Goal: Transaction & Acquisition: Book appointment/travel/reservation

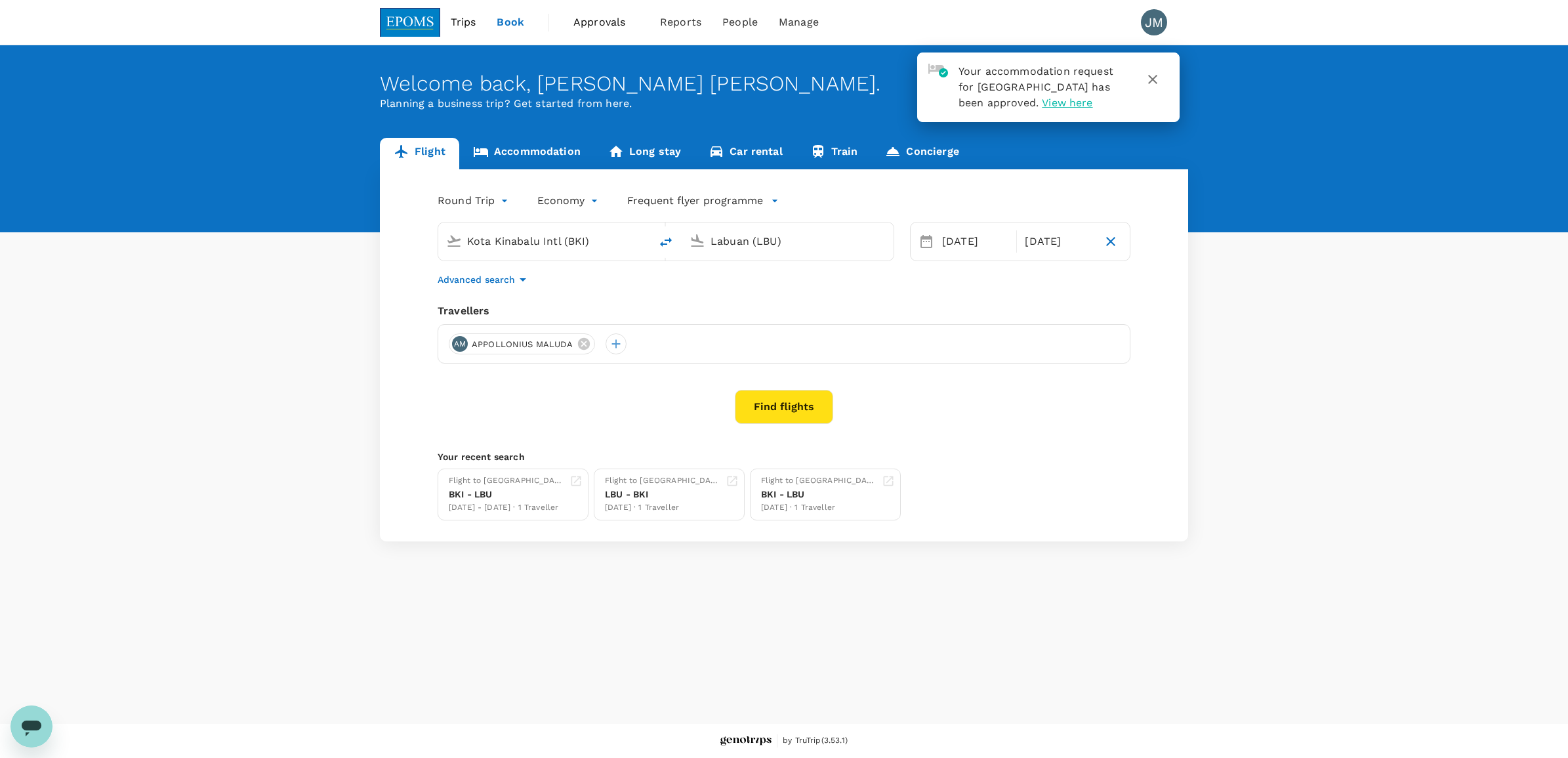
click at [801, 414] on button "Find flights" at bounding box center [784, 407] width 98 height 34
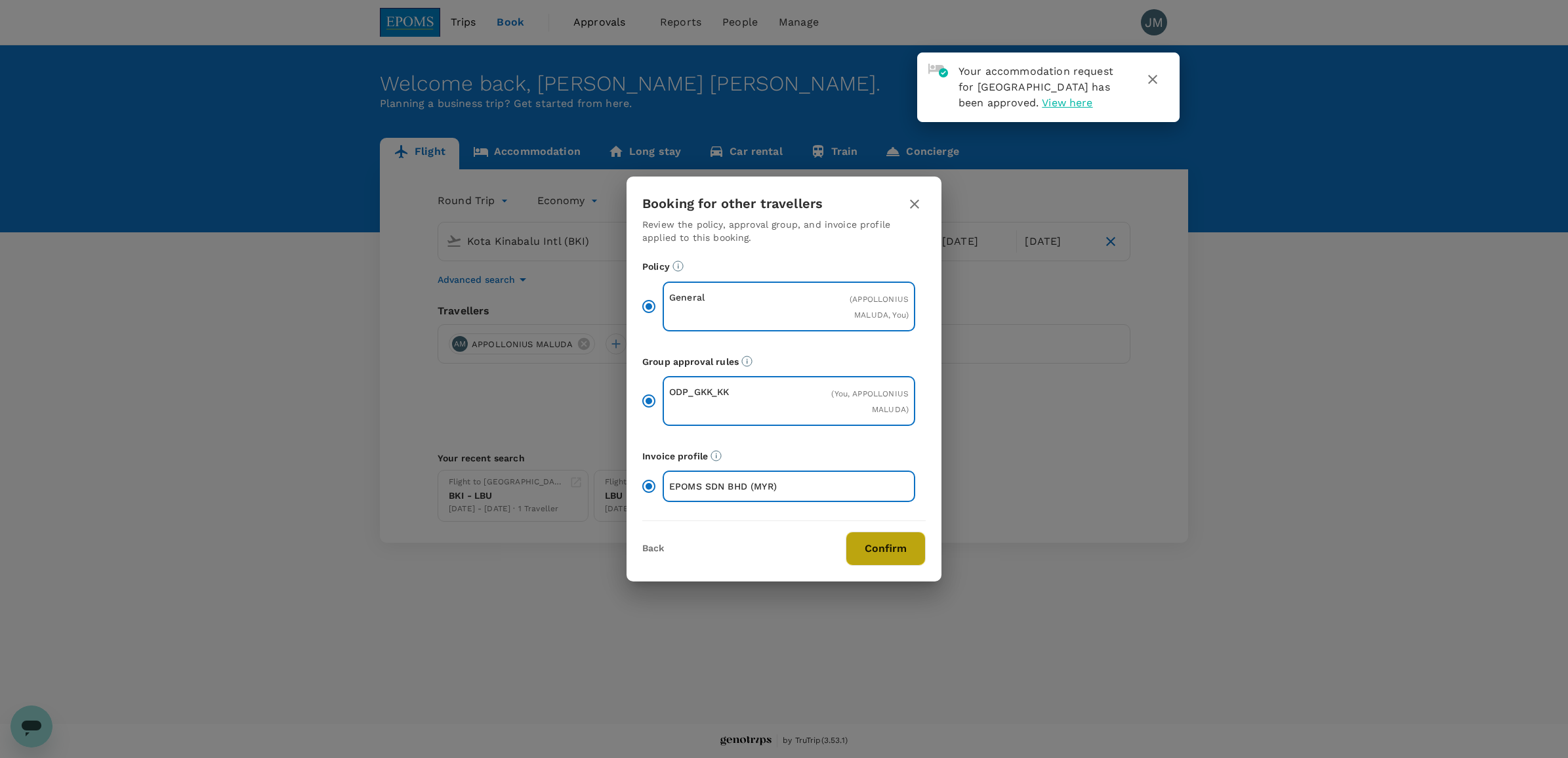
click at [863, 542] on button "Confirm" at bounding box center [886, 549] width 80 height 34
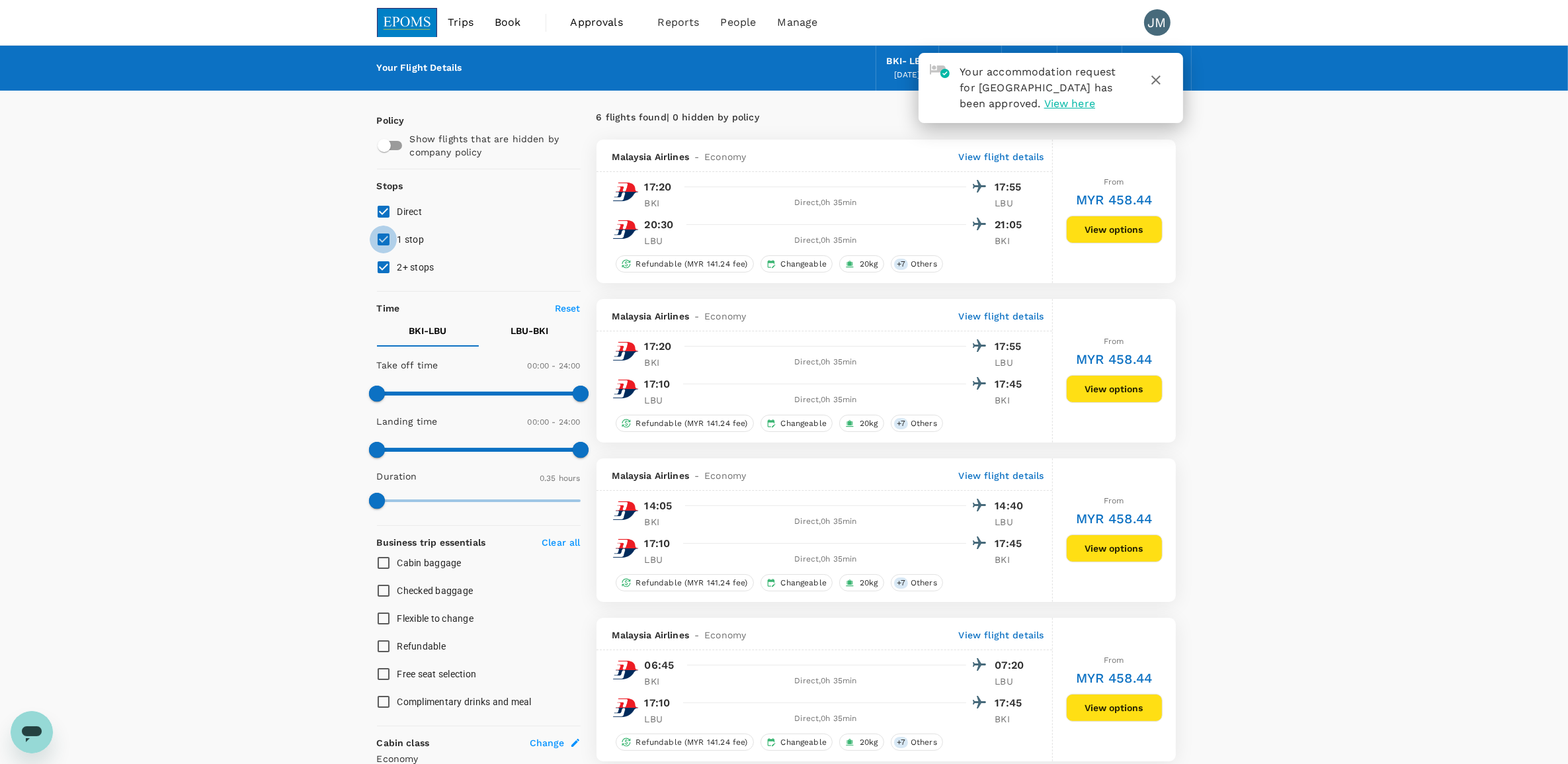
click at [385, 232] on input "1 stop" at bounding box center [383, 239] width 28 height 28
checkbox input "false"
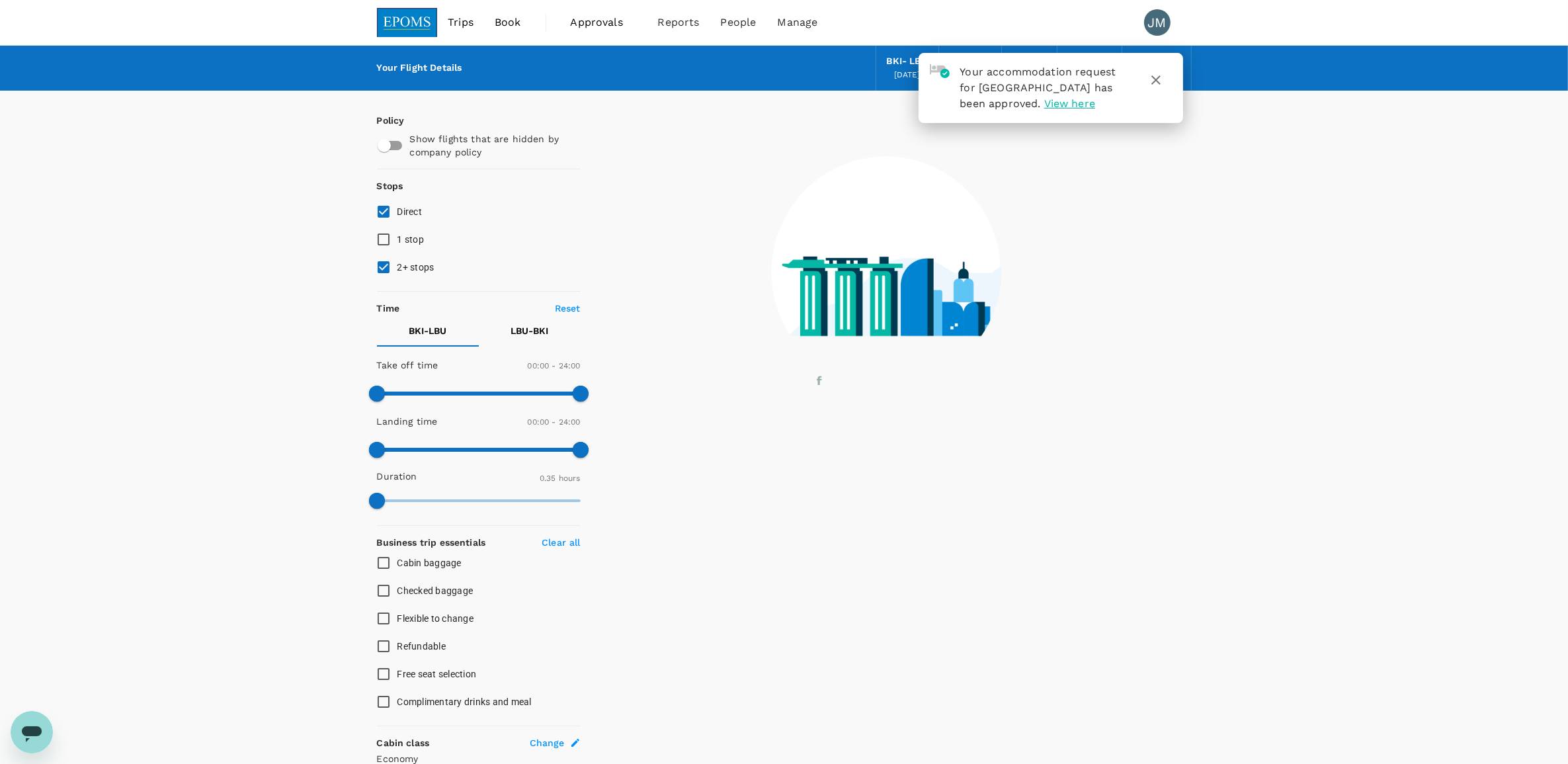
click at [386, 266] on input "2+ stops" at bounding box center [383, 267] width 28 height 28
checkbox input "false"
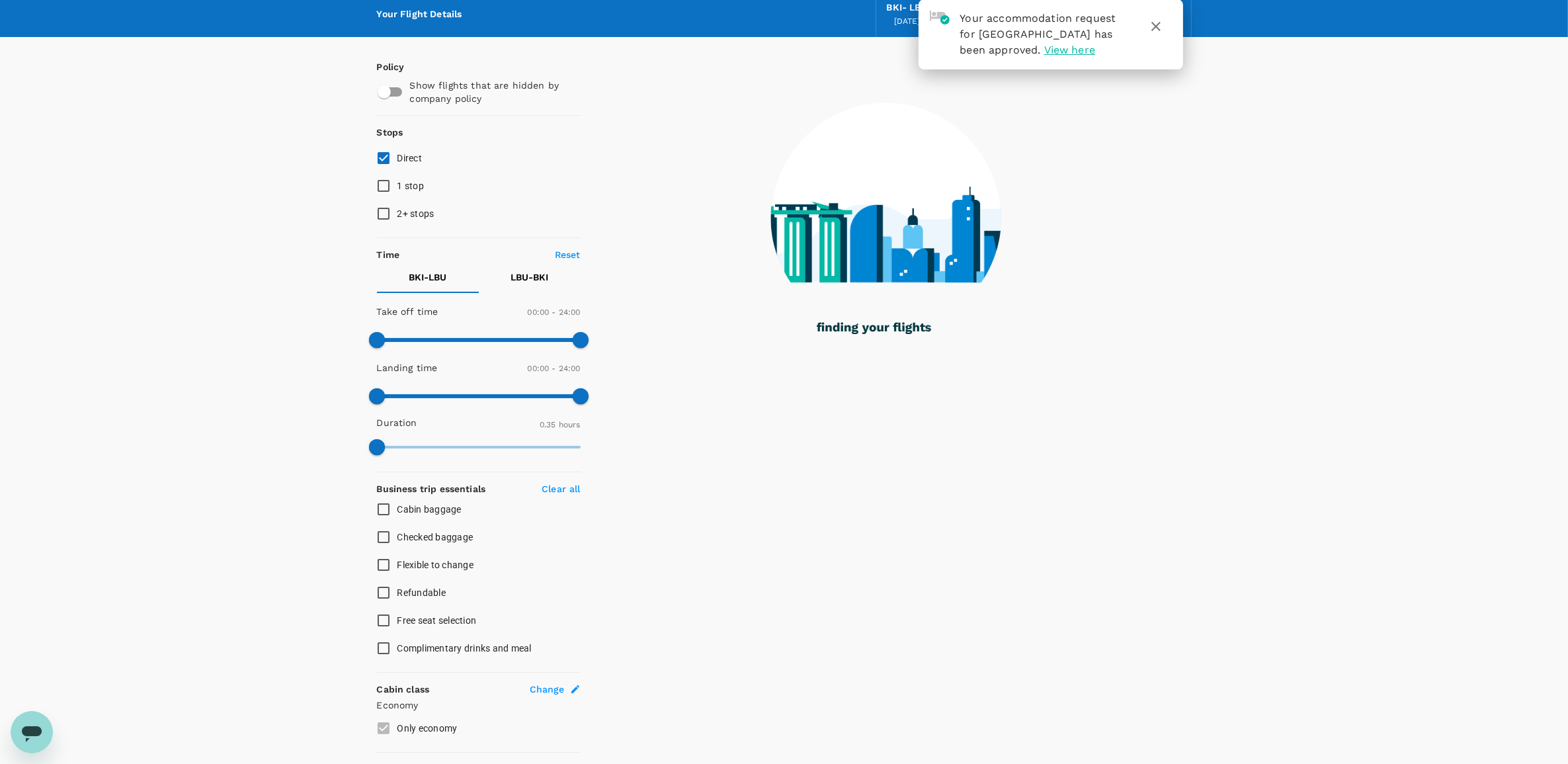
scroll to position [83, 0]
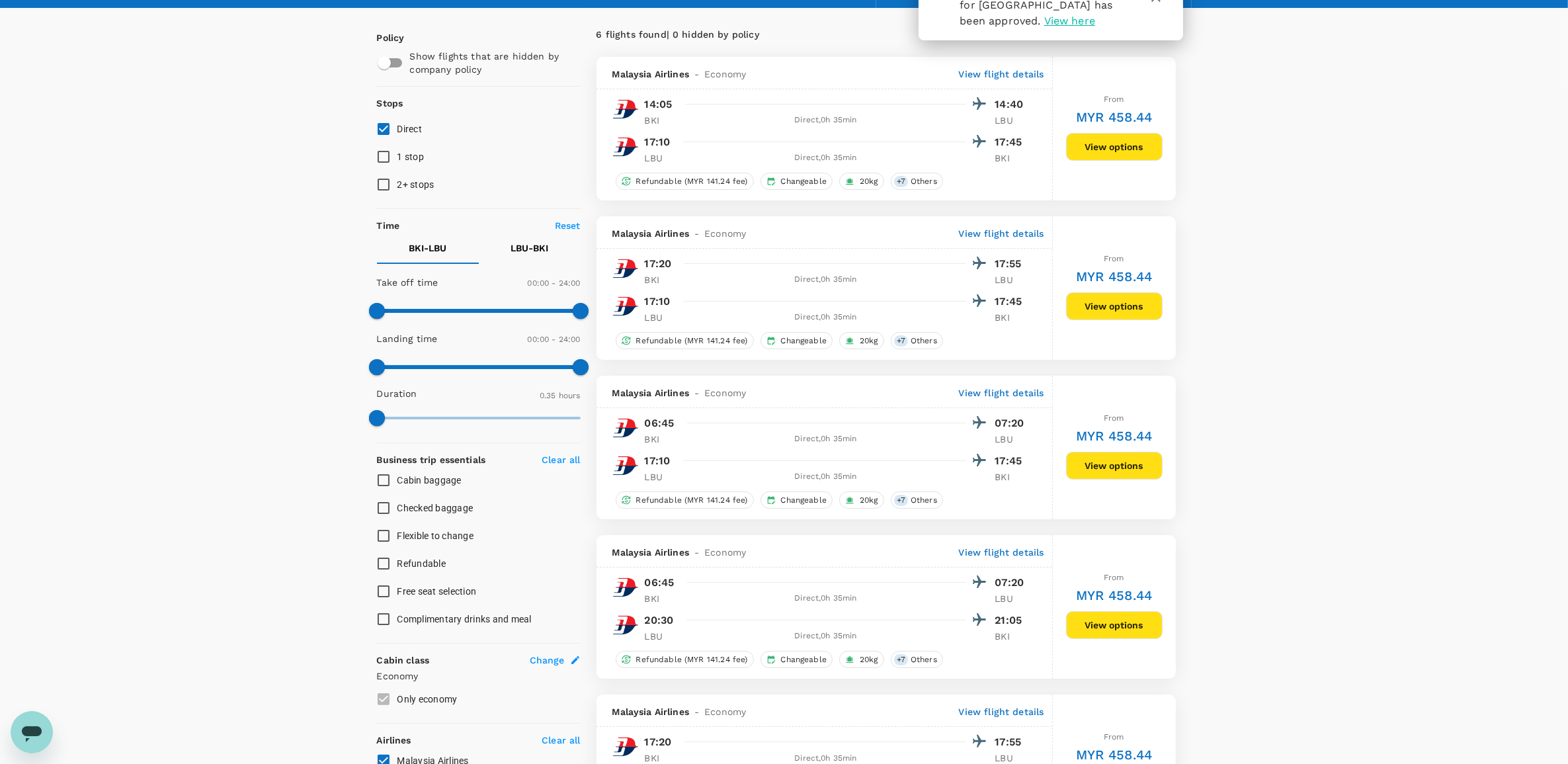
click at [427, 537] on span "Flexible to change" at bounding box center [435, 536] width 77 height 10
click at [397, 537] on input "Flexible to change" at bounding box center [383, 536] width 28 height 28
checkbox input "true"
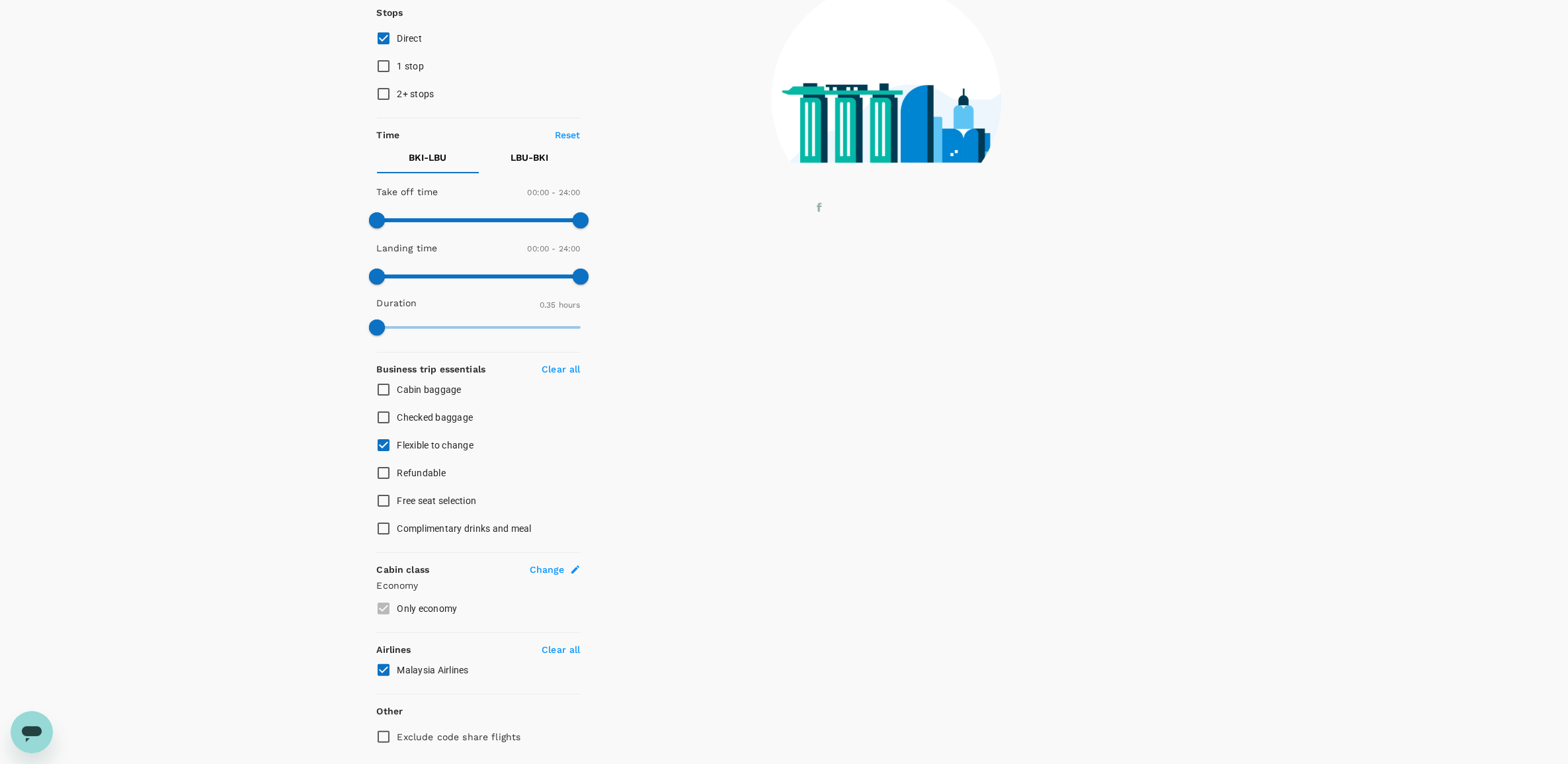
scroll to position [215, 0]
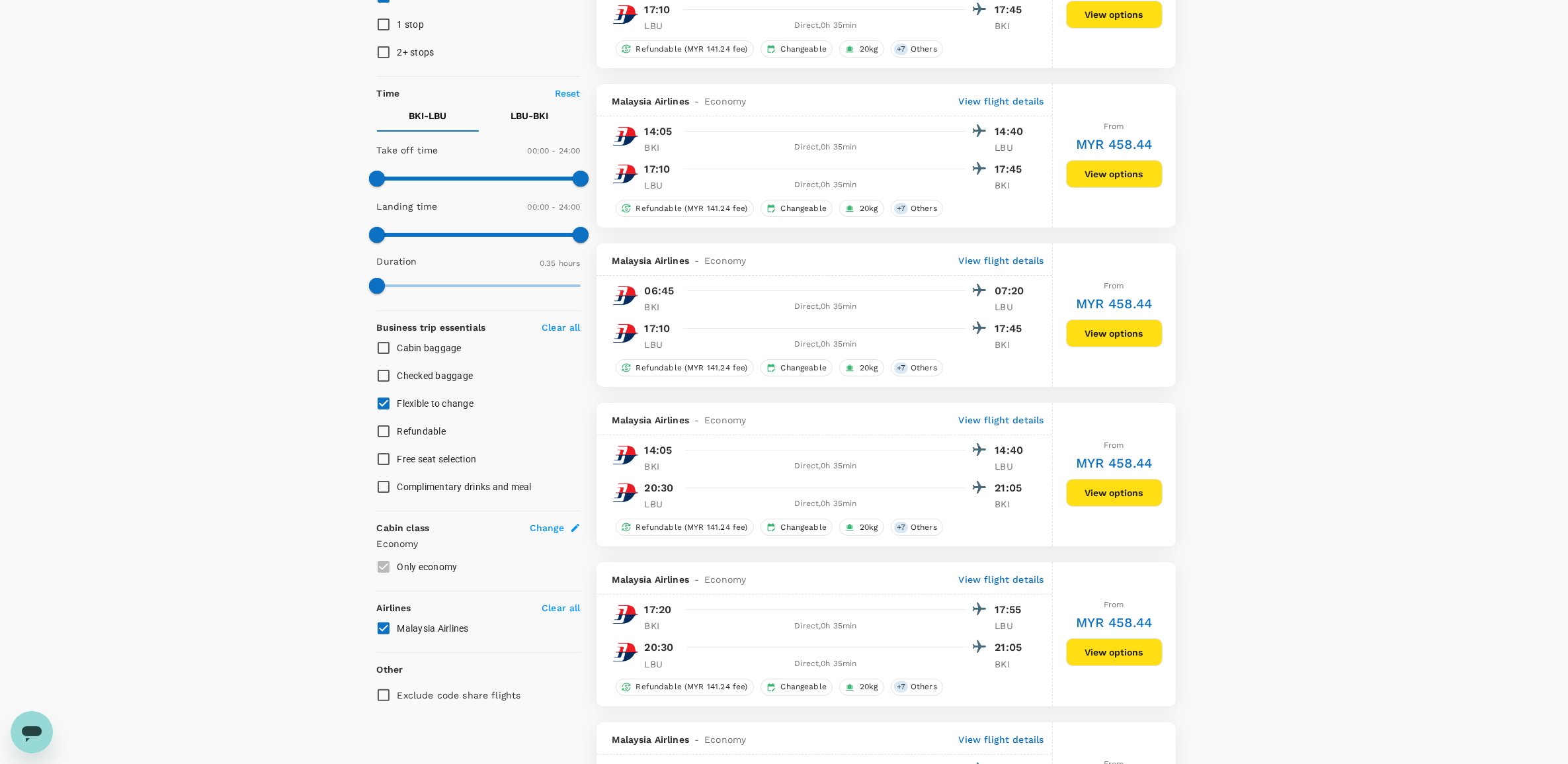
type input "MYR"
click at [1121, 173] on button "View options" at bounding box center [1115, 174] width 96 height 28
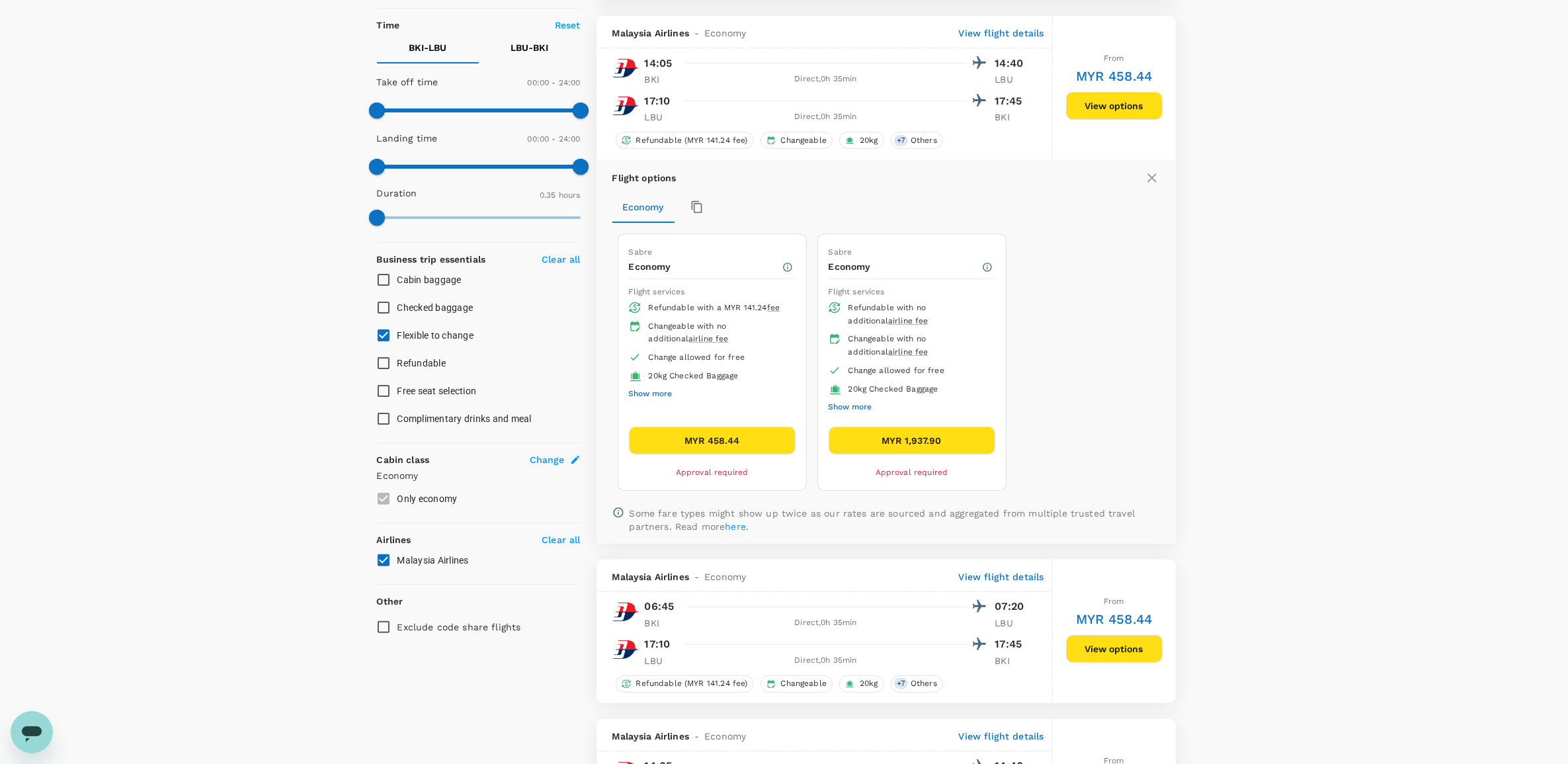
scroll to position [301, 0]
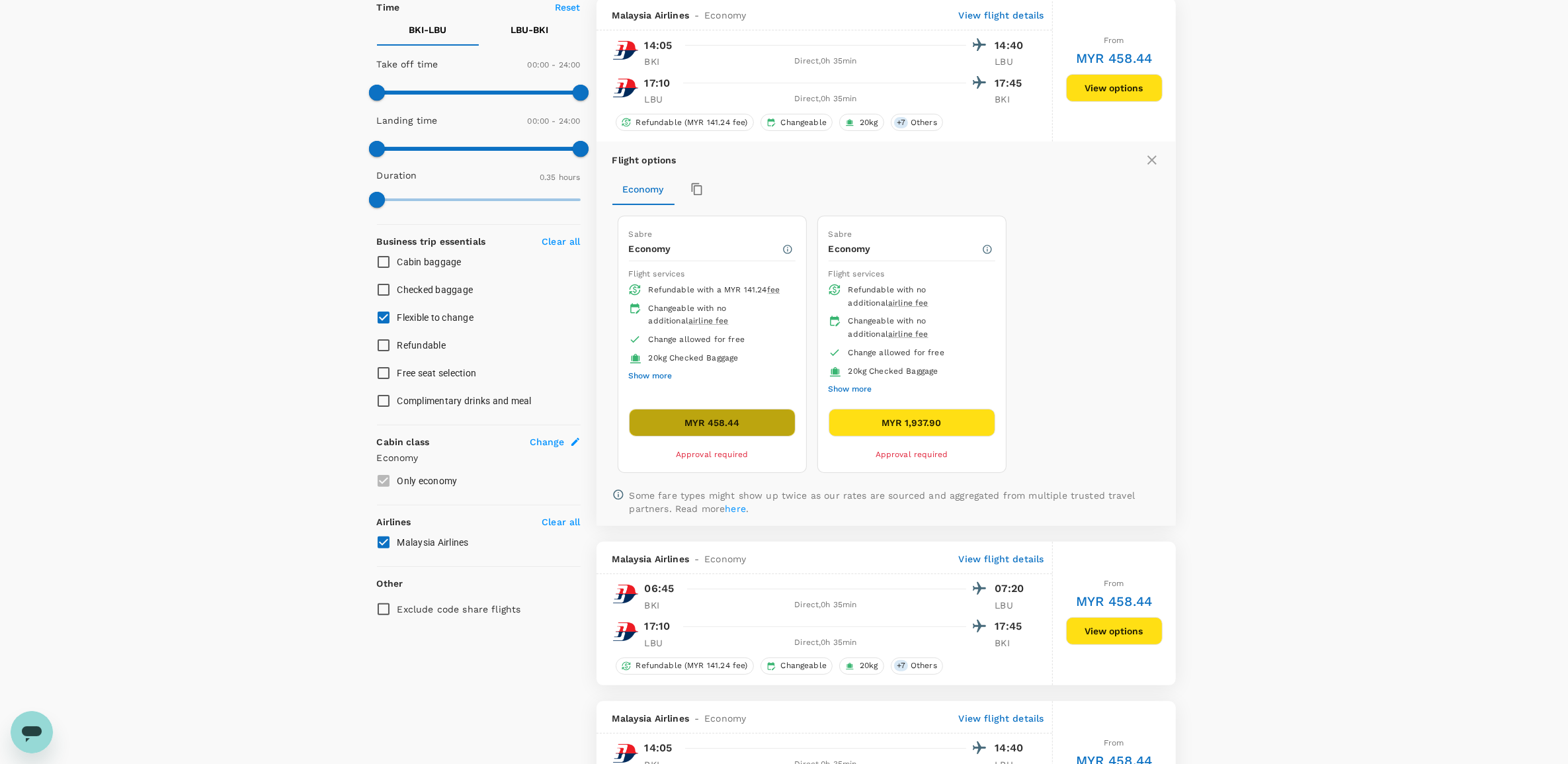
click at [679, 427] on button "MYR 458.44" at bounding box center [712, 422] width 166 height 28
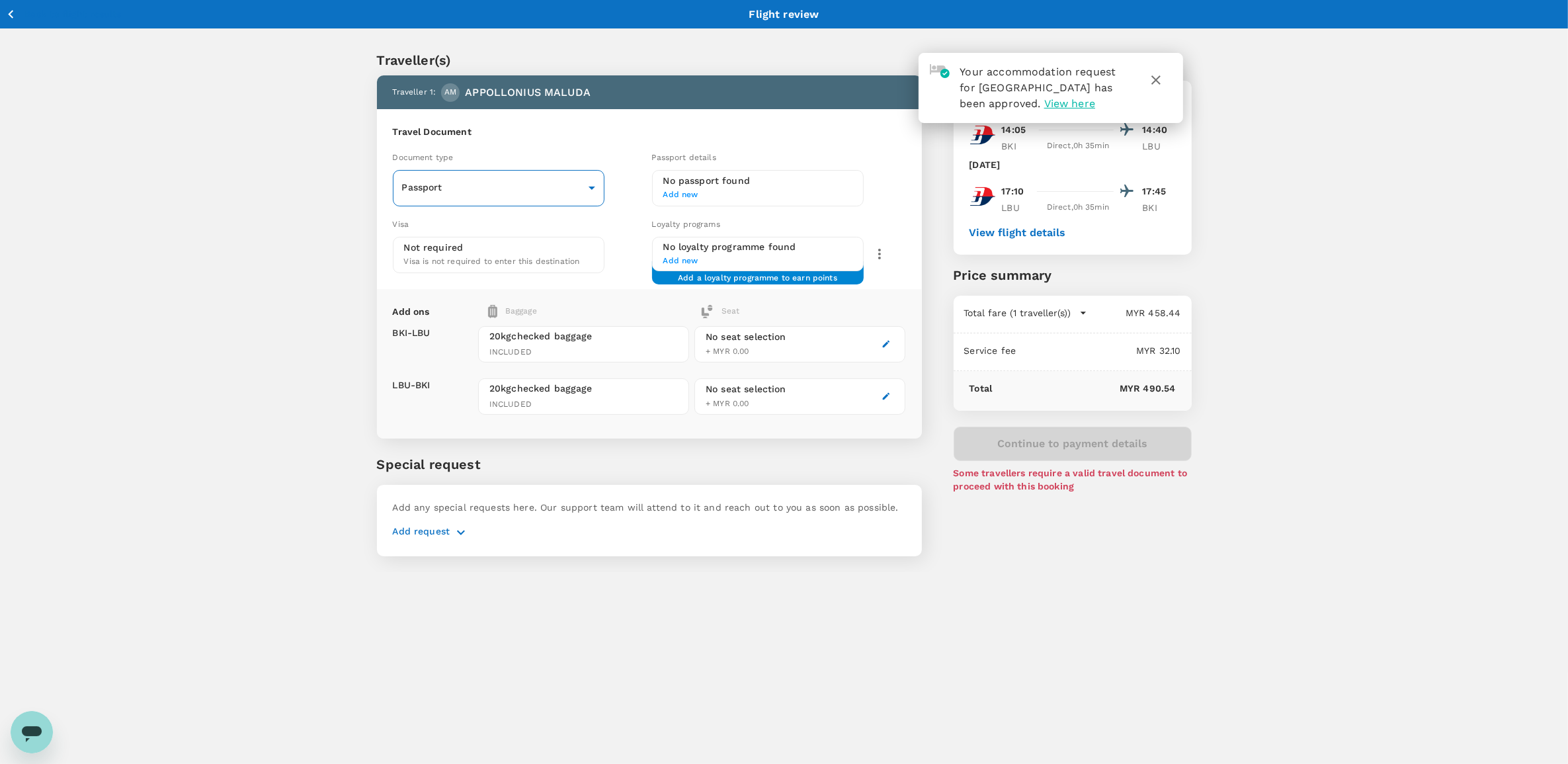
click at [482, 192] on body "Your accommodation request for Imperial Riverbank Hotel Kuching has been approv…" at bounding box center [784, 399] width 1568 height 798
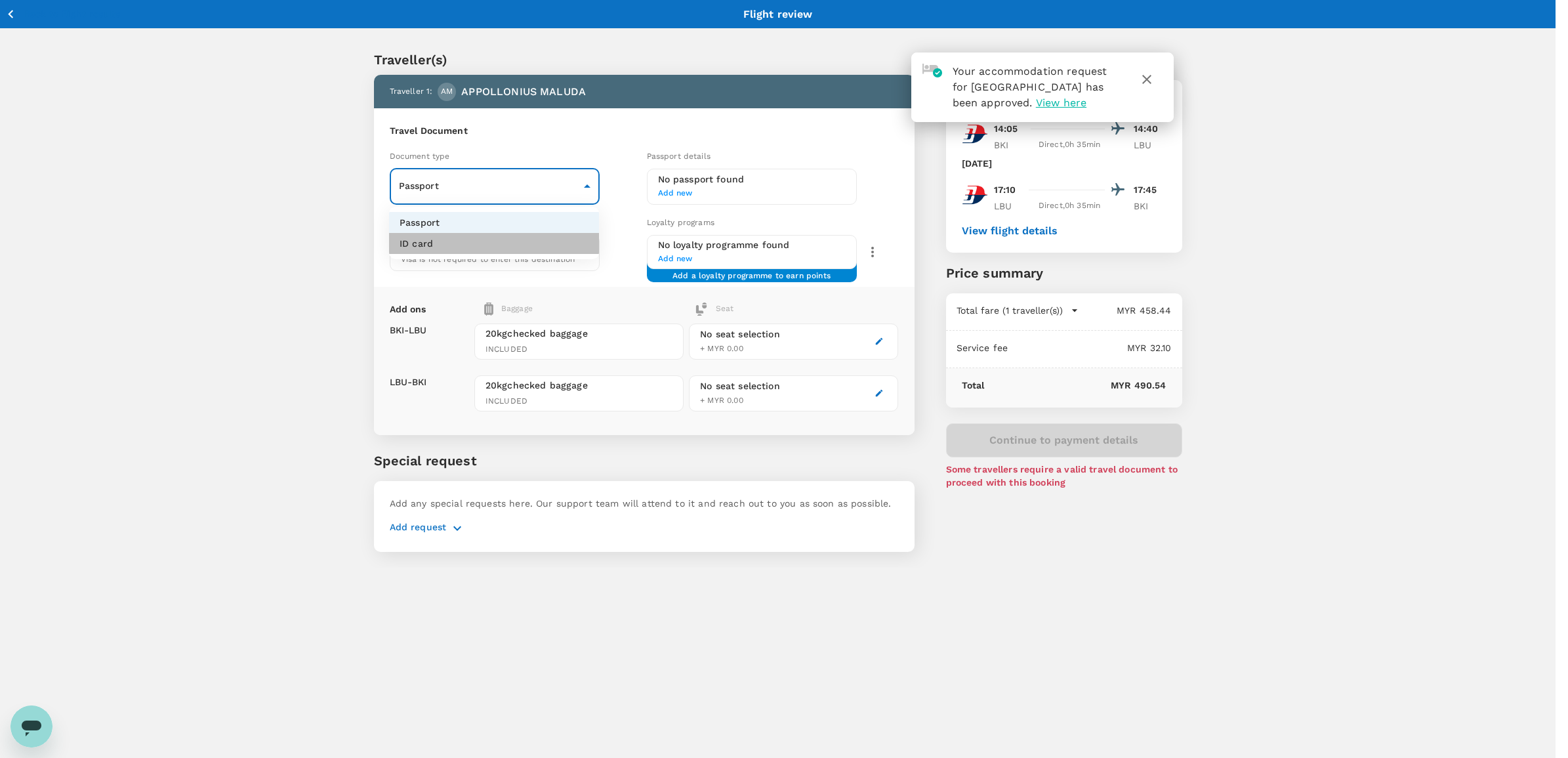
click at [460, 243] on li "ID card" at bounding box center [494, 244] width 210 height 21
type input "Id card"
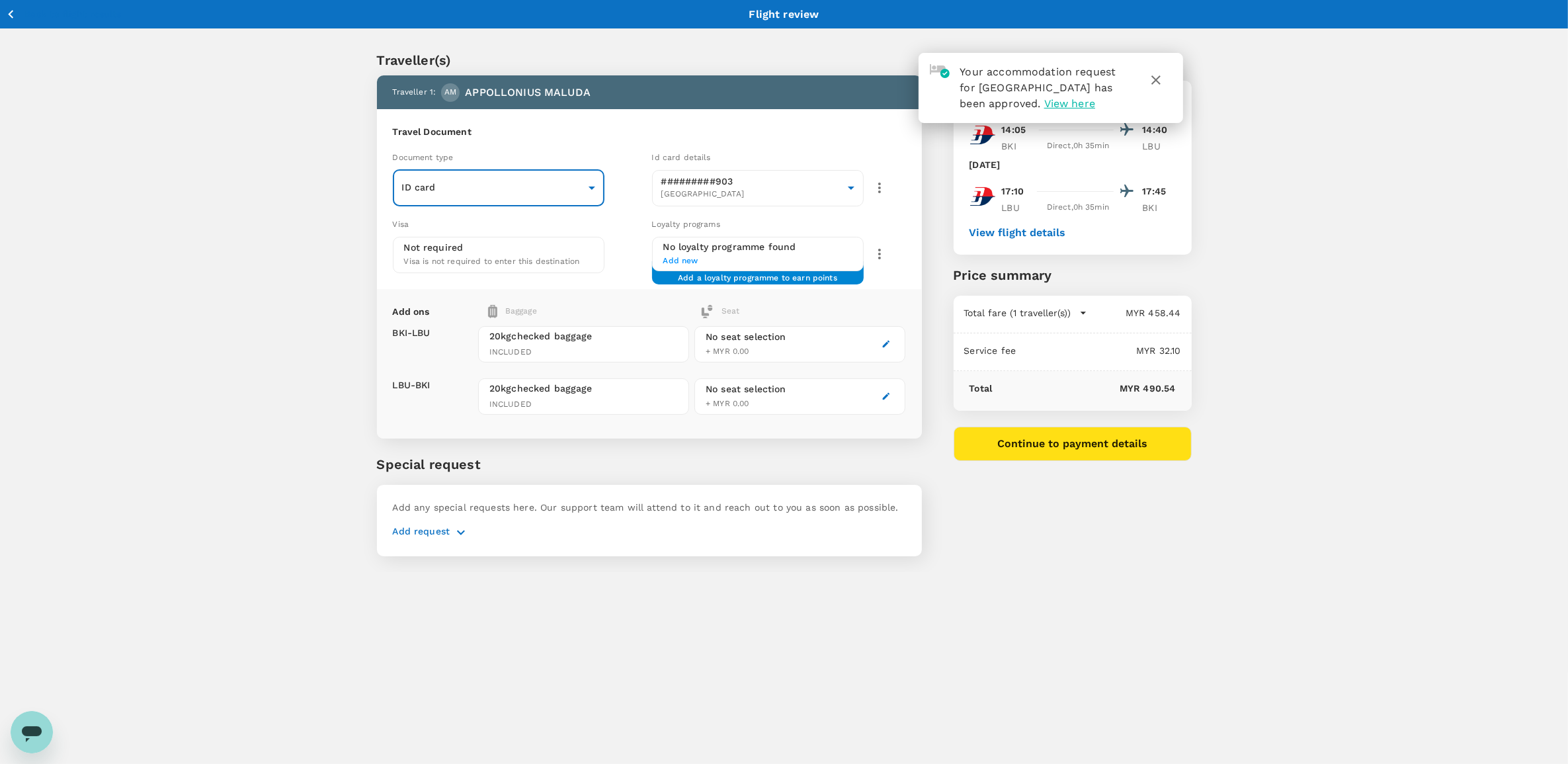
click at [693, 259] on span "Add new" at bounding box center [758, 261] width 190 height 13
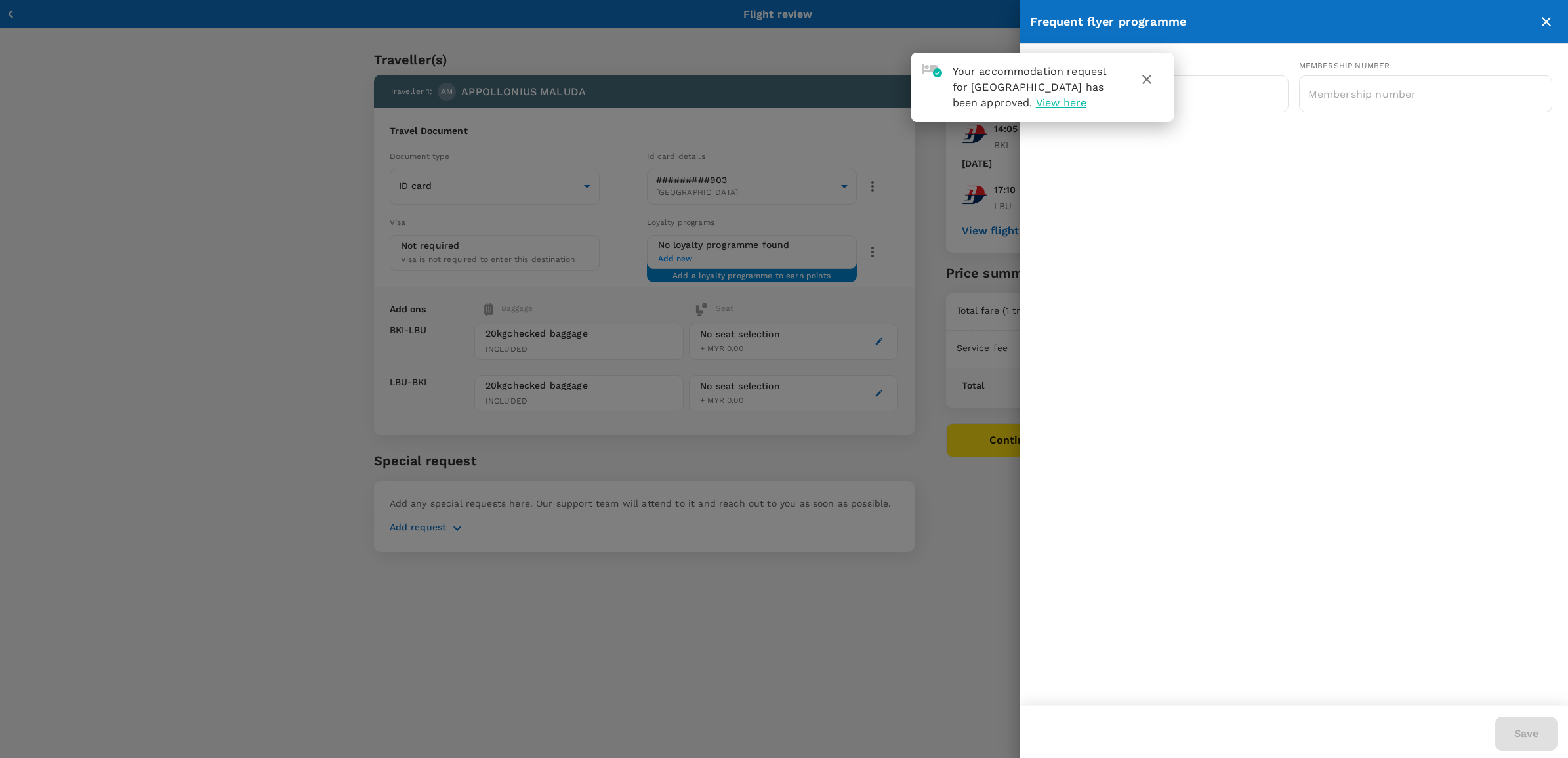
click at [1151, 79] on icon "button" at bounding box center [1147, 79] width 15 height 15
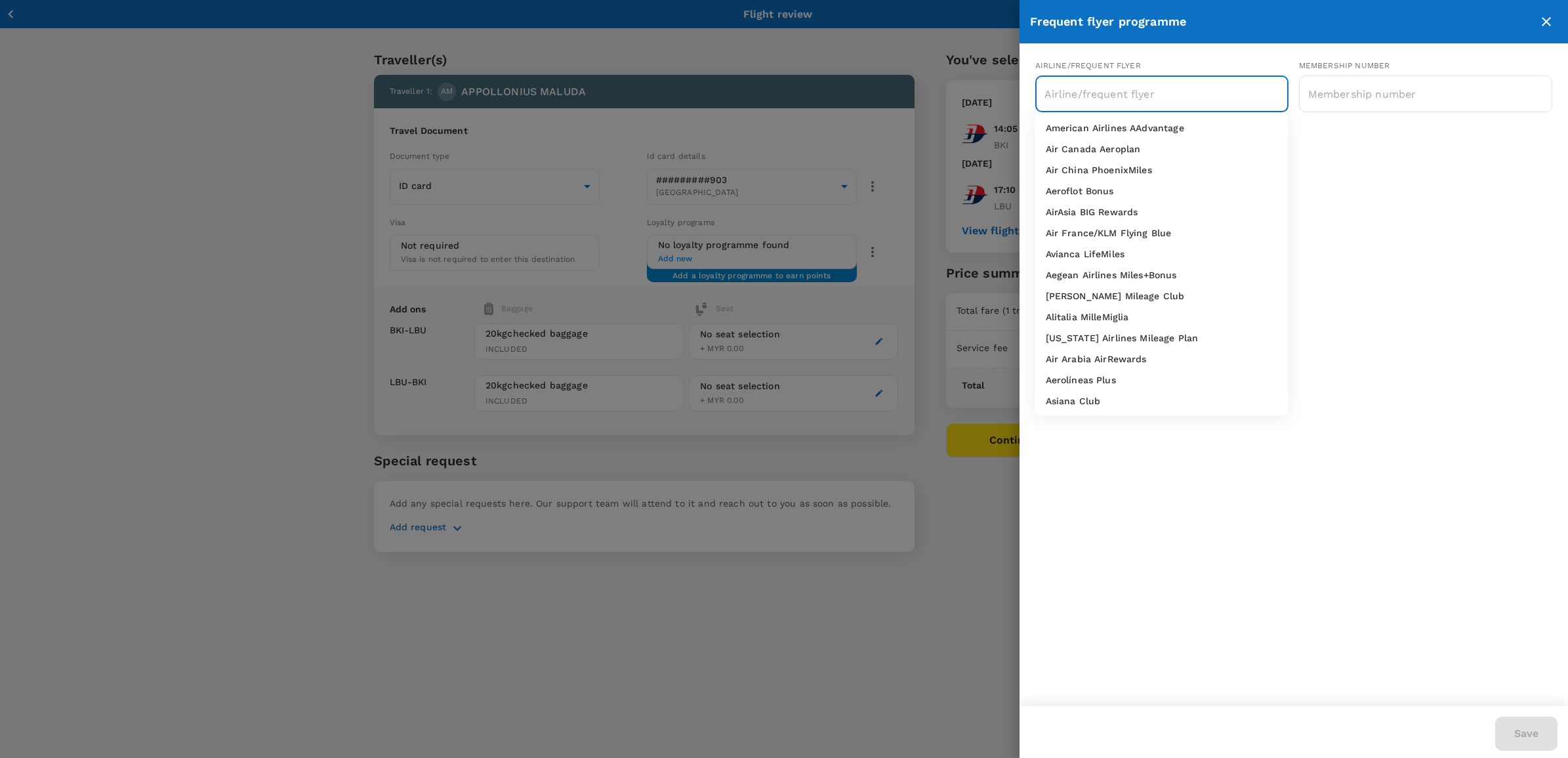
click at [1114, 95] on input "text" at bounding box center [1151, 93] width 221 height 25
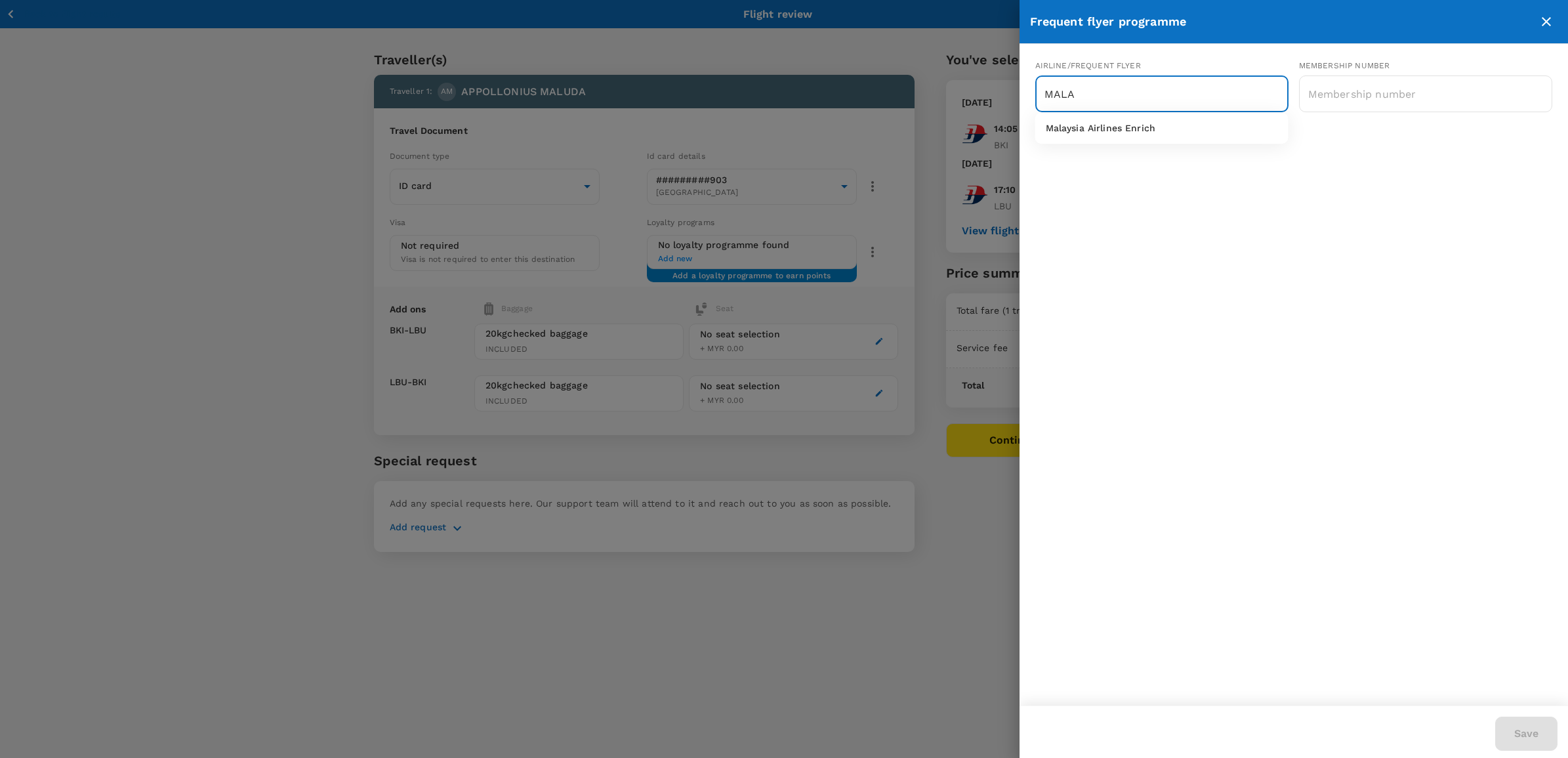
click at [1113, 120] on li "Malaysia Airlines Enrich" at bounding box center [1161, 127] width 253 height 21
type input "Malaysia Airlines Enrich"
click at [1311, 92] on input "text" at bounding box center [1425, 94] width 253 height 32
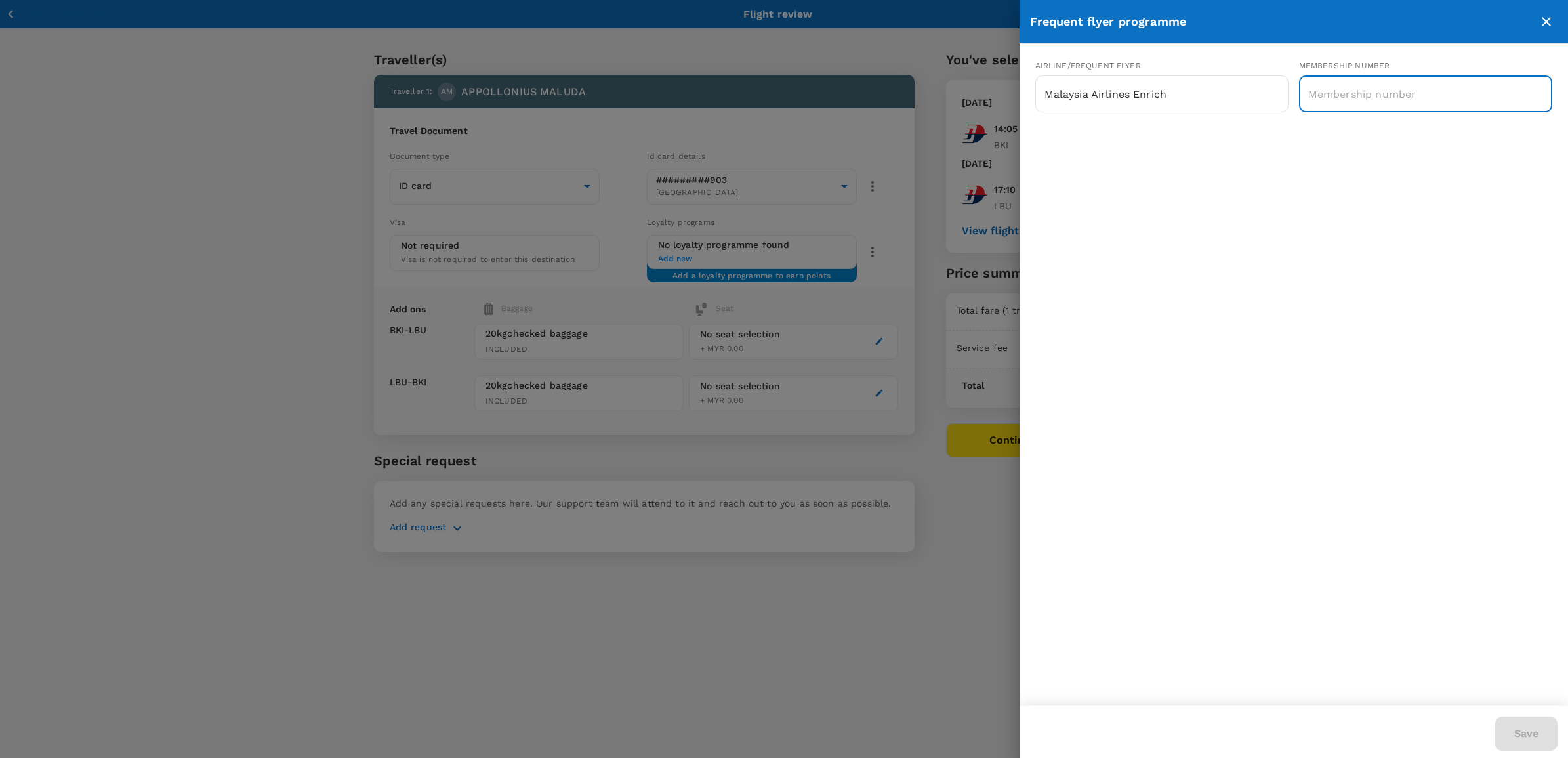
paste input "MH336439246"
type input "MH336439246"
click at [1519, 736] on button "Save" at bounding box center [1526, 733] width 62 height 34
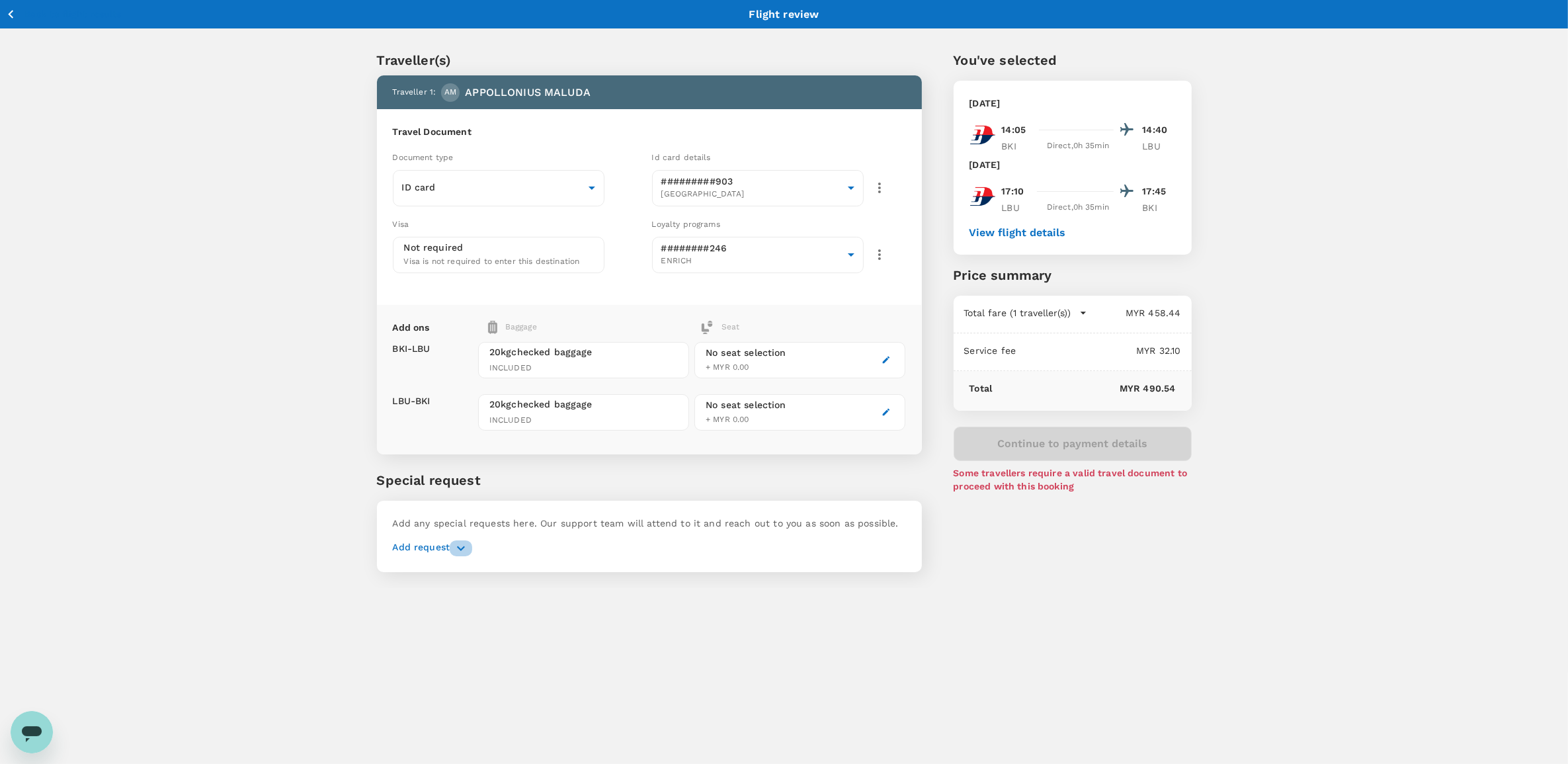
click at [457, 548] on icon "button" at bounding box center [461, 548] width 16 height 16
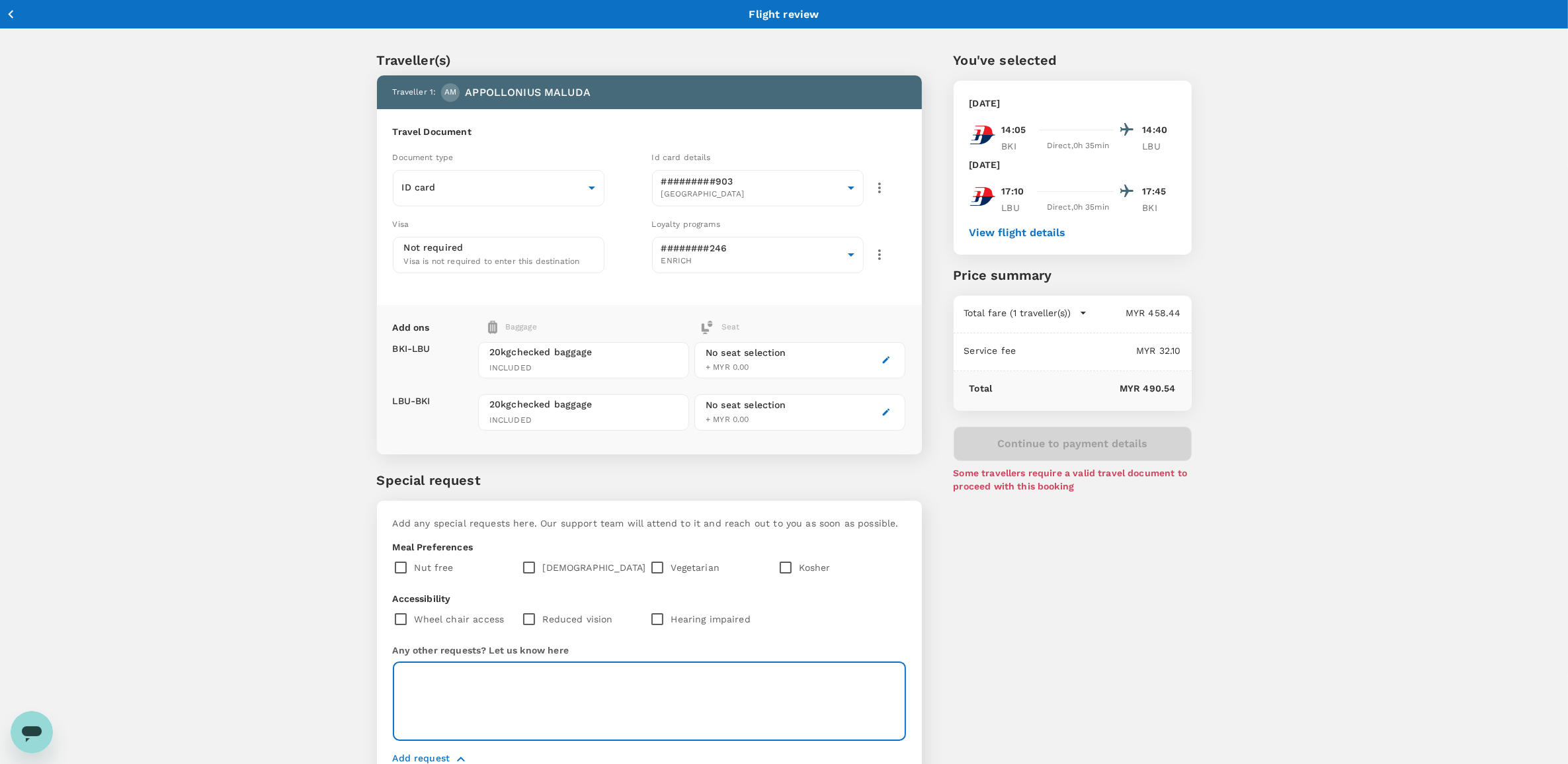
click at [444, 668] on textarea at bounding box center [650, 700] width 513 height 78
type textarea "r"
click at [557, 679] on textarea "Request for Aisle Seat" at bounding box center [650, 700] width 513 height 78
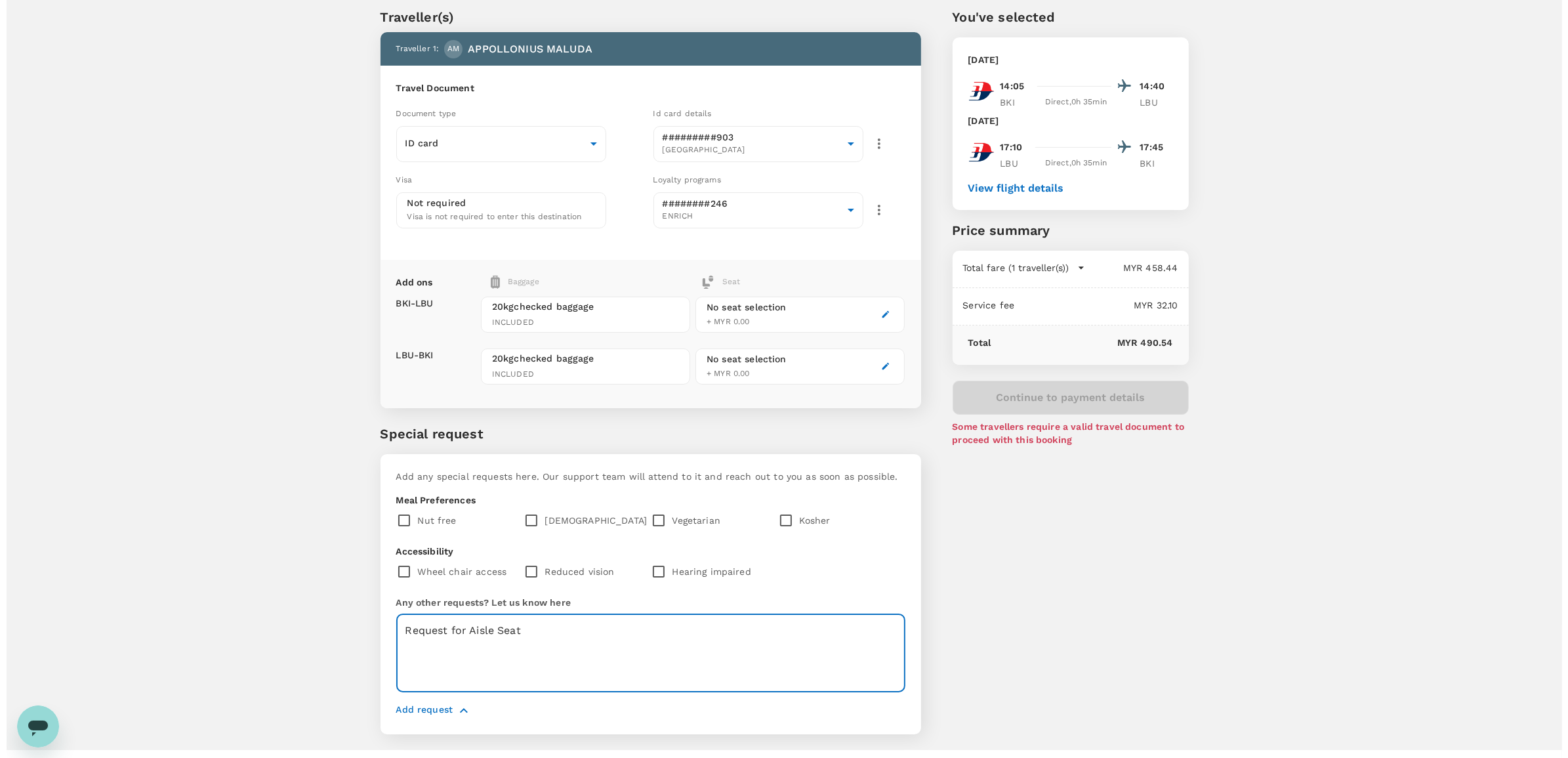
scroll to position [67, 0]
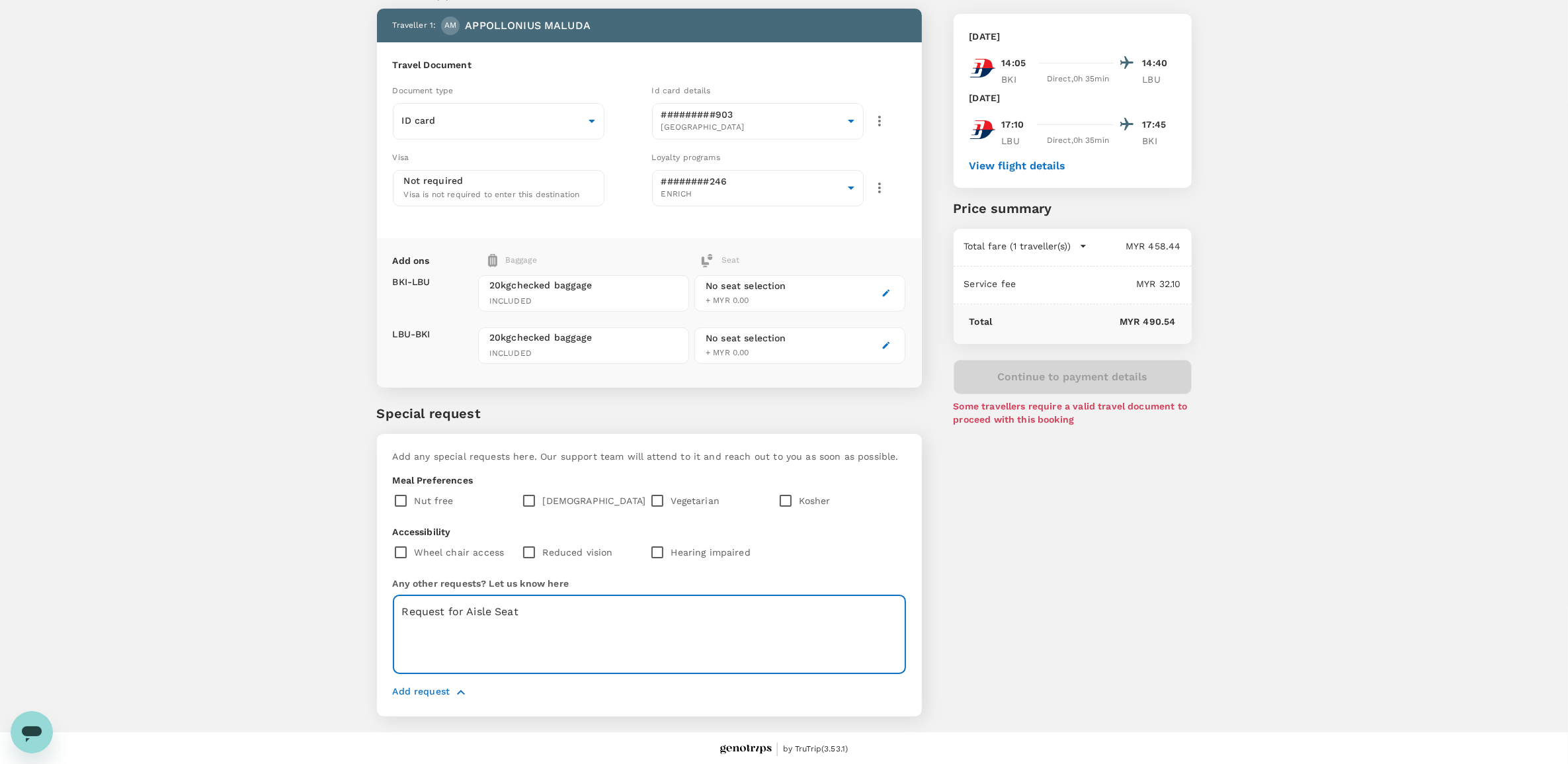
click at [460, 612] on textarea "Request for Aisle Seat" at bounding box center [650, 634] width 513 height 78
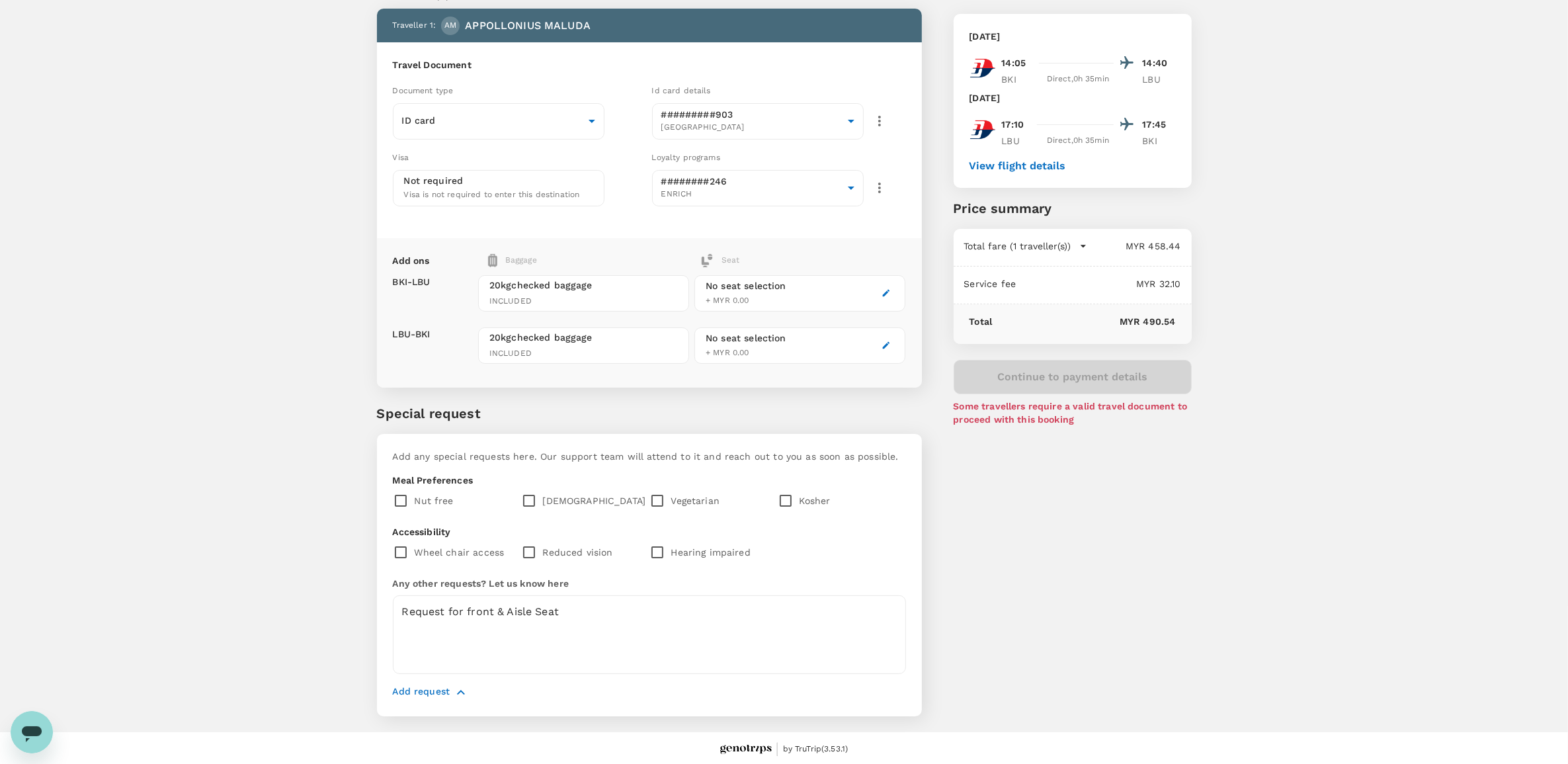
click at [1010, 570] on div "You've selected Sunday, 12 Oct 2025 14:05 14:40 BKI Direct , 0h 35min LBU Satur…" at bounding box center [1056, 342] width 270 height 780
click at [397, 609] on textarea "Request for front & Aisle Seat" at bounding box center [650, 634] width 513 height 78
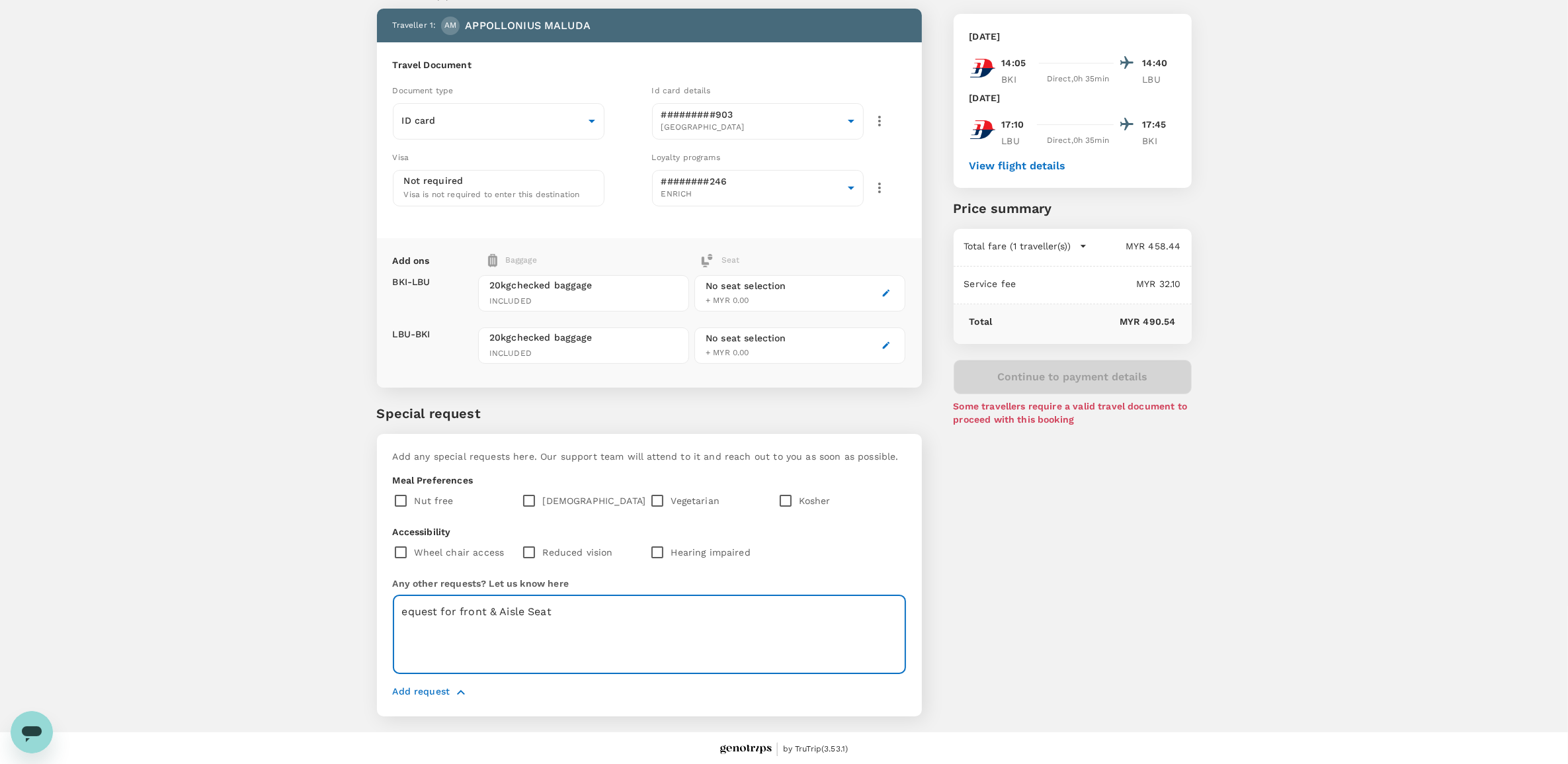
type textarea "Request for front & Aisle Seat"
click at [1062, 589] on div "You've selected Sunday, 12 Oct 2025 14:05 14:40 BKI Direct , 0h 35min LBU Satur…" at bounding box center [1056, 342] width 270 height 780
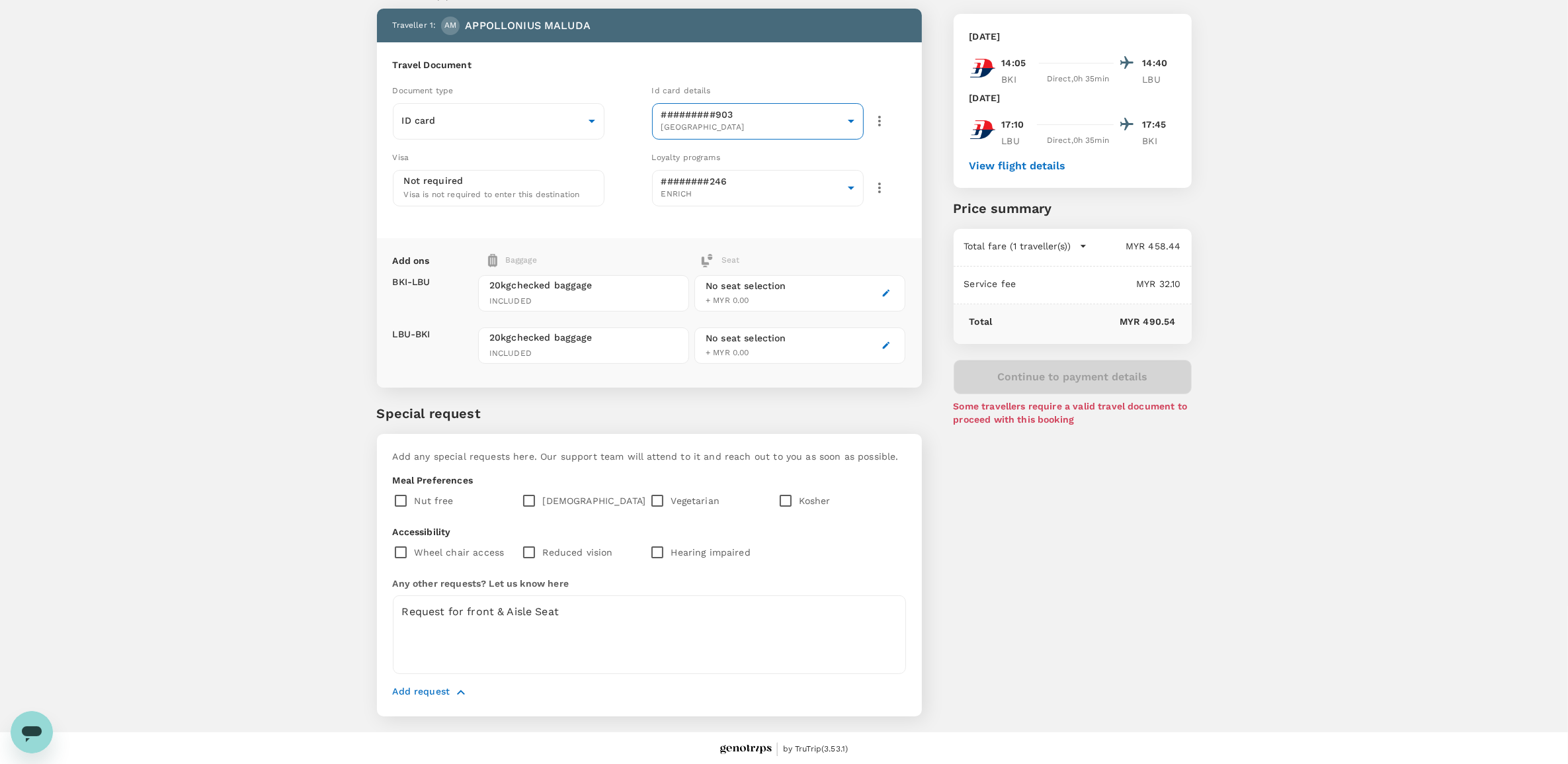
click at [713, 116] on body "Back to flight results Flight review Traveller(s) Traveller 1 : AM APPOLLONIUS …" at bounding box center [784, 349] width 1568 height 833
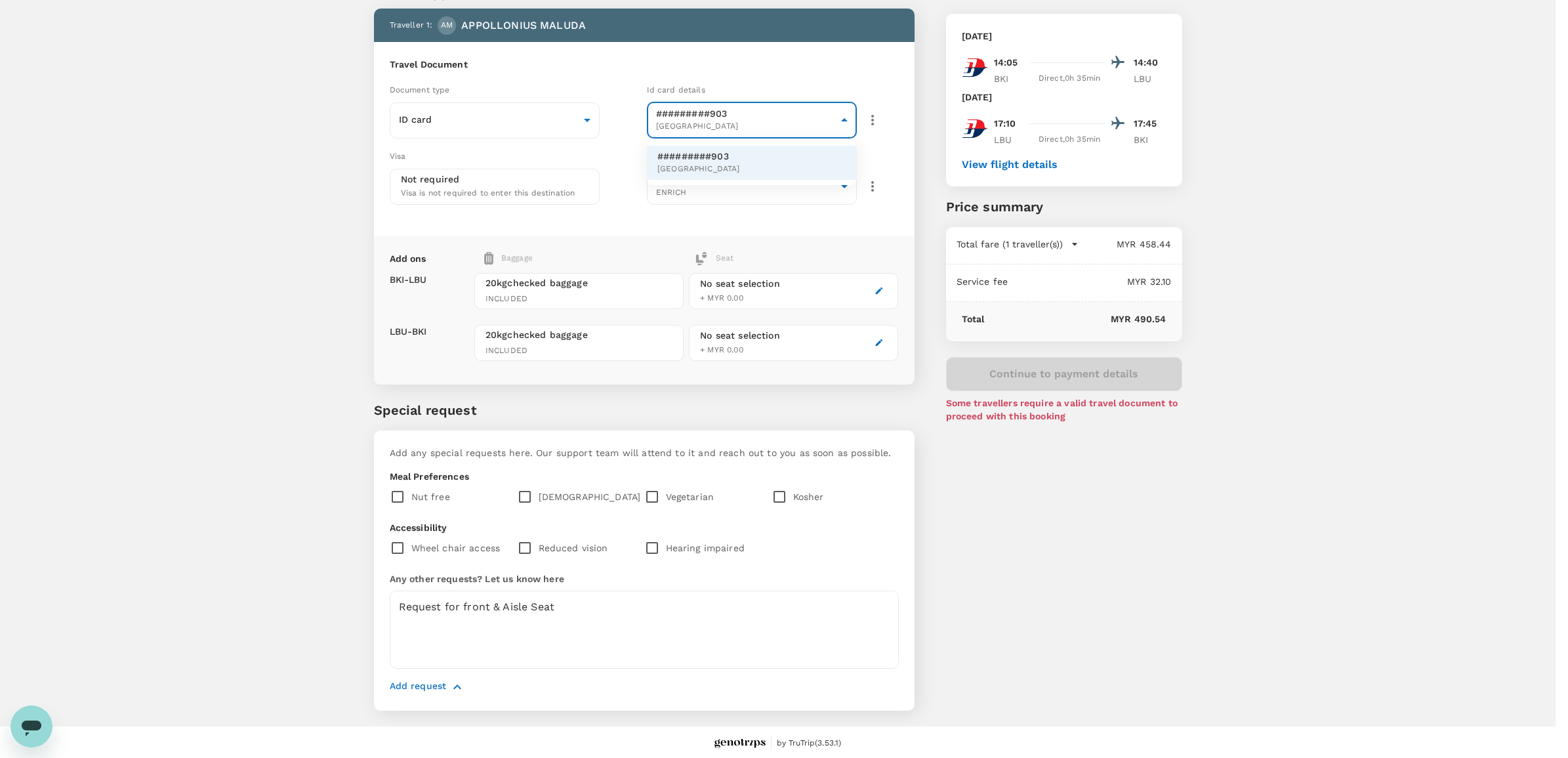
click at [696, 157] on p "#########903" at bounding box center [697, 156] width 80 height 13
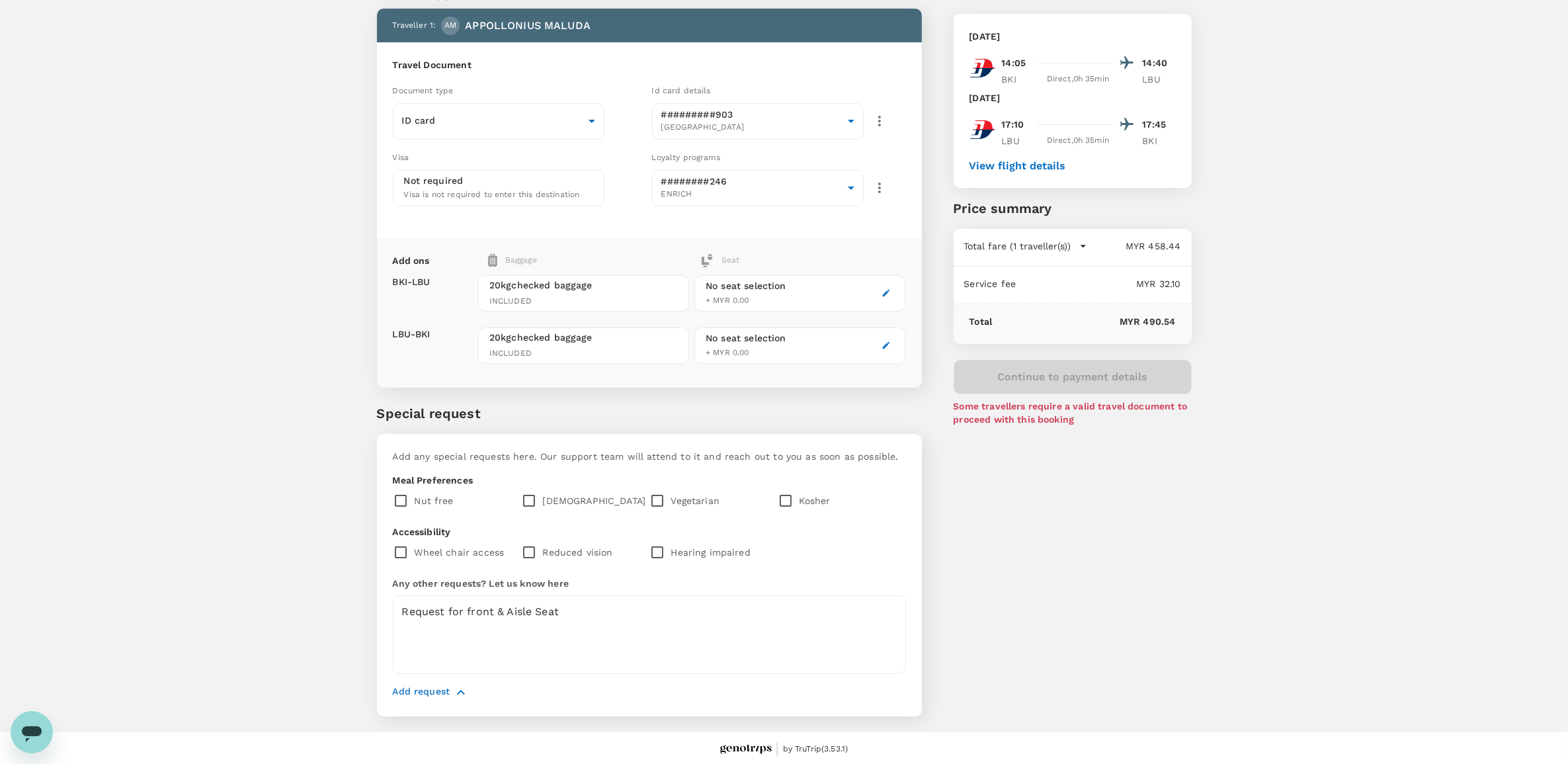
click at [1073, 318] on p "MYR 490.54" at bounding box center [1084, 320] width 184 height 13
click at [696, 189] on body "Back to flight results Flight review Traveller(s) Traveller 1 : AM APPOLLONIUS …" at bounding box center [784, 349] width 1568 height 833
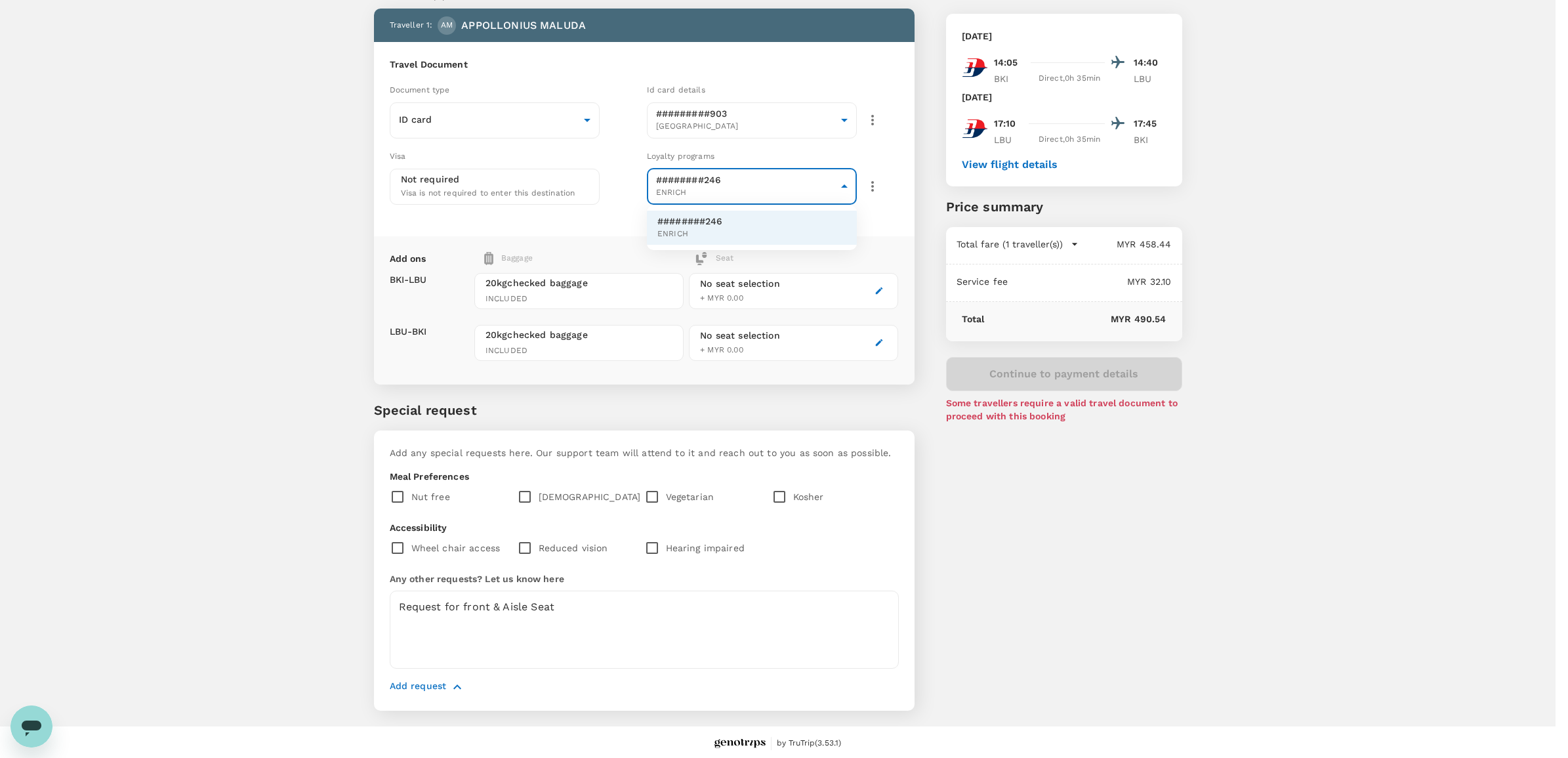
click at [690, 188] on div at bounding box center [784, 379] width 1568 height 758
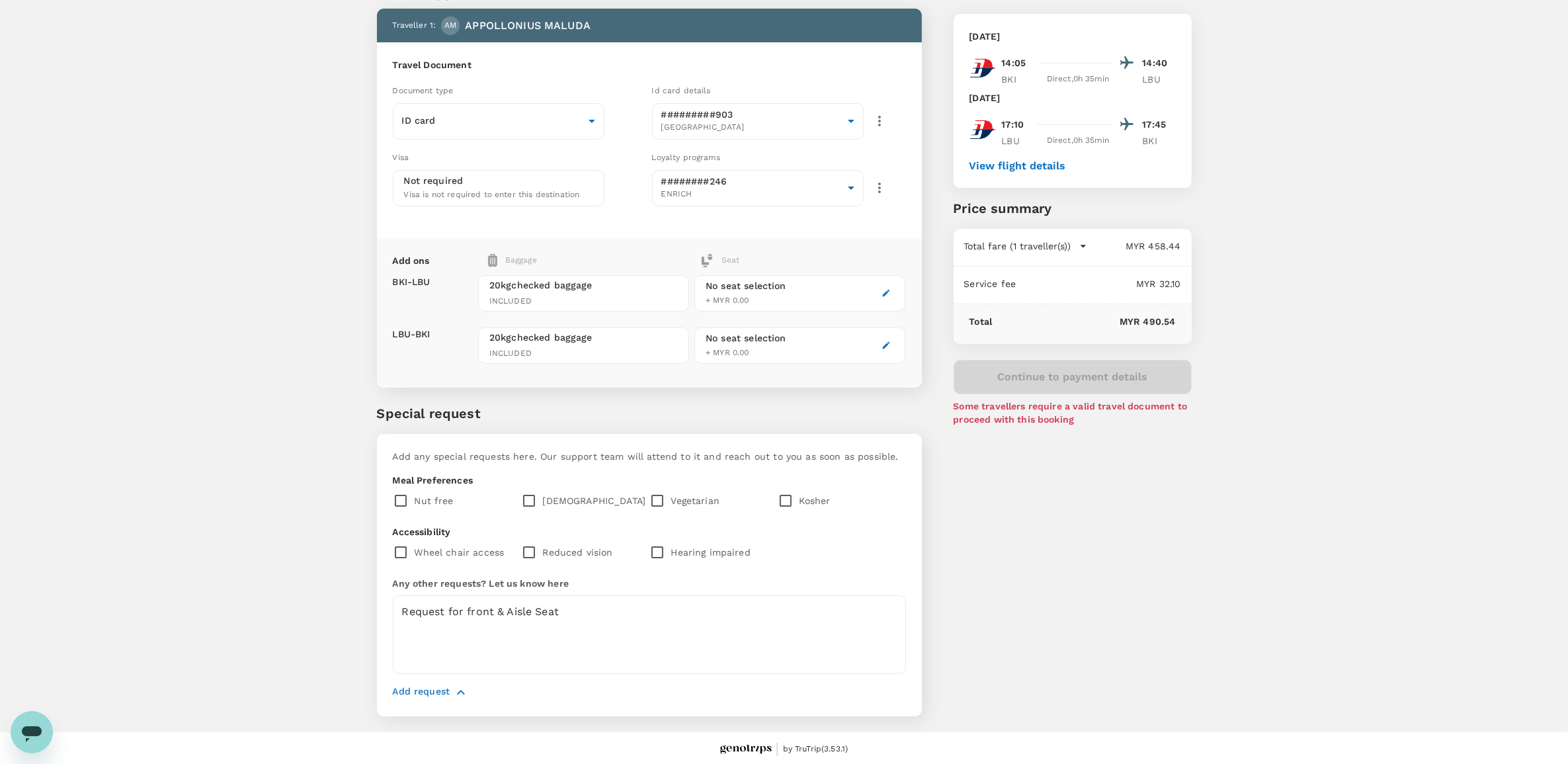
click at [1083, 377] on div "Continue to payment details Some travellers require a valid travel document to …" at bounding box center [1073, 393] width 238 height 66
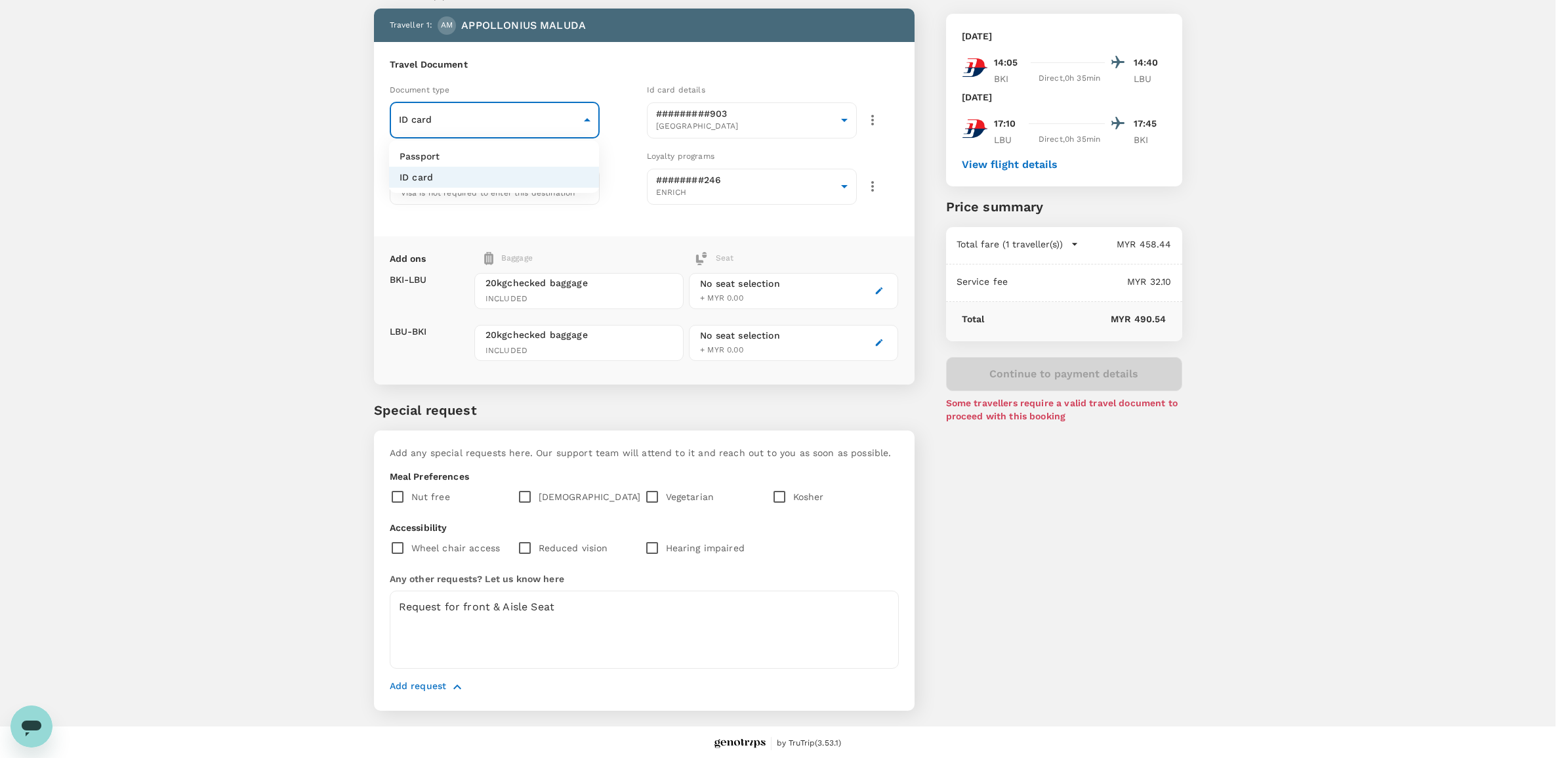
click at [533, 112] on body "Back to flight results Flight review Traveller(s) Traveller 1 : AM APPOLLONIUS …" at bounding box center [784, 346] width 1568 height 826
click at [496, 161] on li "Passport" at bounding box center [494, 156] width 210 height 21
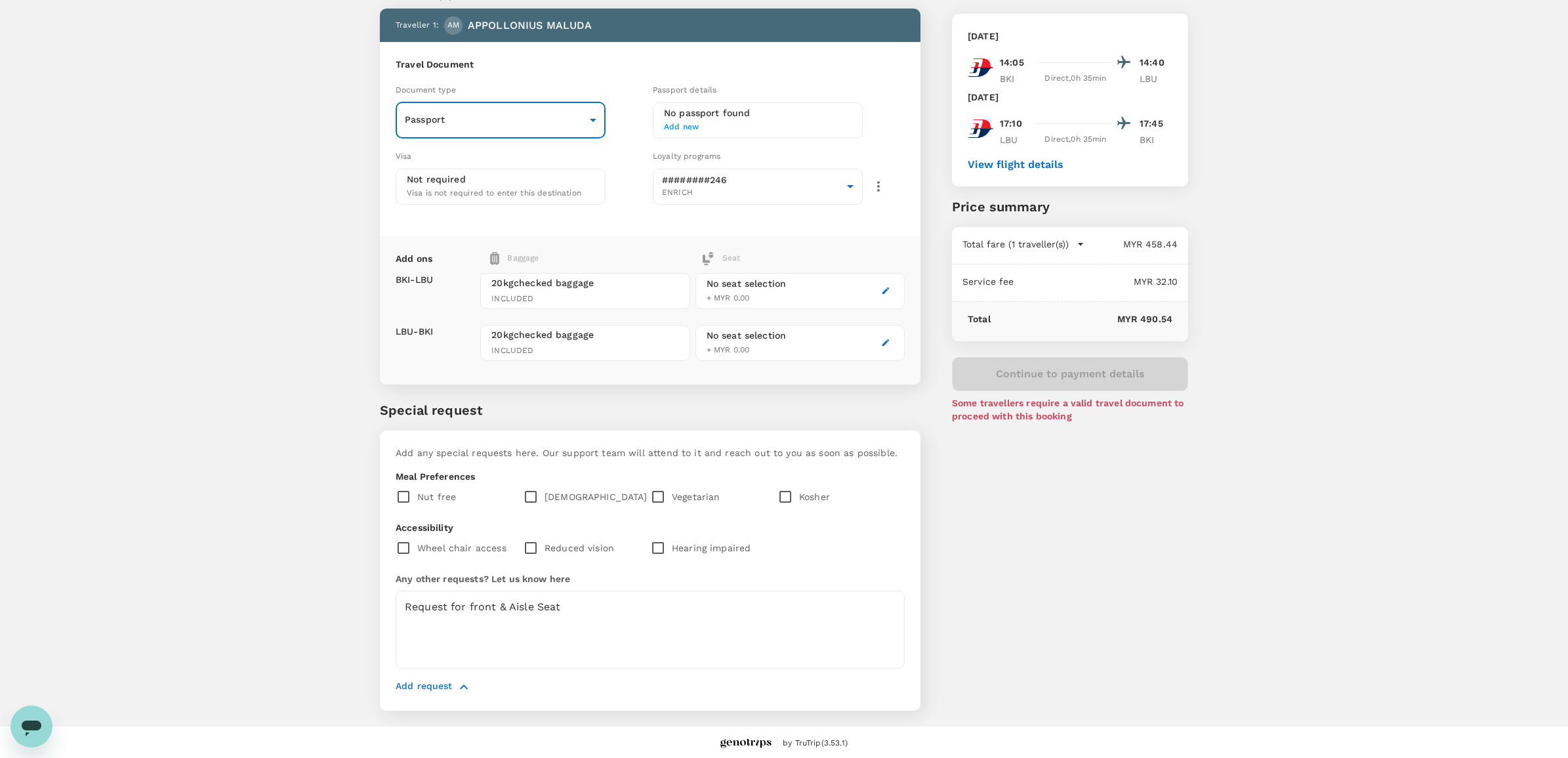
click at [503, 120] on body "Back to flight results Flight review Traveller(s) Traveller 1 : AM APPOLLONIUS …" at bounding box center [784, 346] width 1568 height 826
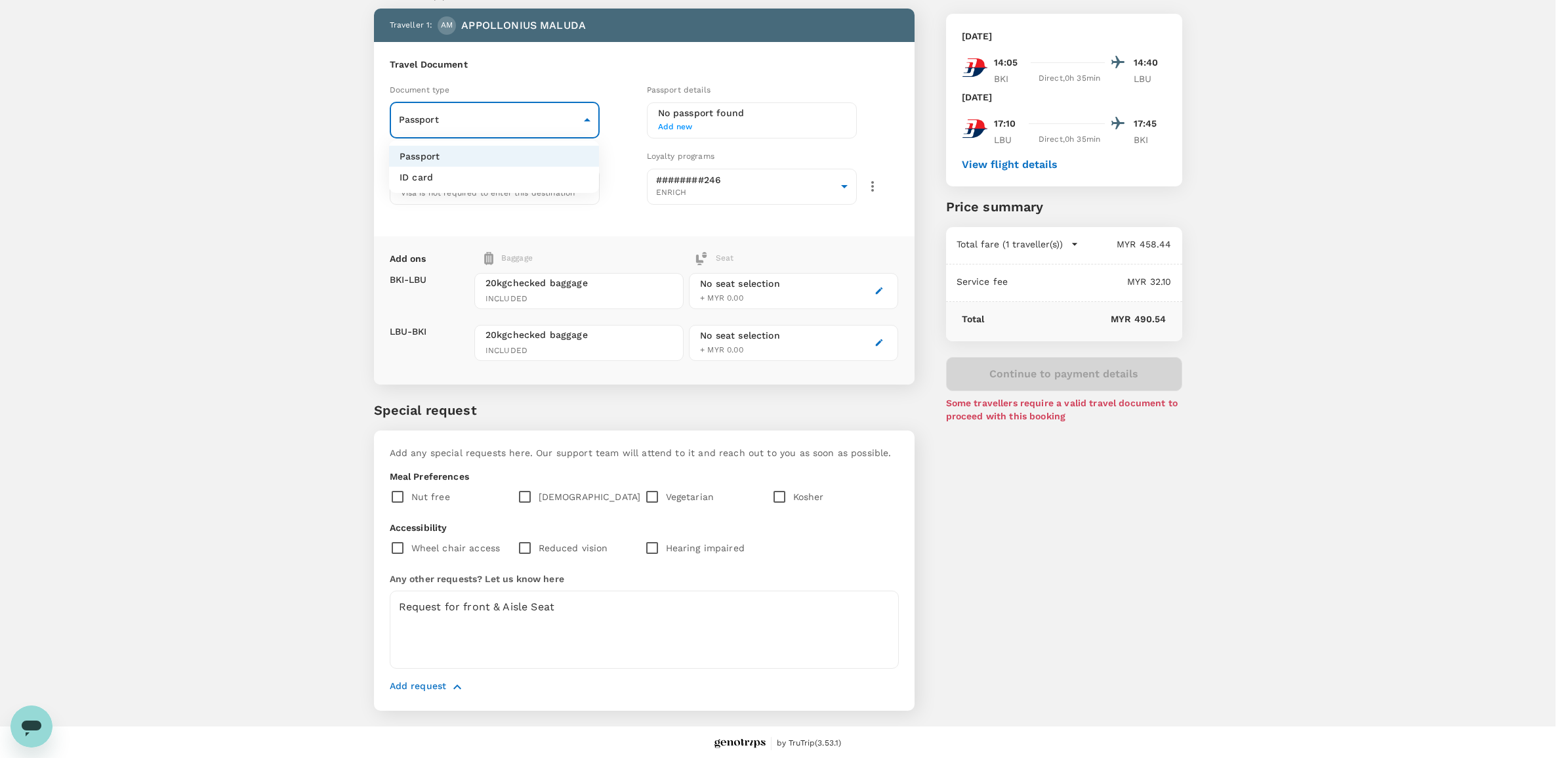
click at [478, 175] on li "ID card" at bounding box center [494, 177] width 210 height 21
type input "Id card"
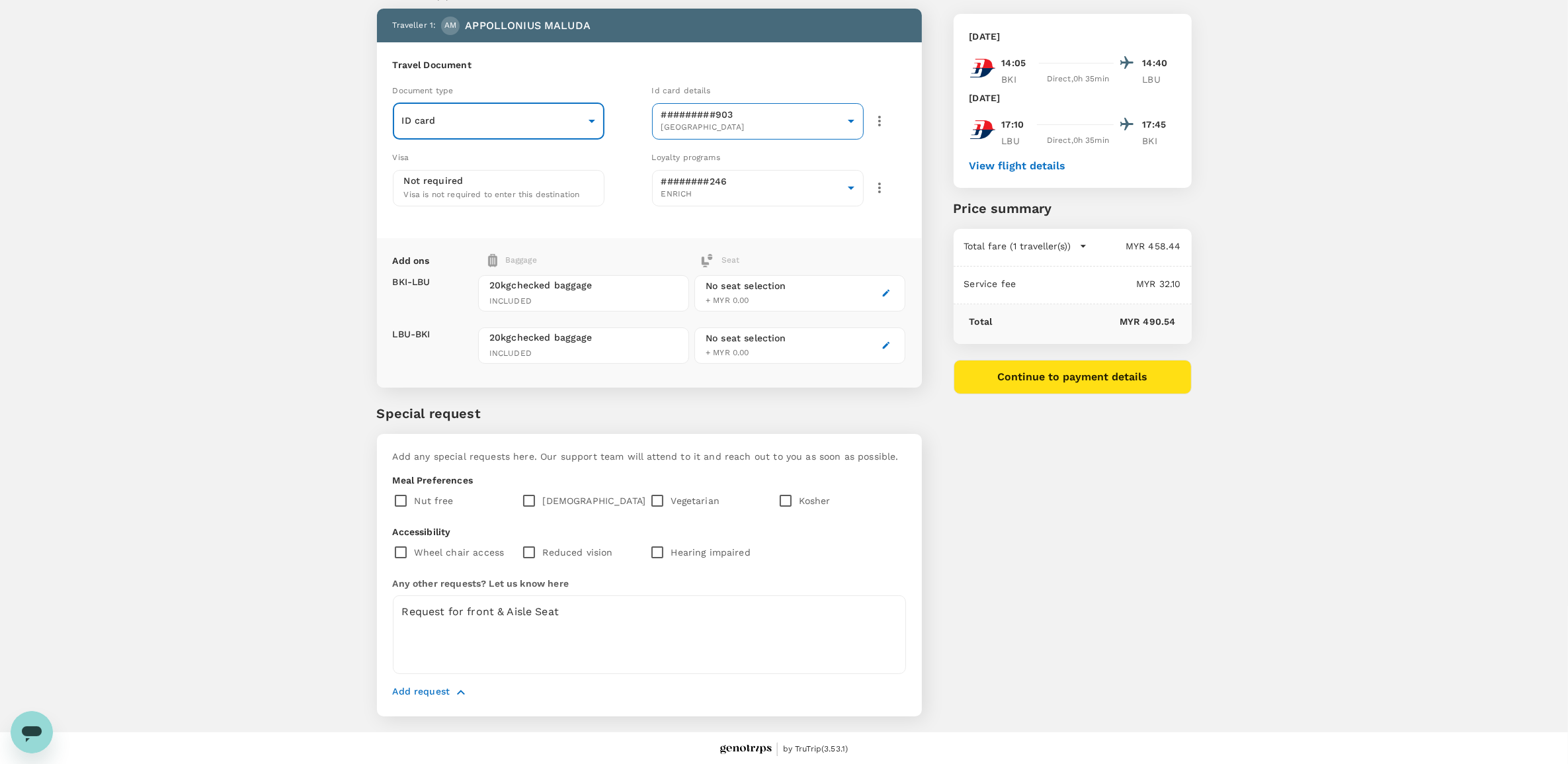
click at [734, 119] on body "Back to flight results Flight review Traveller(s) Traveller 1 : AM APPOLLONIUS …" at bounding box center [784, 349] width 1568 height 833
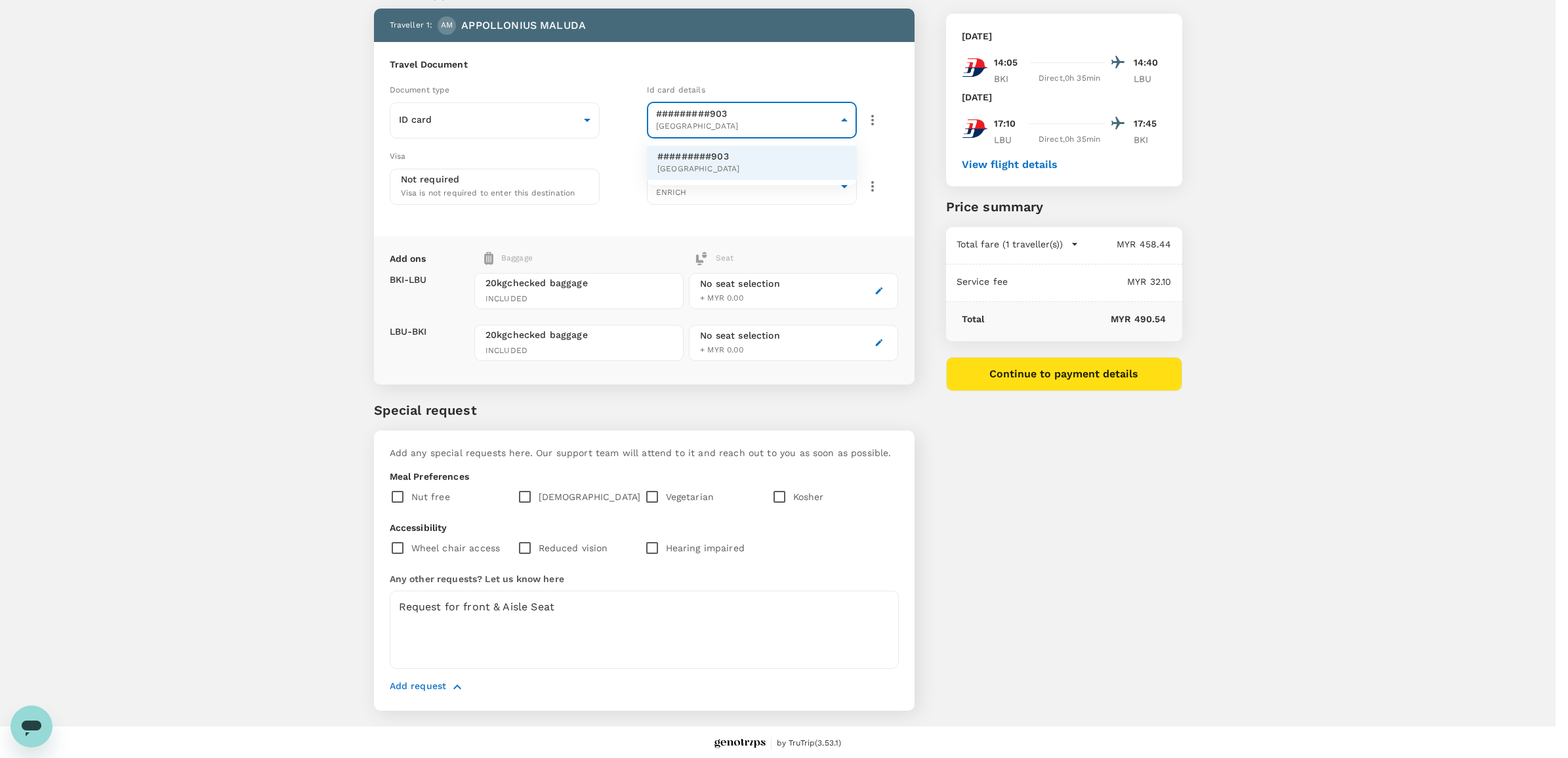
click at [714, 171] on span "Malaysia" at bounding box center [698, 168] width 83 height 13
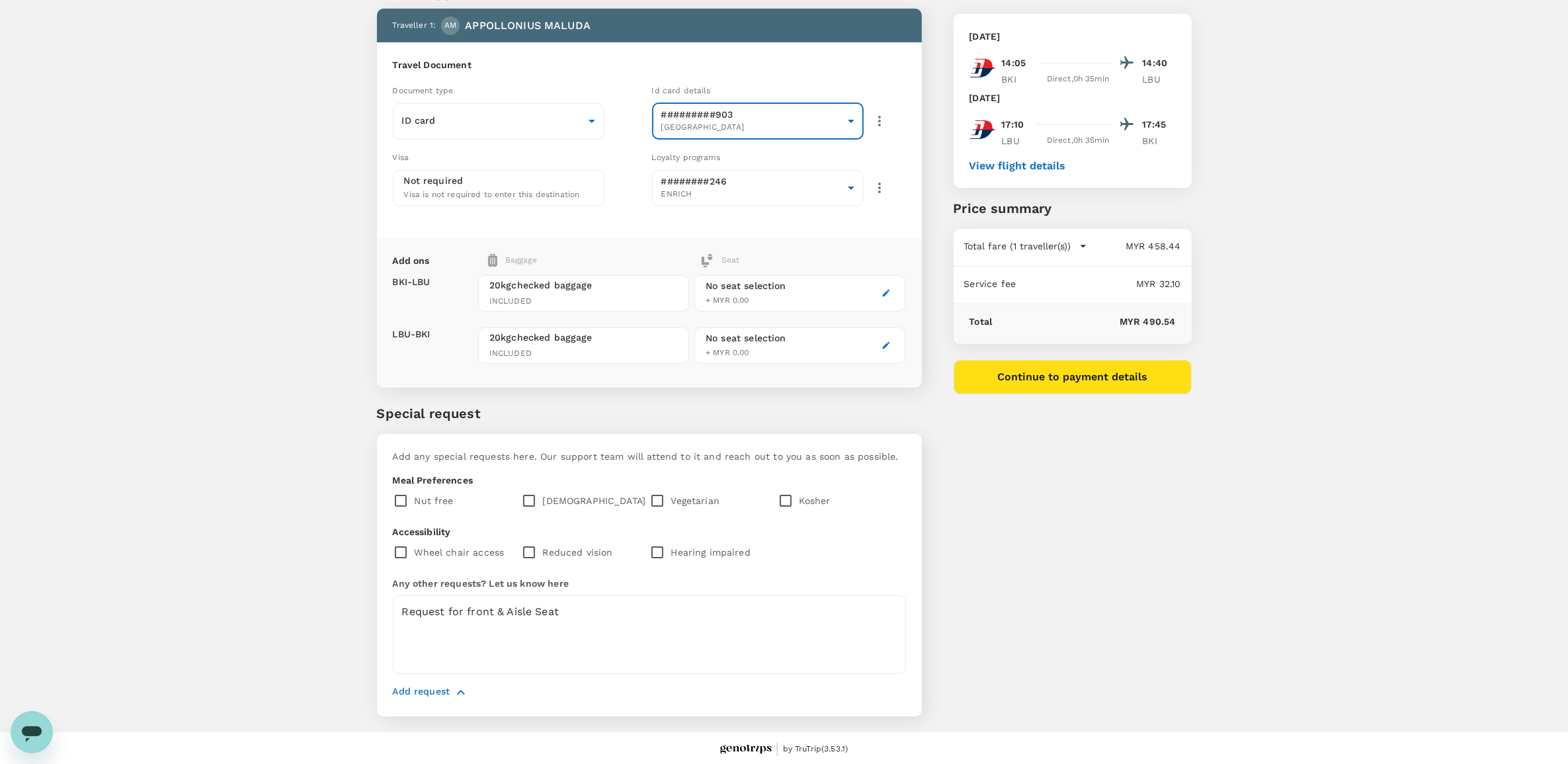
click at [1073, 378] on button "Continue to payment details" at bounding box center [1073, 377] width 238 height 34
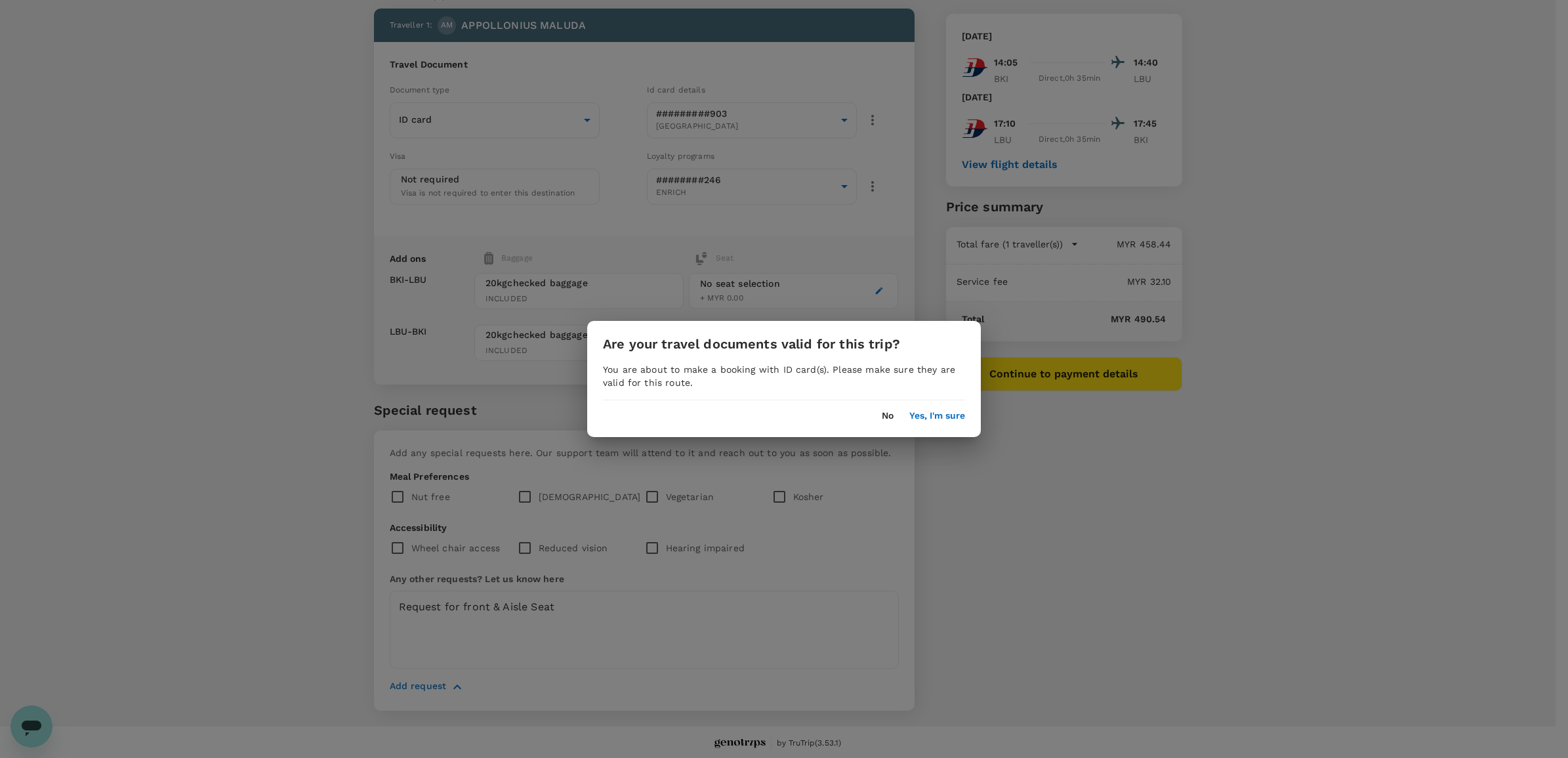
click at [943, 418] on button "Yes, I'm sure" at bounding box center [937, 416] width 56 height 10
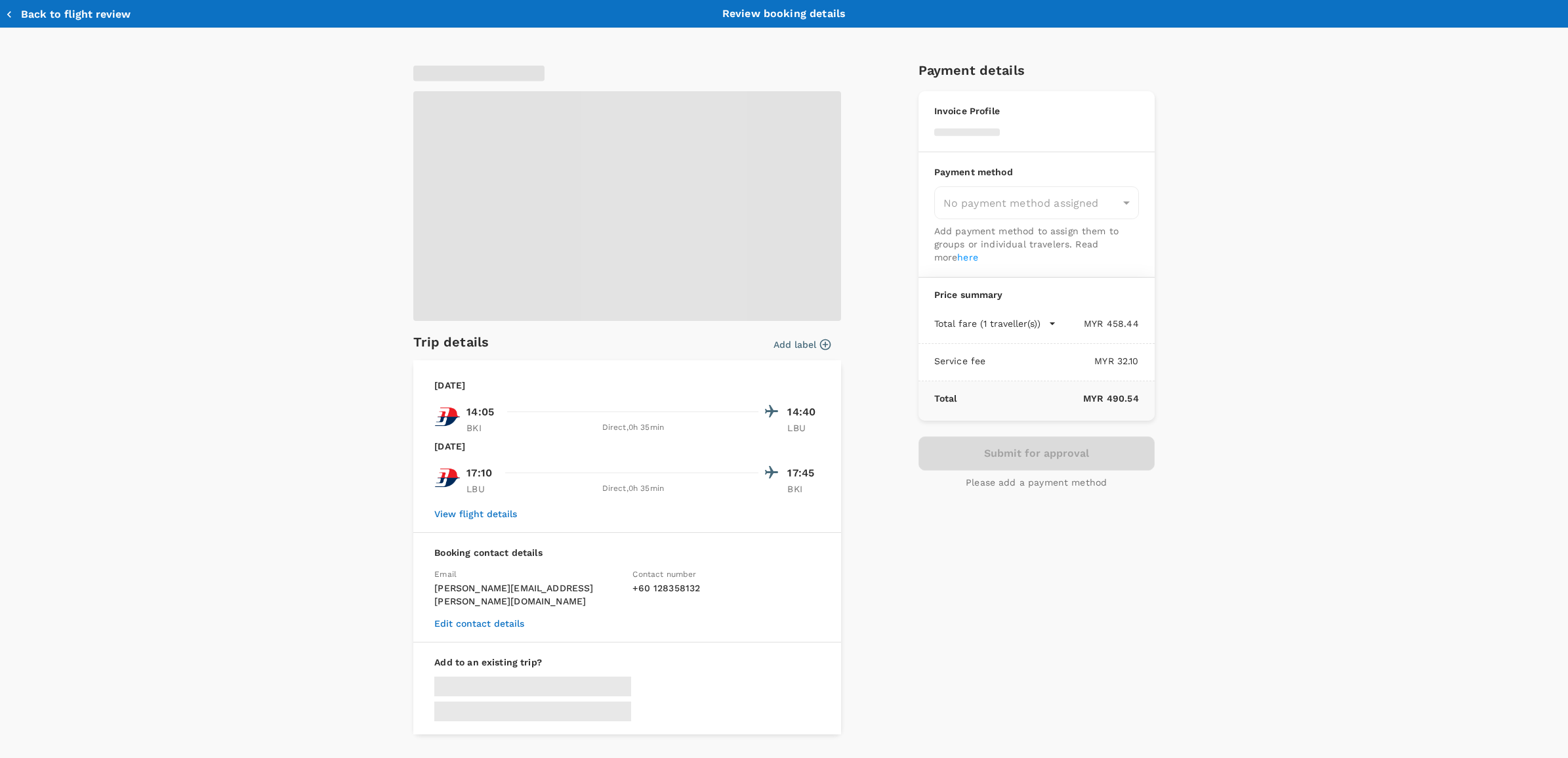
type input "9ea61a02-274a-4f65-9d5b-ca51ac7b2cfc"
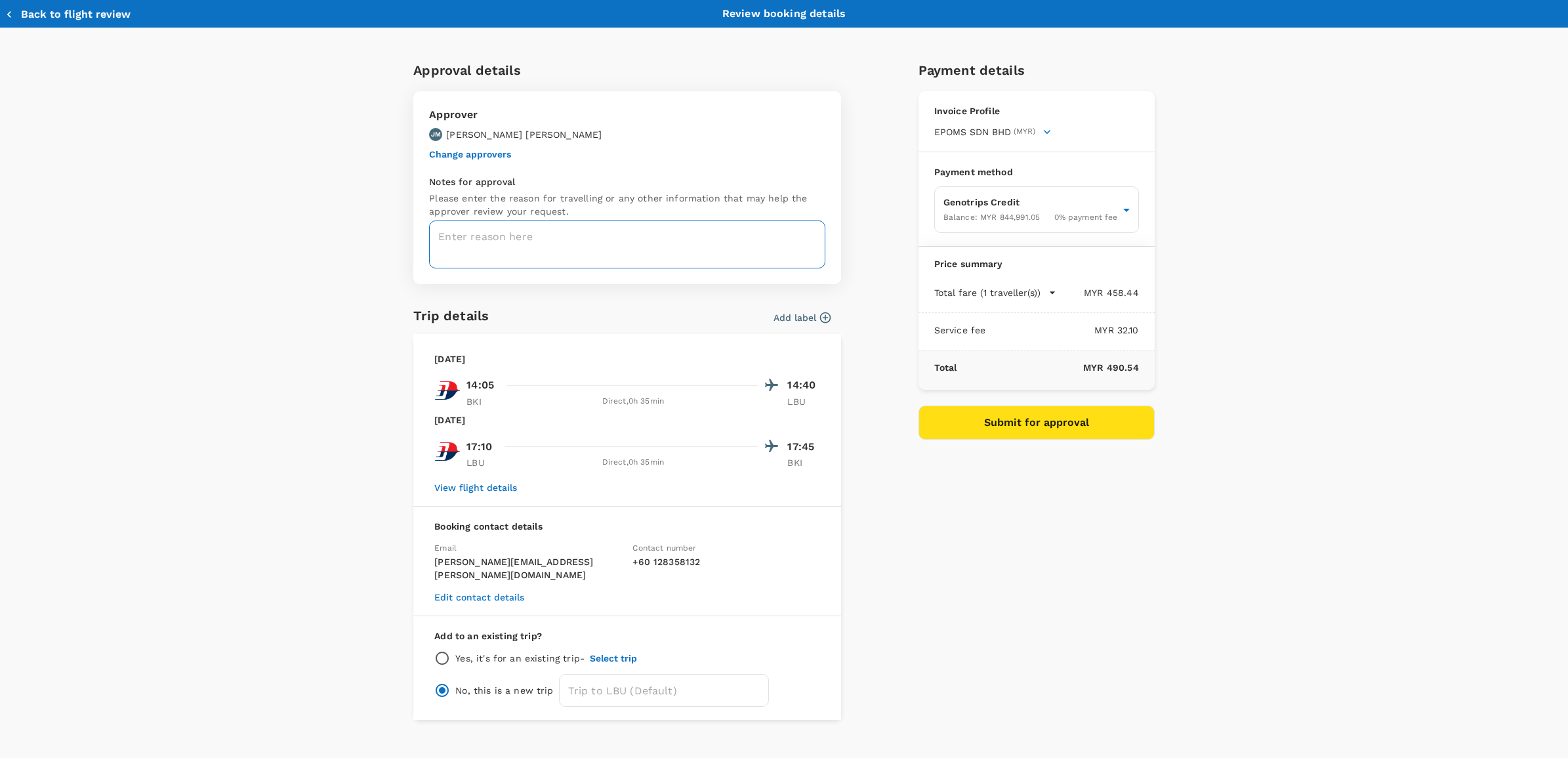
click at [538, 243] on textarea at bounding box center [627, 244] width 396 height 48
paste textarea "TAF-25-061_ME Workshop 13-16Oct LBU"
click at [667, 239] on textarea "TAF-25-061_ME Workshop 13-16Oct LBU/" at bounding box center [627, 244] width 396 height 48
paste textarea "TRF-25-088_ME Workshop 13-16 Oct LBU"
click at [643, 234] on textarea "TAF-25-061_ME Workshop 13-16Oct LBU/TRF-25-088_ME Workshop 13-16 Oct LBU" at bounding box center [627, 244] width 396 height 48
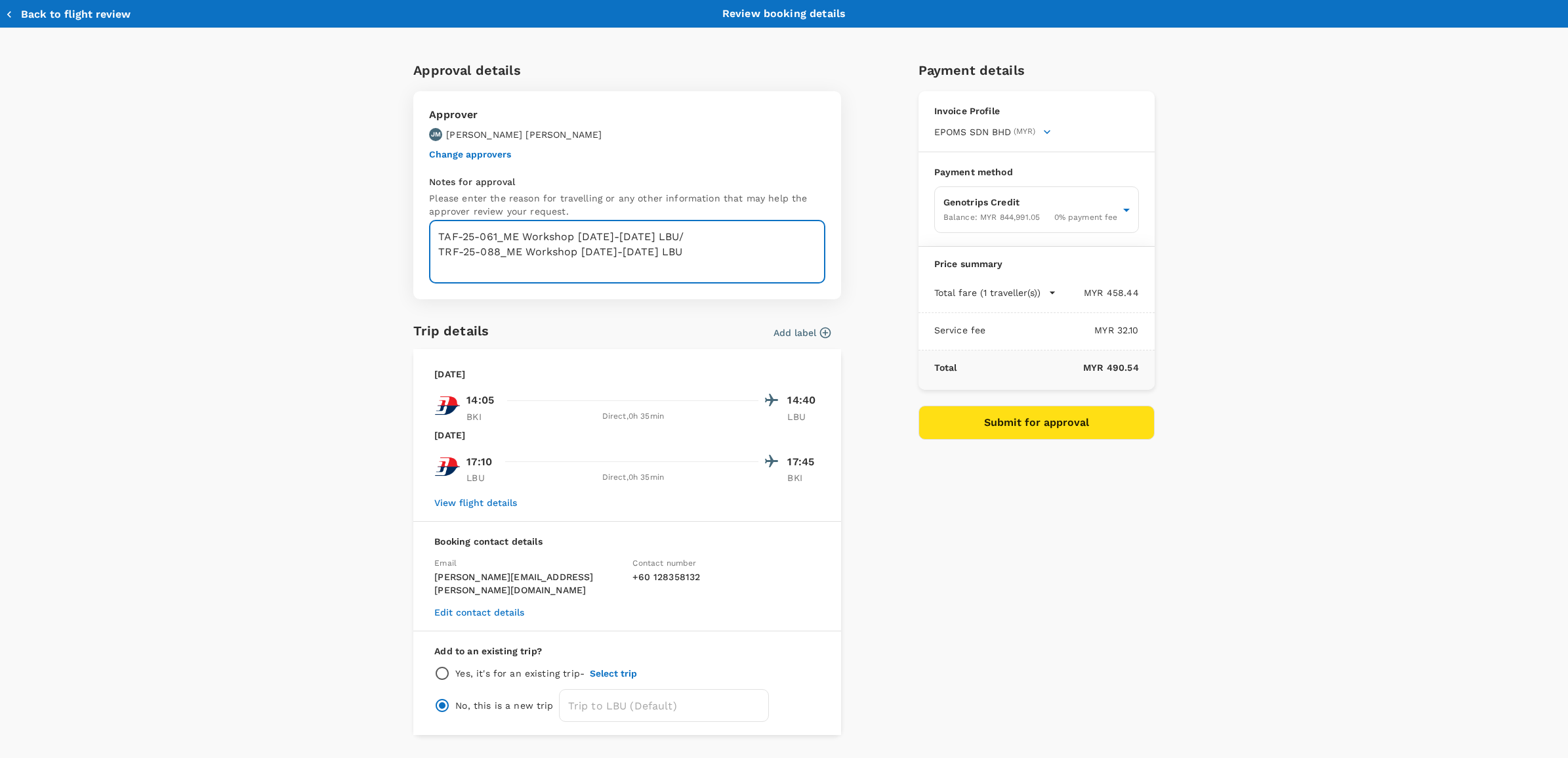
paste textarea "MLK DRY GAS SEAL REMOVAL FROM SPARE HP COMPRESSOR BUNDLE IN ME WORKSHOP, LSB ON…"
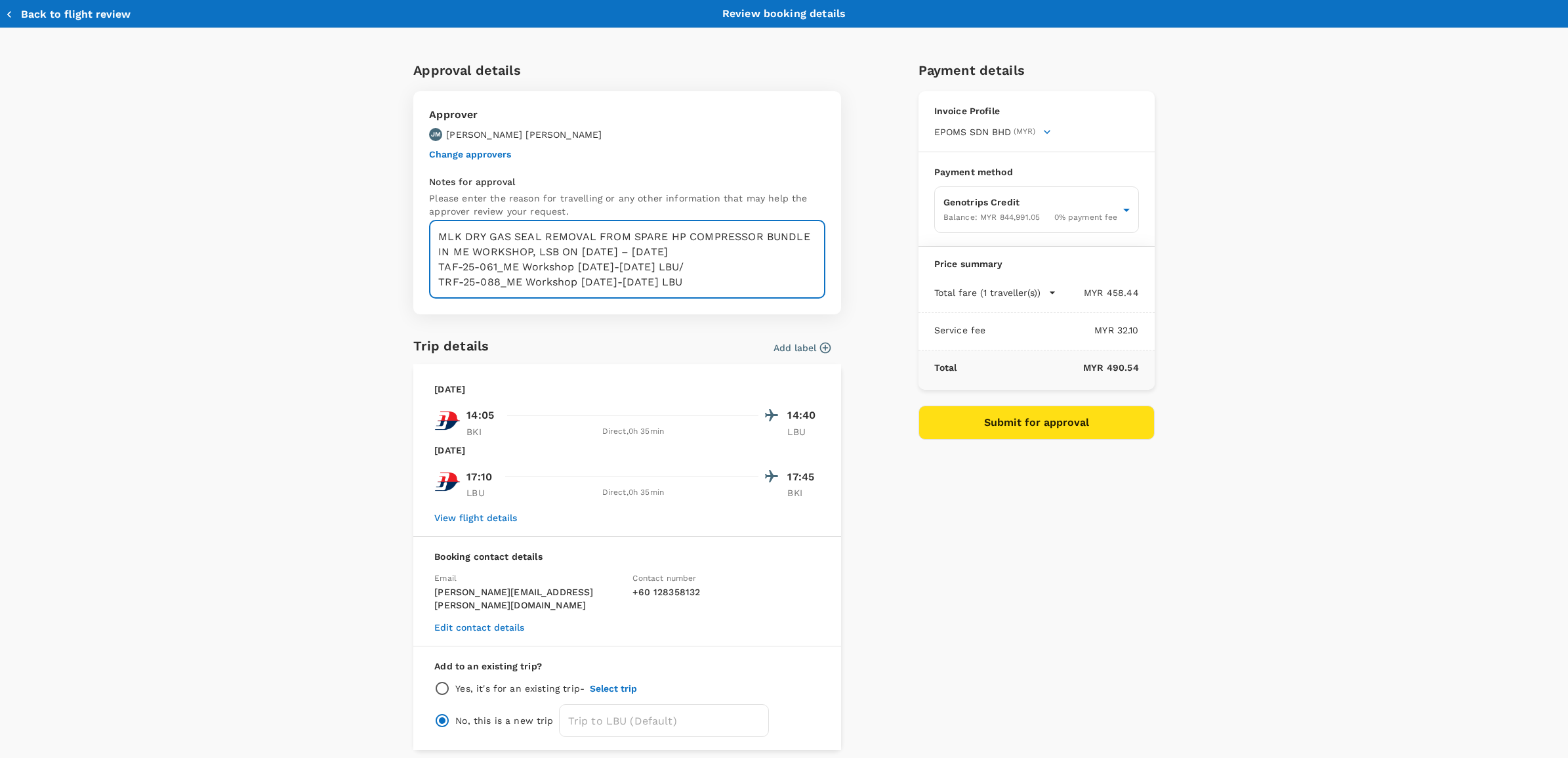
type textarea "MLK DRY GAS SEAL REMOVAL FROM SPARE HP COMPRESSOR BUNDLE IN ME WORKSHOP, LSB ON…"
click at [1025, 612] on div "Payment details Invoice Profile EPOMS SDN BHD (MYR) Business registration numbe…" at bounding box center [1031, 400] width 247 height 701
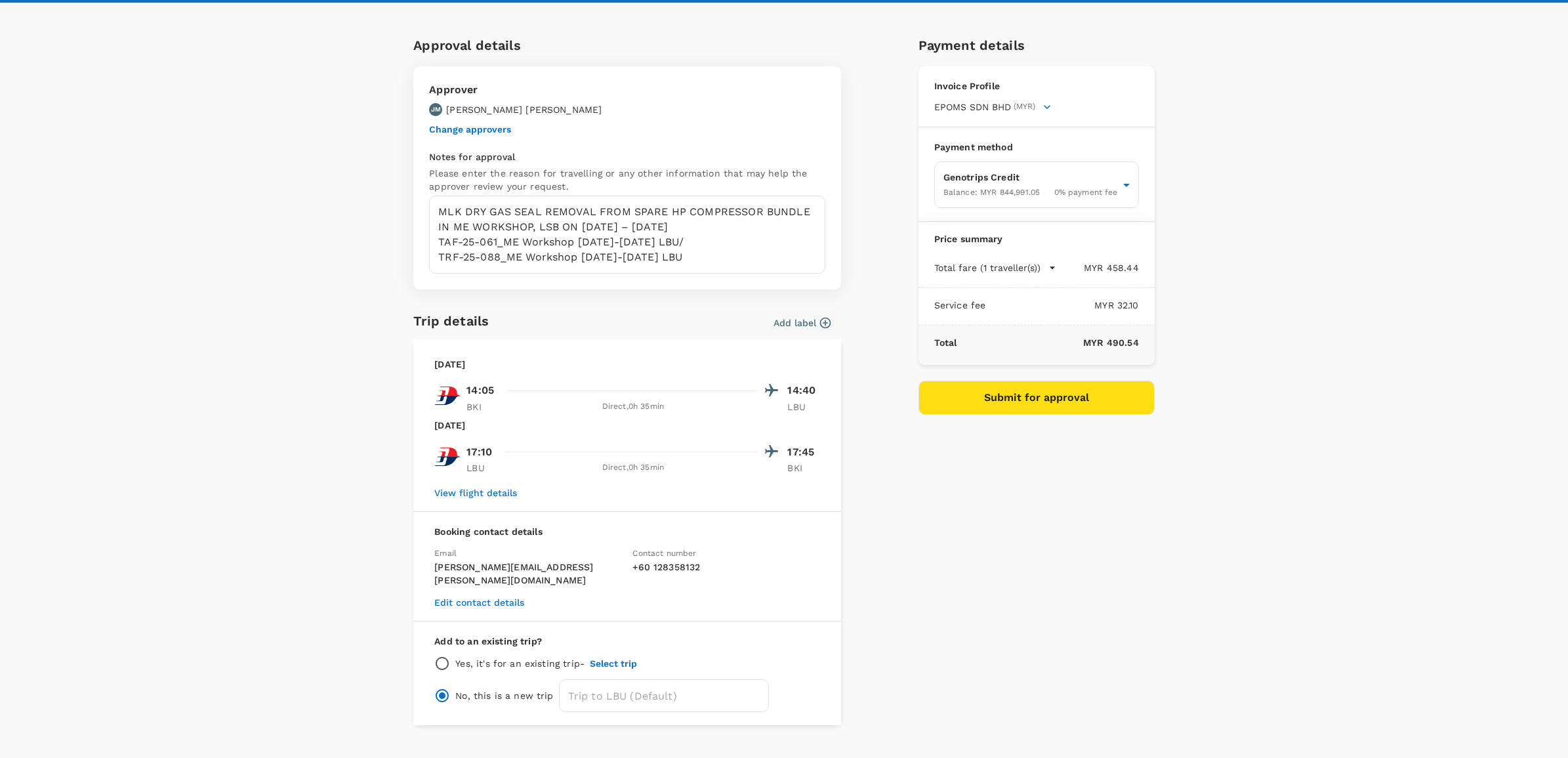
scroll to position [39, 0]
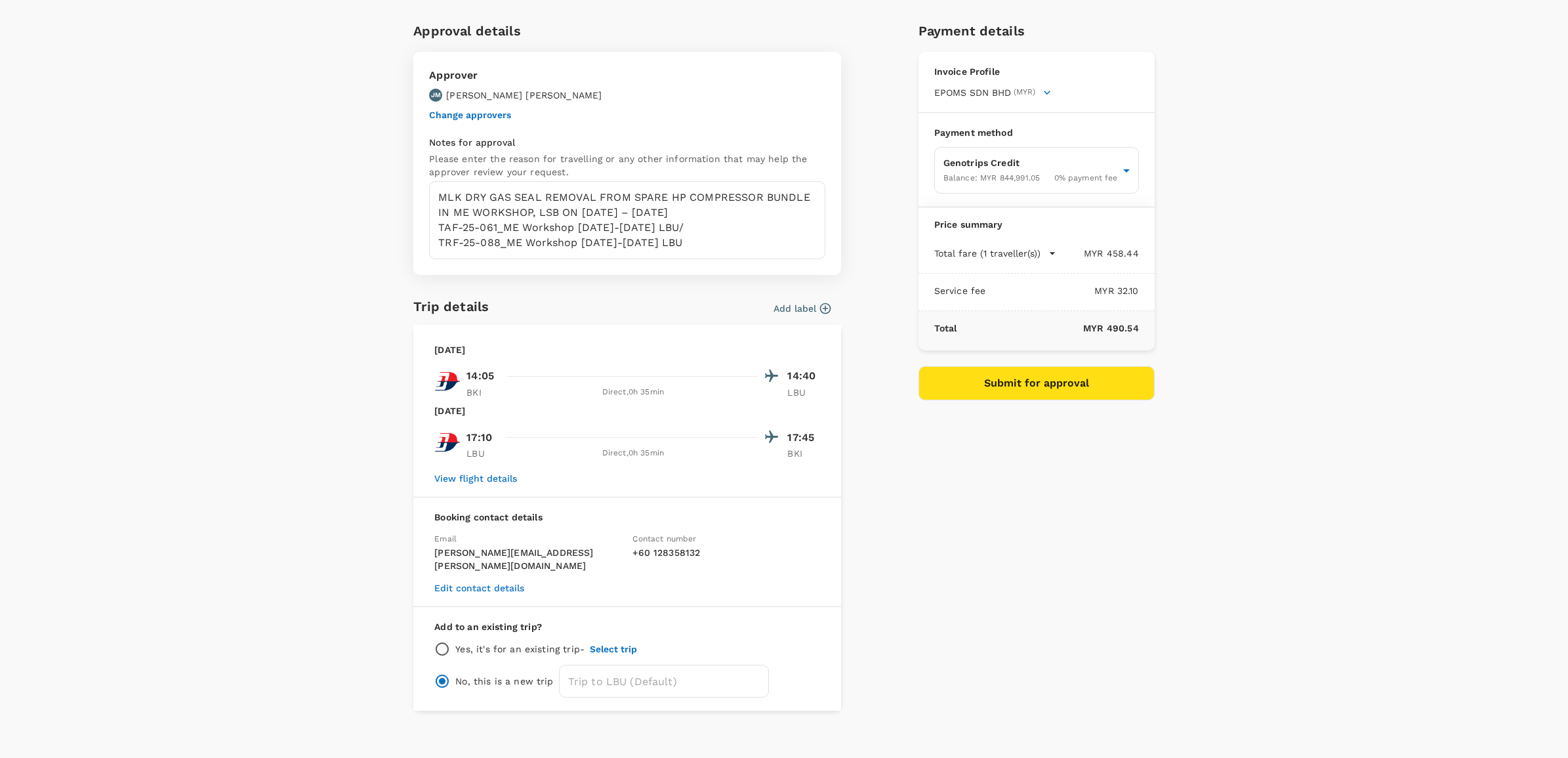
click at [995, 372] on button "Submit for approval" at bounding box center [1037, 383] width 236 height 34
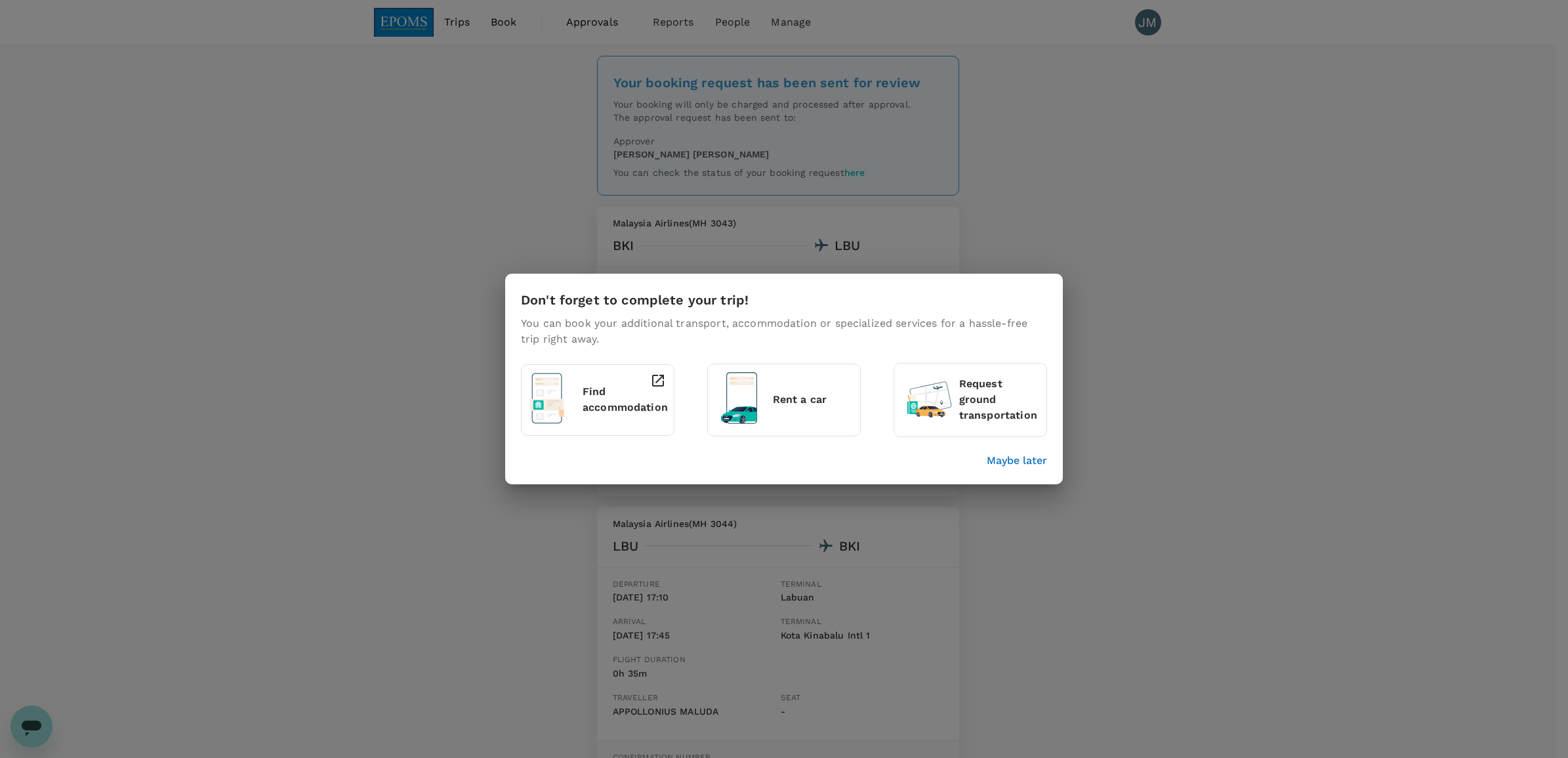
click at [1132, 162] on div "Don't forget to complete your trip! You can book your additional transport, acc…" at bounding box center [784, 379] width 1568 height 758
click at [623, 420] on div "Find accommodation" at bounding box center [601, 397] width 47 height 60
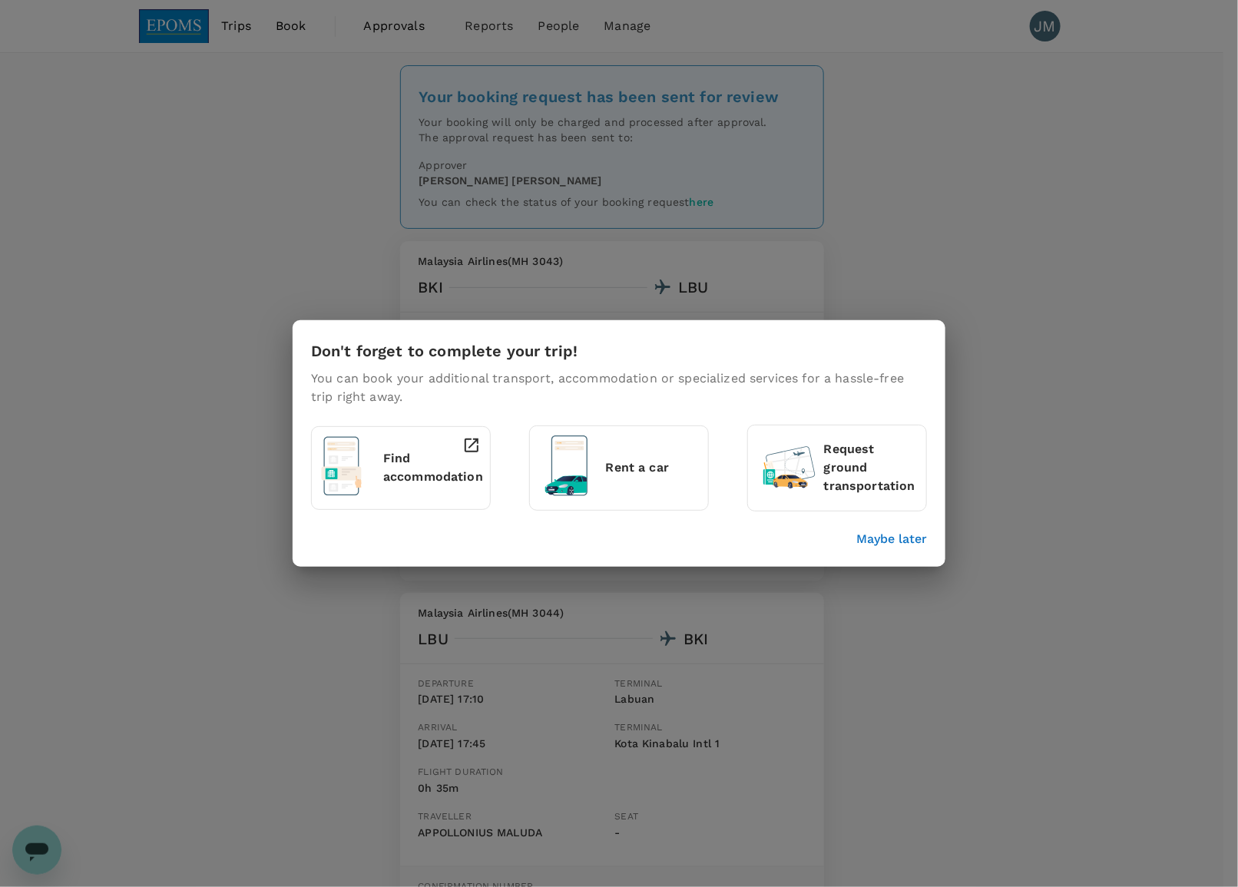
click at [871, 546] on p "Maybe later" at bounding box center [891, 539] width 71 height 18
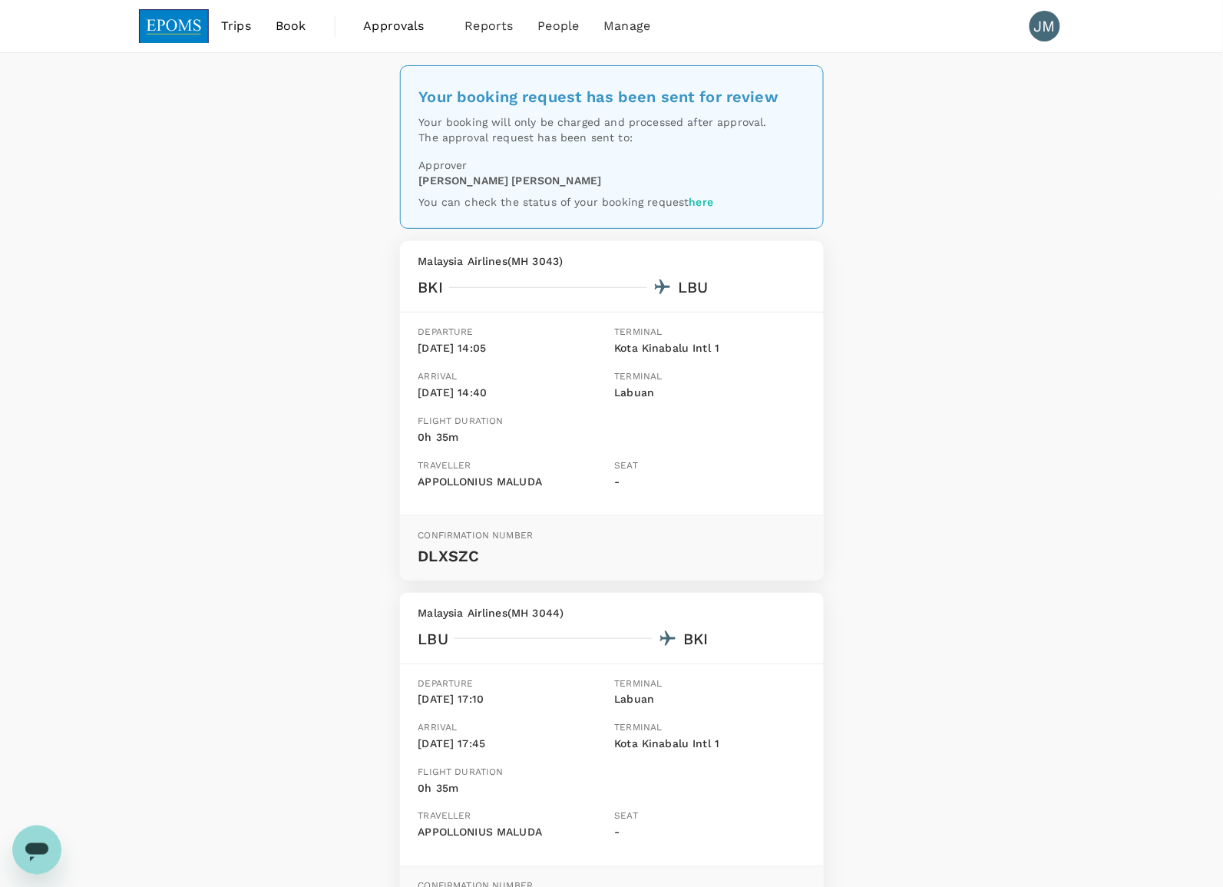
click at [937, 553] on div "Your booking request has been sent for review Your booking will only be charged…" at bounding box center [611, 543] width 1223 height 980
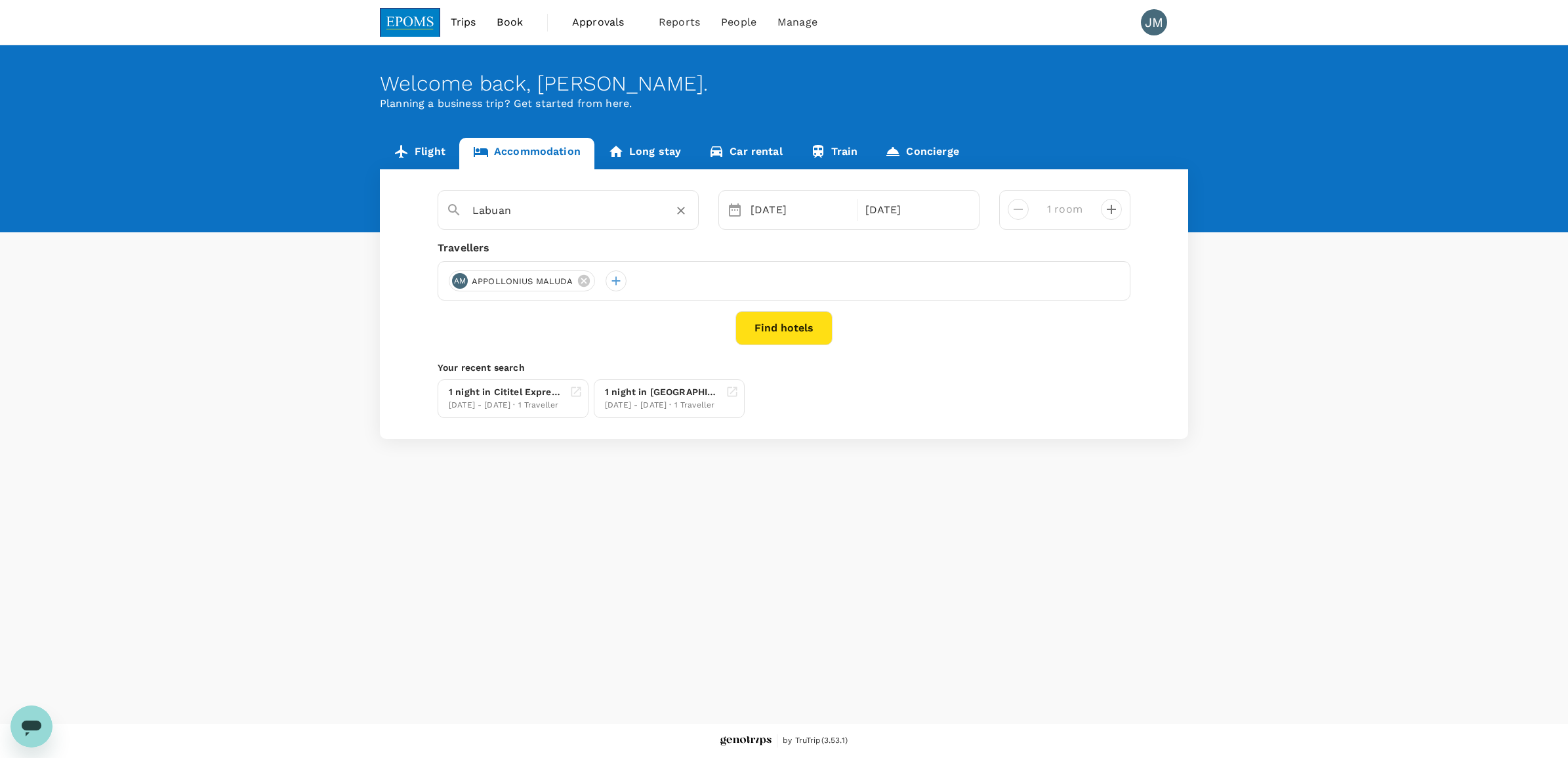
click at [529, 214] on input "Labuan" at bounding box center [563, 210] width 181 height 21
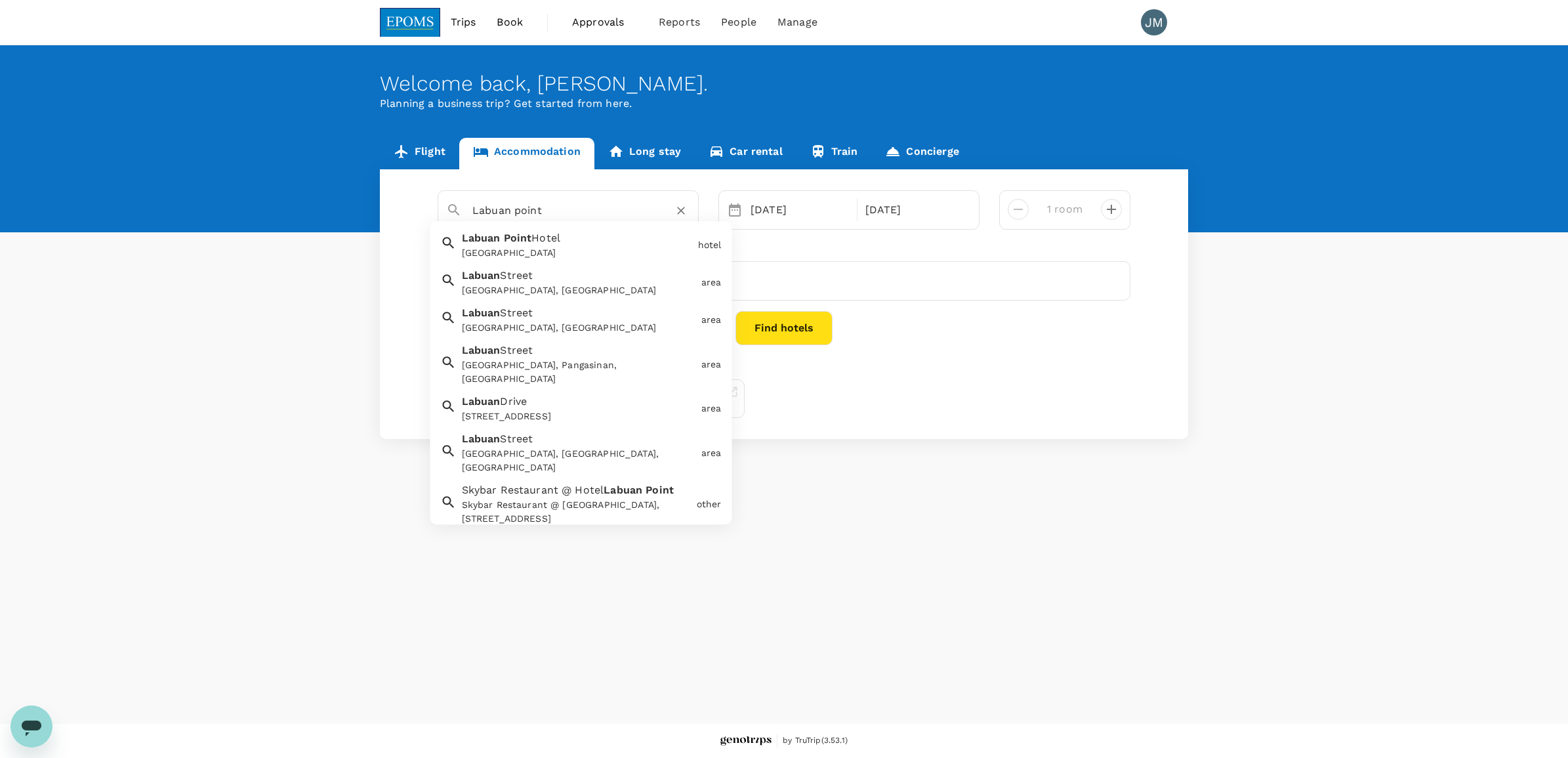
click at [561, 238] on span "Hotel" at bounding box center [546, 238] width 29 height 13
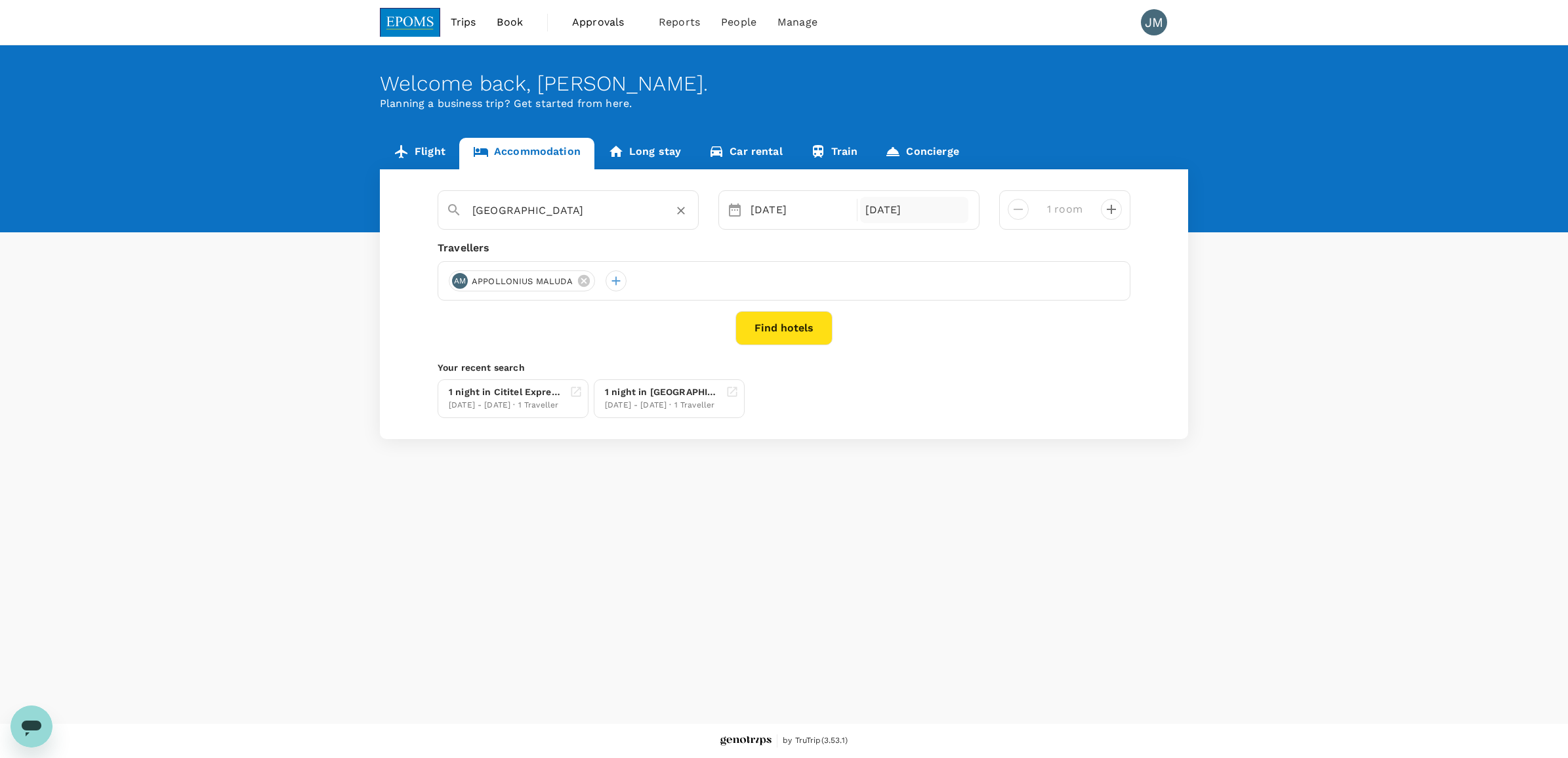
type input "Labuan Point Hotel"
click at [894, 209] on div "18 Oct" at bounding box center [913, 209] width 109 height 26
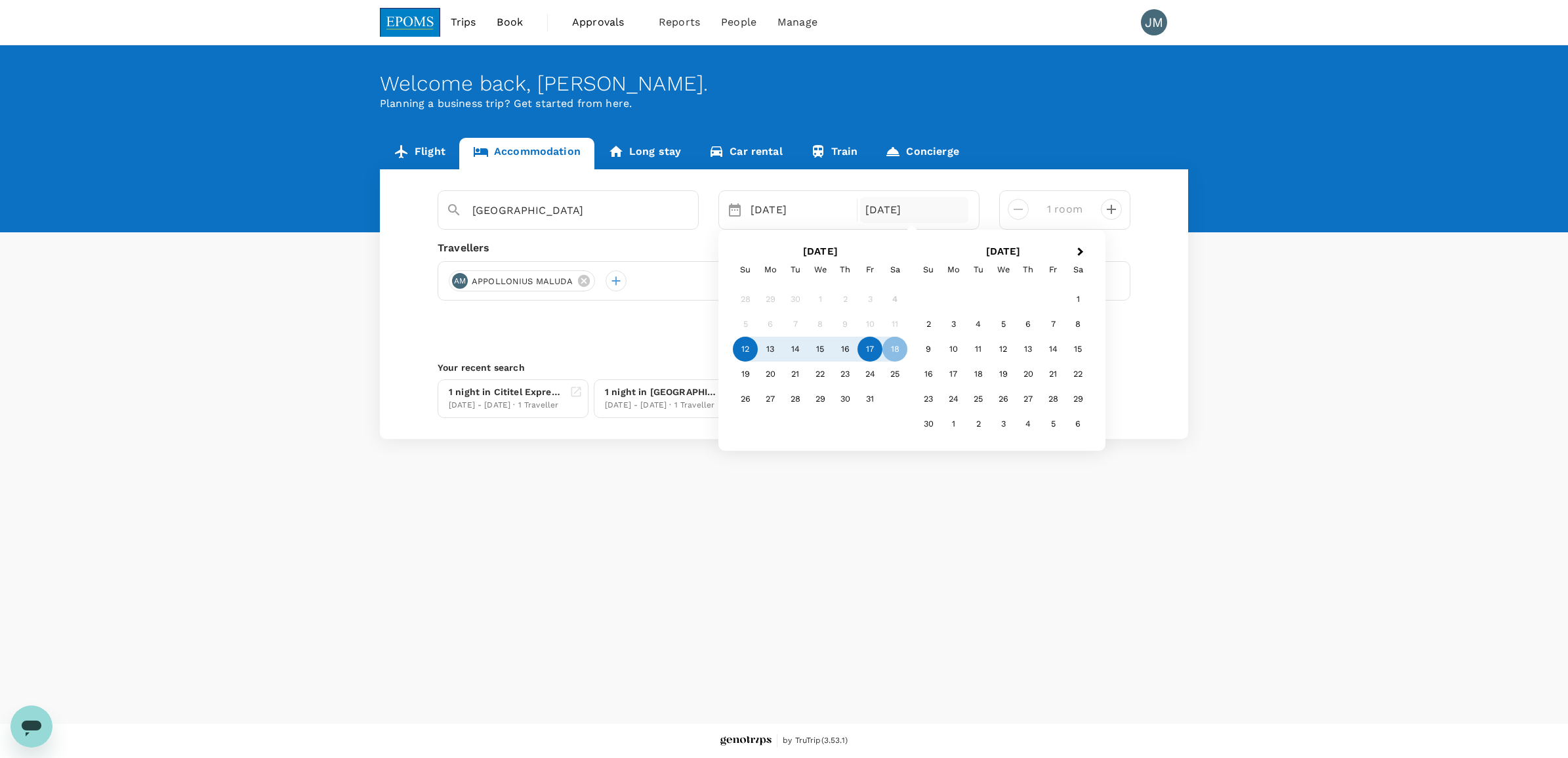
click at [860, 351] on div "17" at bounding box center [869, 349] width 25 height 25
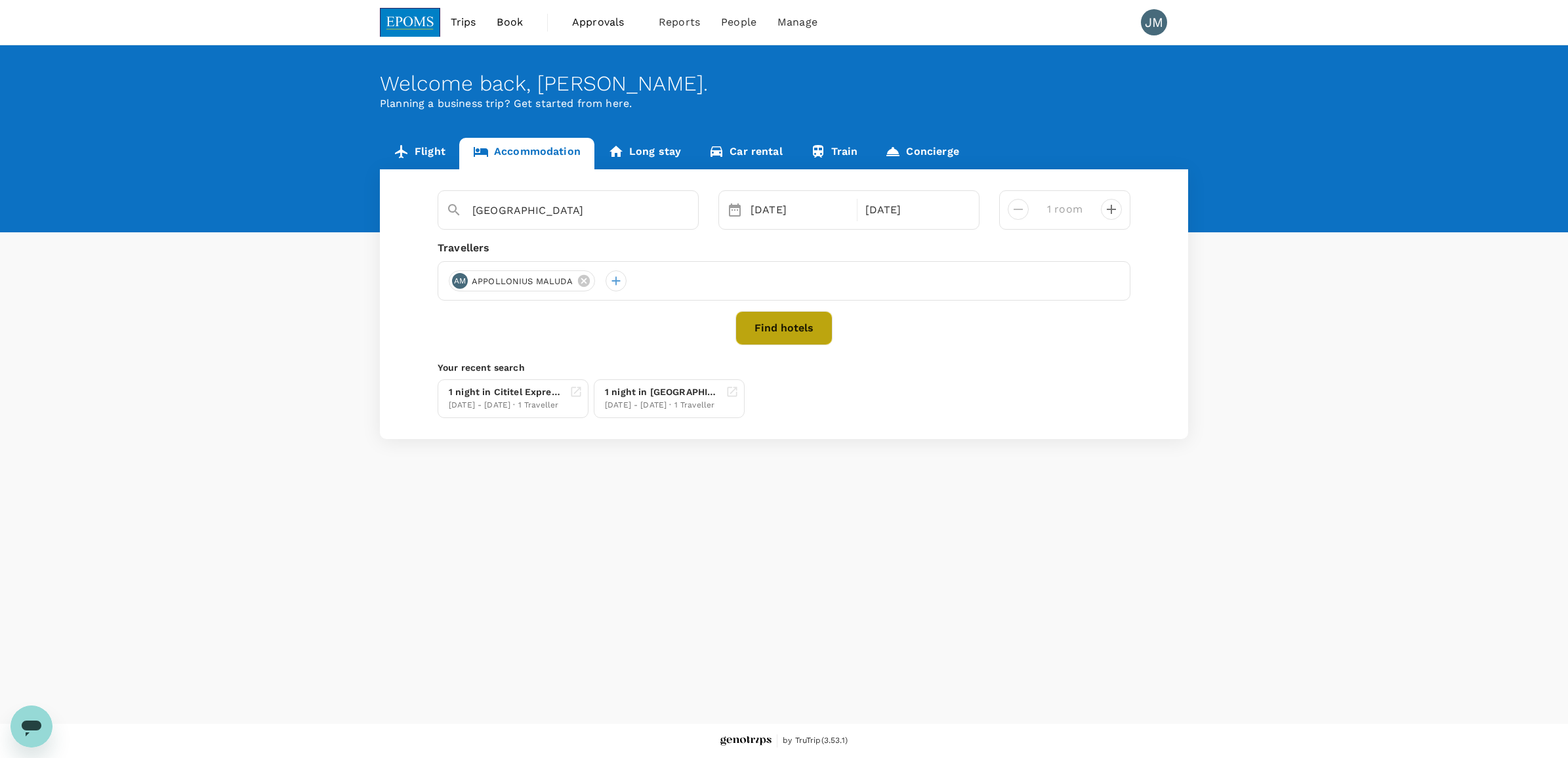
click at [761, 319] on button "Find hotels" at bounding box center [784, 328] width 97 height 34
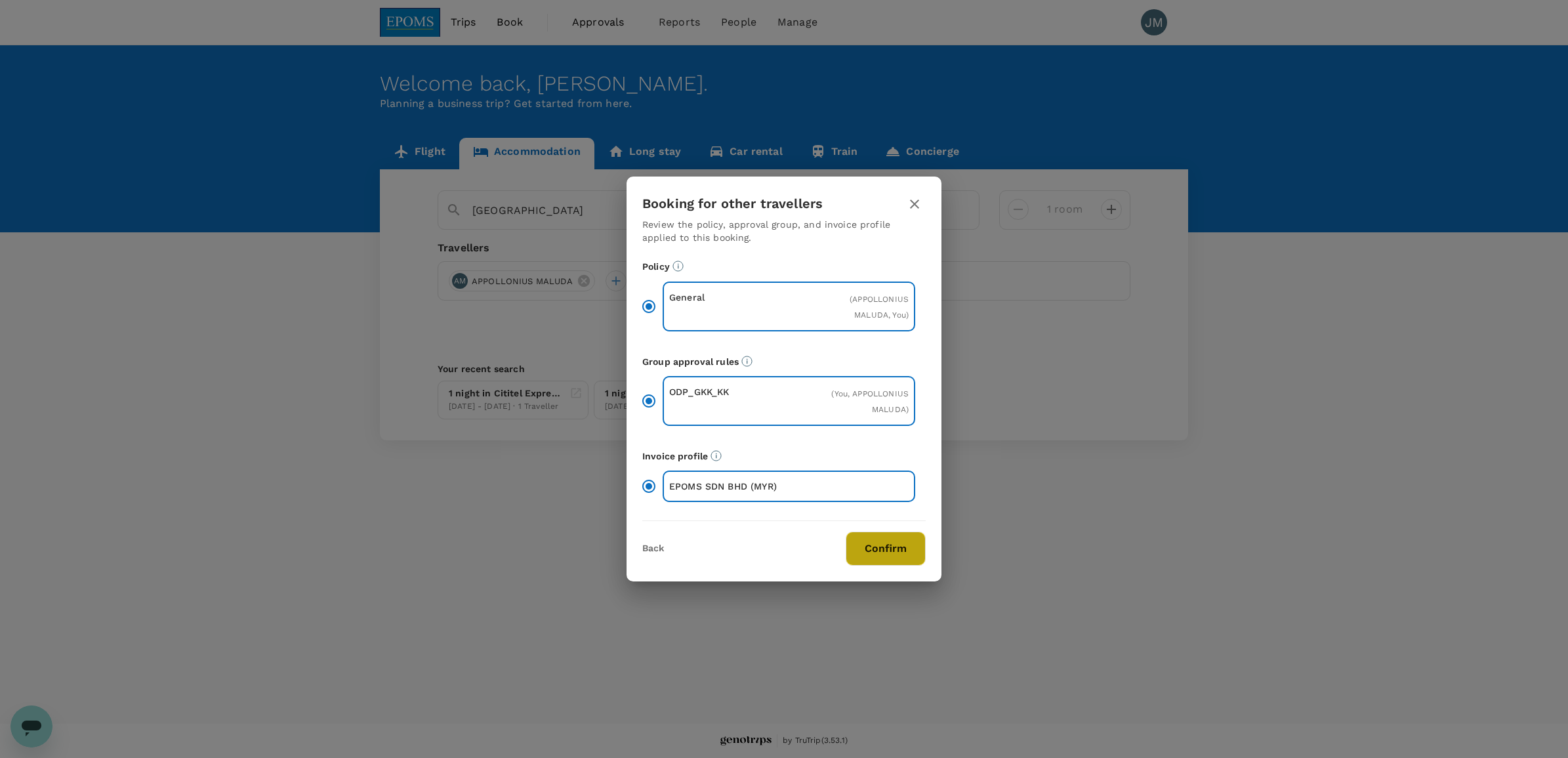
click at [904, 548] on button "Confirm" at bounding box center [886, 549] width 80 height 34
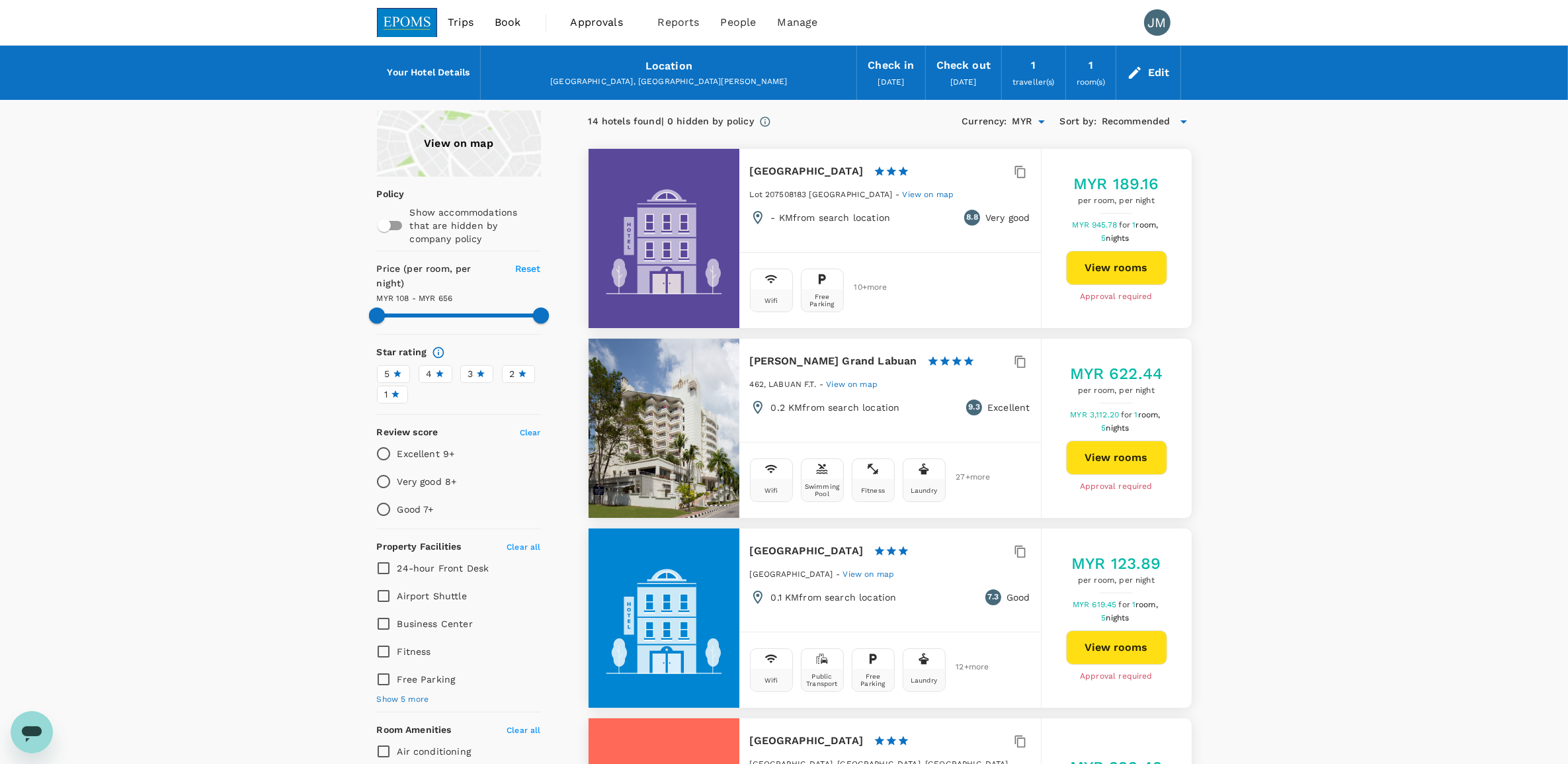
click at [1086, 260] on button "View rooms" at bounding box center [1117, 268] width 101 height 34
type input "655.66"
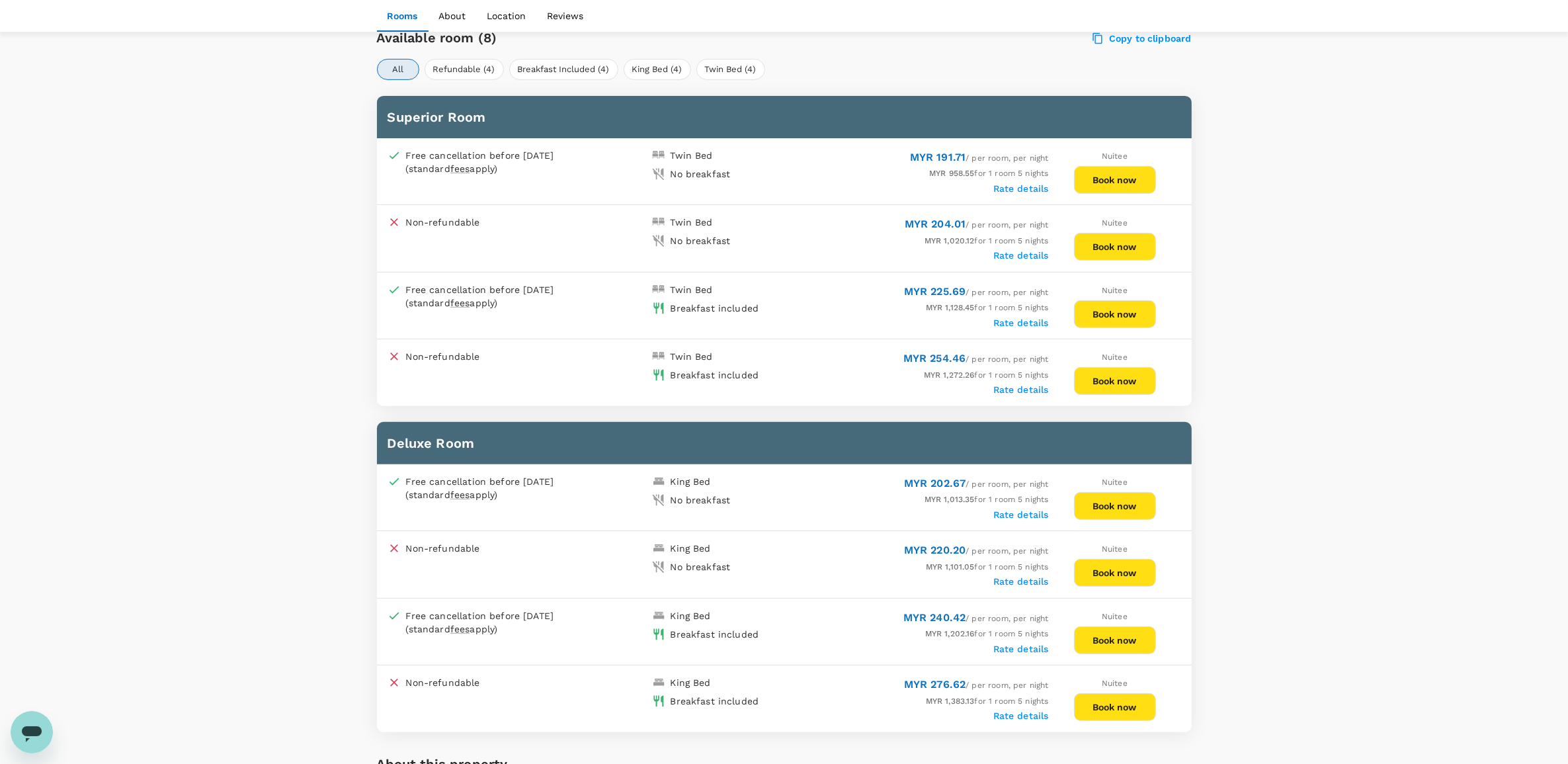
scroll to position [579, 0]
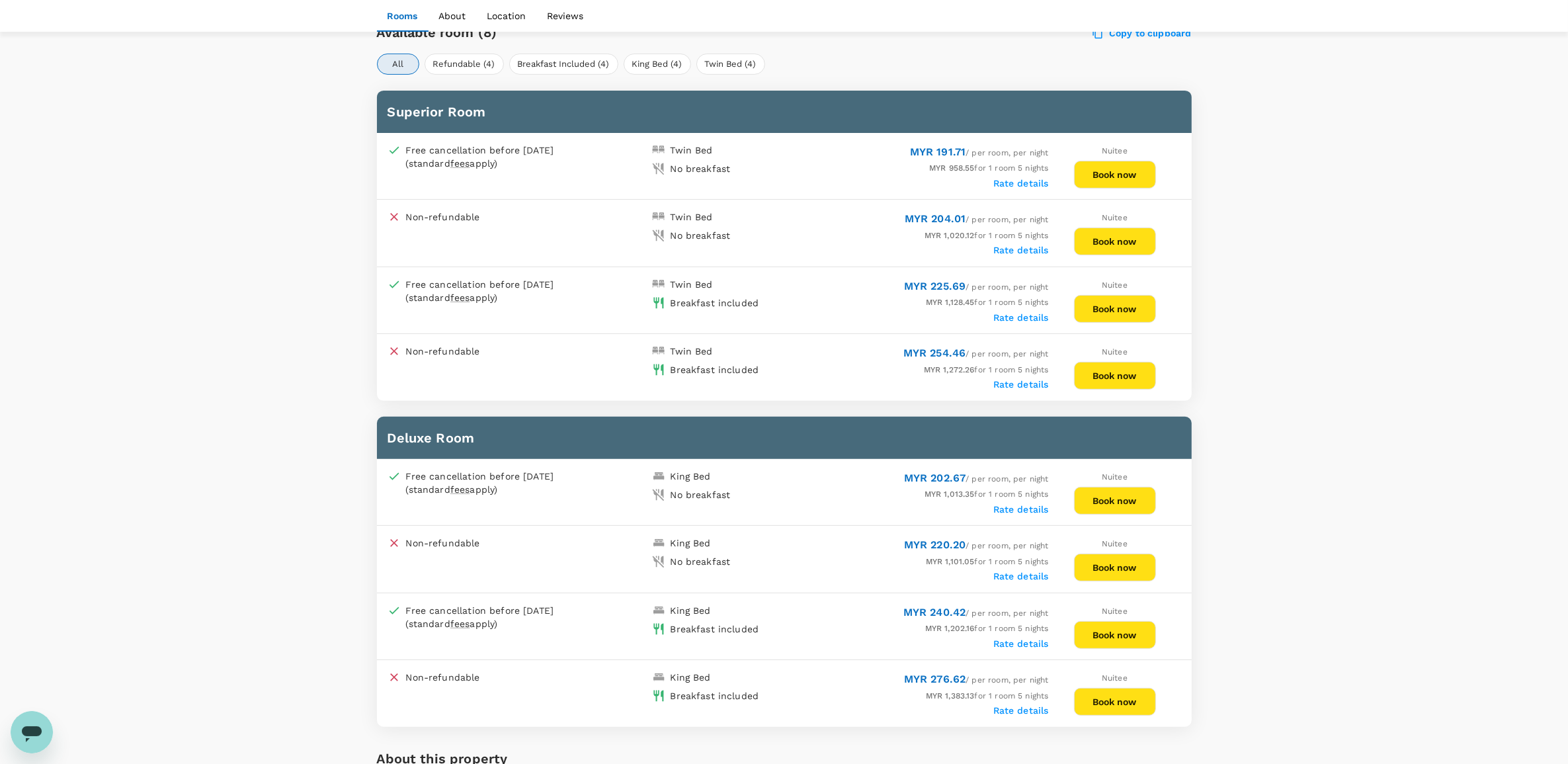
click at [1108, 621] on button "Book now" at bounding box center [1115, 635] width 82 height 28
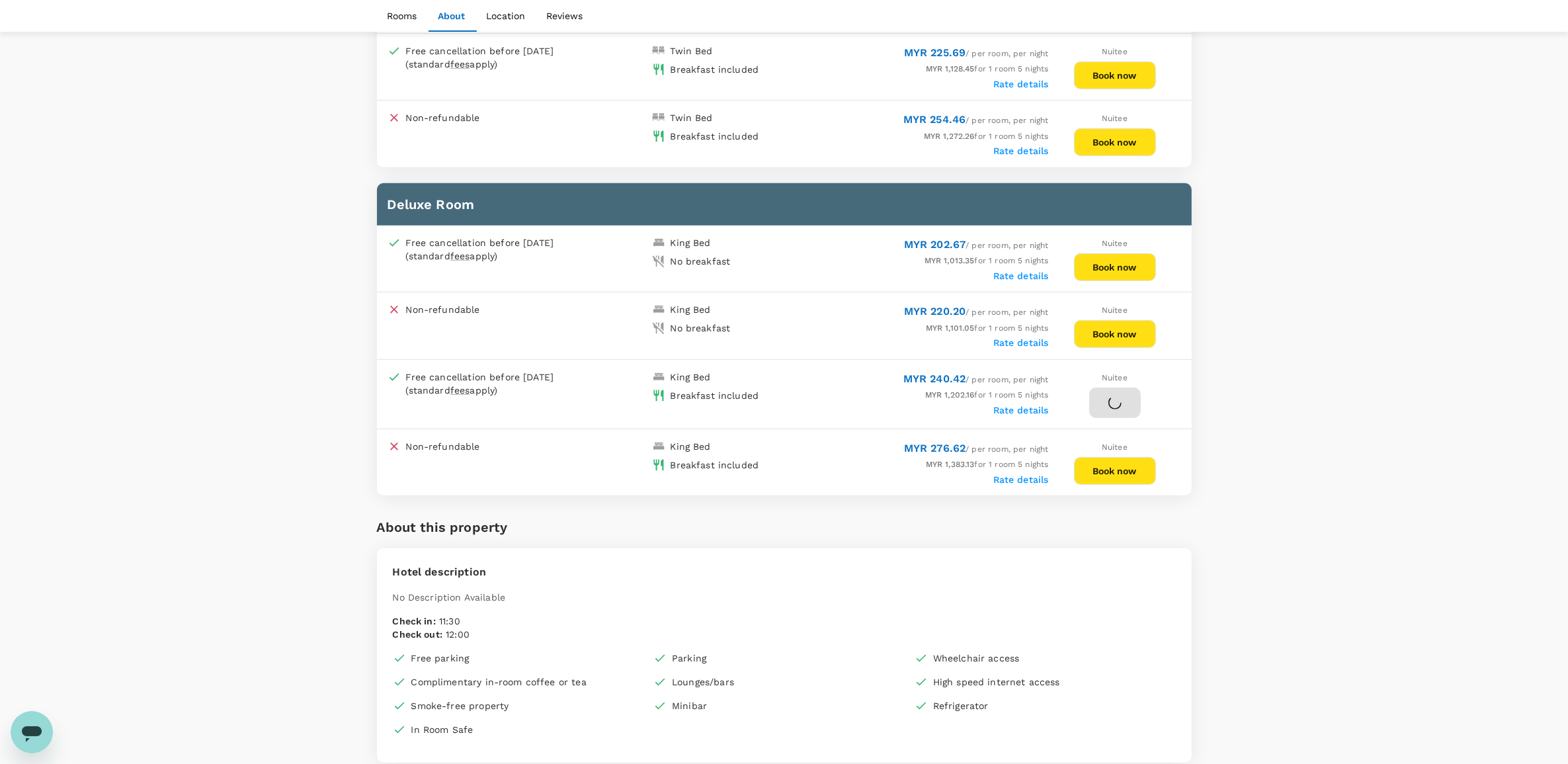
scroll to position [827, 0]
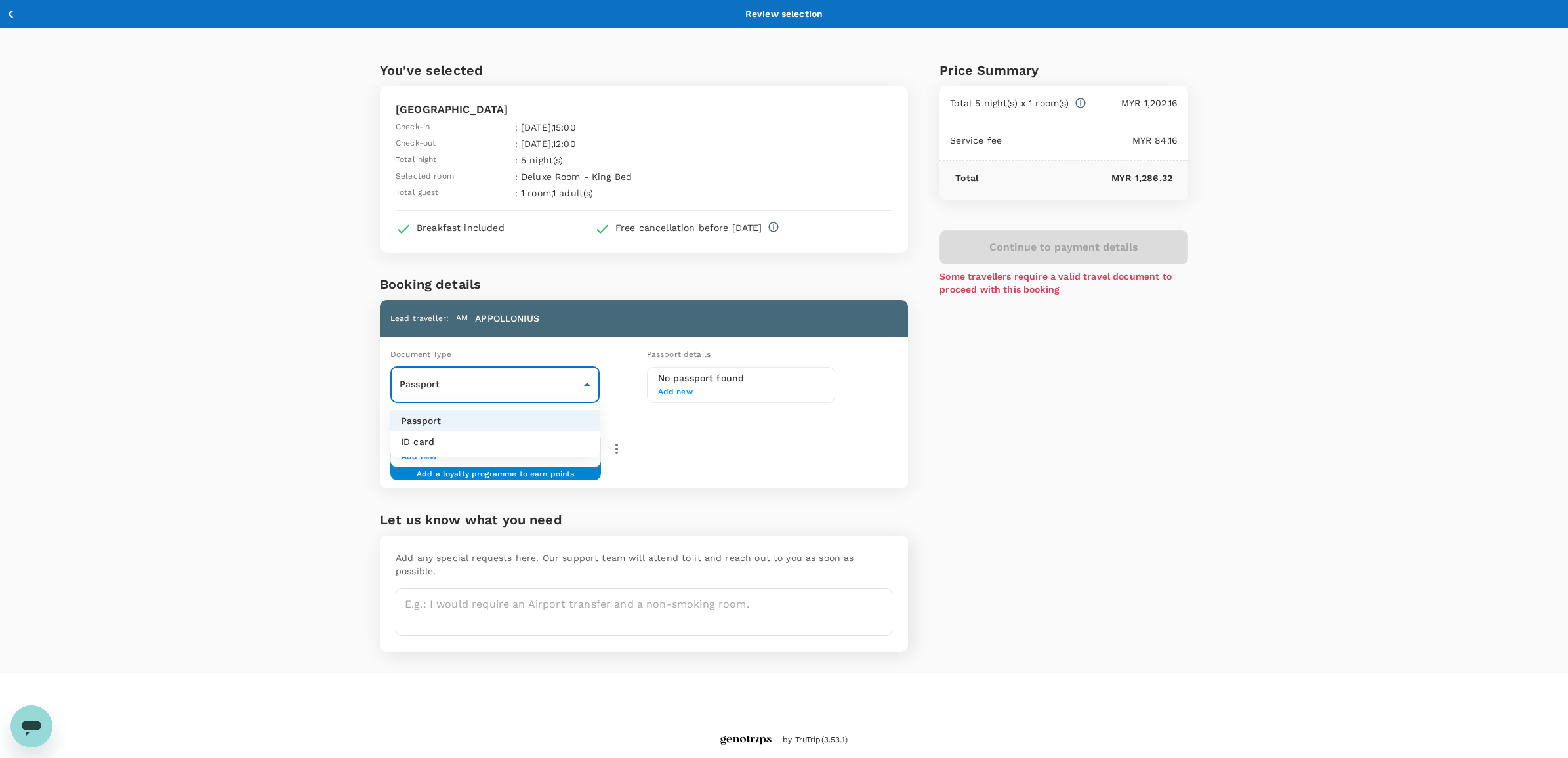
click at [560, 371] on body "Back to hotel details Review selection You've selected Labuan Point Hotel Check…" at bounding box center [784, 379] width 1568 height 757
click at [504, 447] on li "ID card" at bounding box center [495, 441] width 209 height 21
type input "Id card"
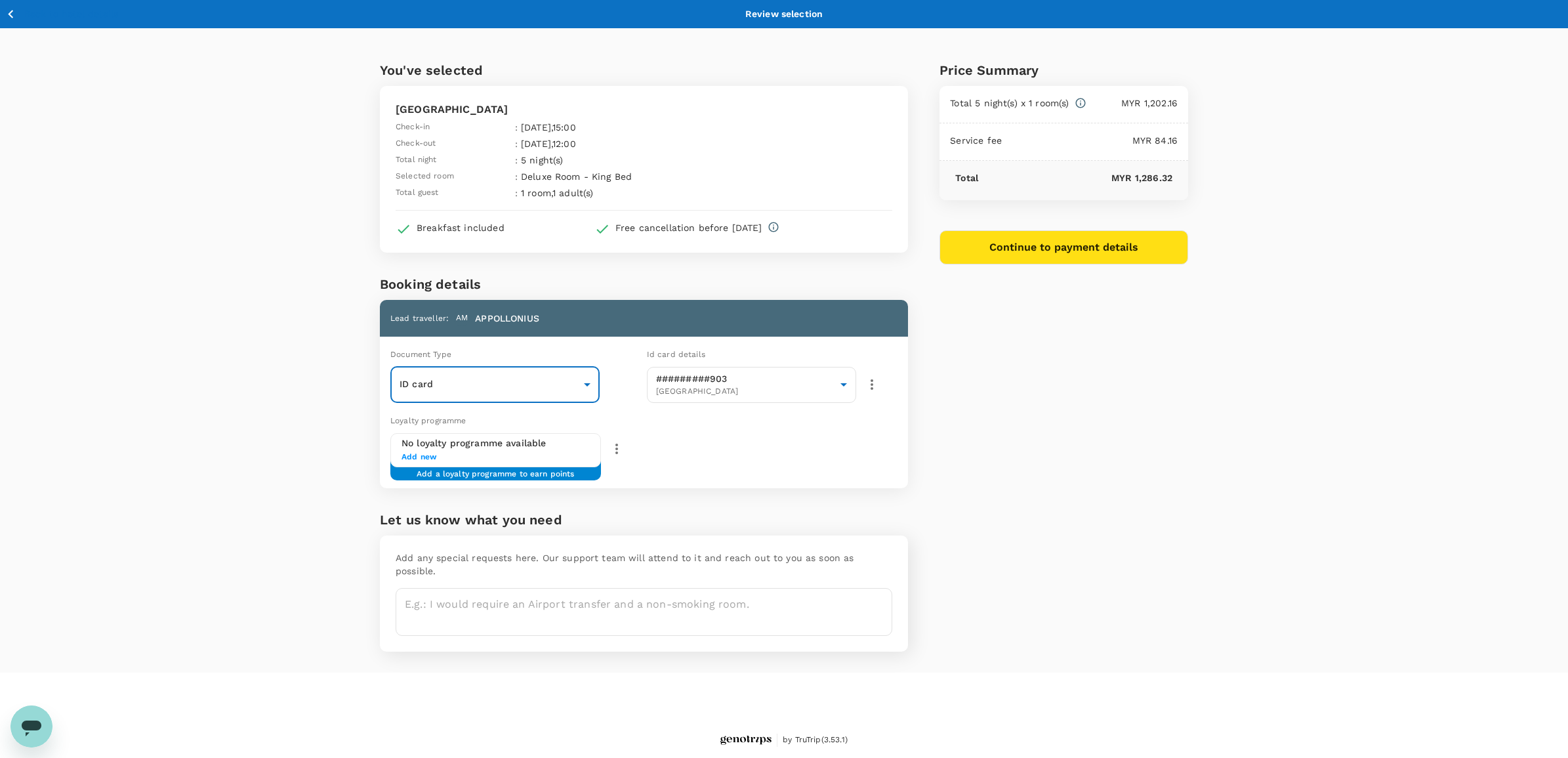
click at [748, 450] on div "Loyalty programme No loyalty programme available Add new Add a loyalty programm…" at bounding box center [641, 449] width 533 height 80
click at [501, 588] on textarea at bounding box center [643, 612] width 496 height 48
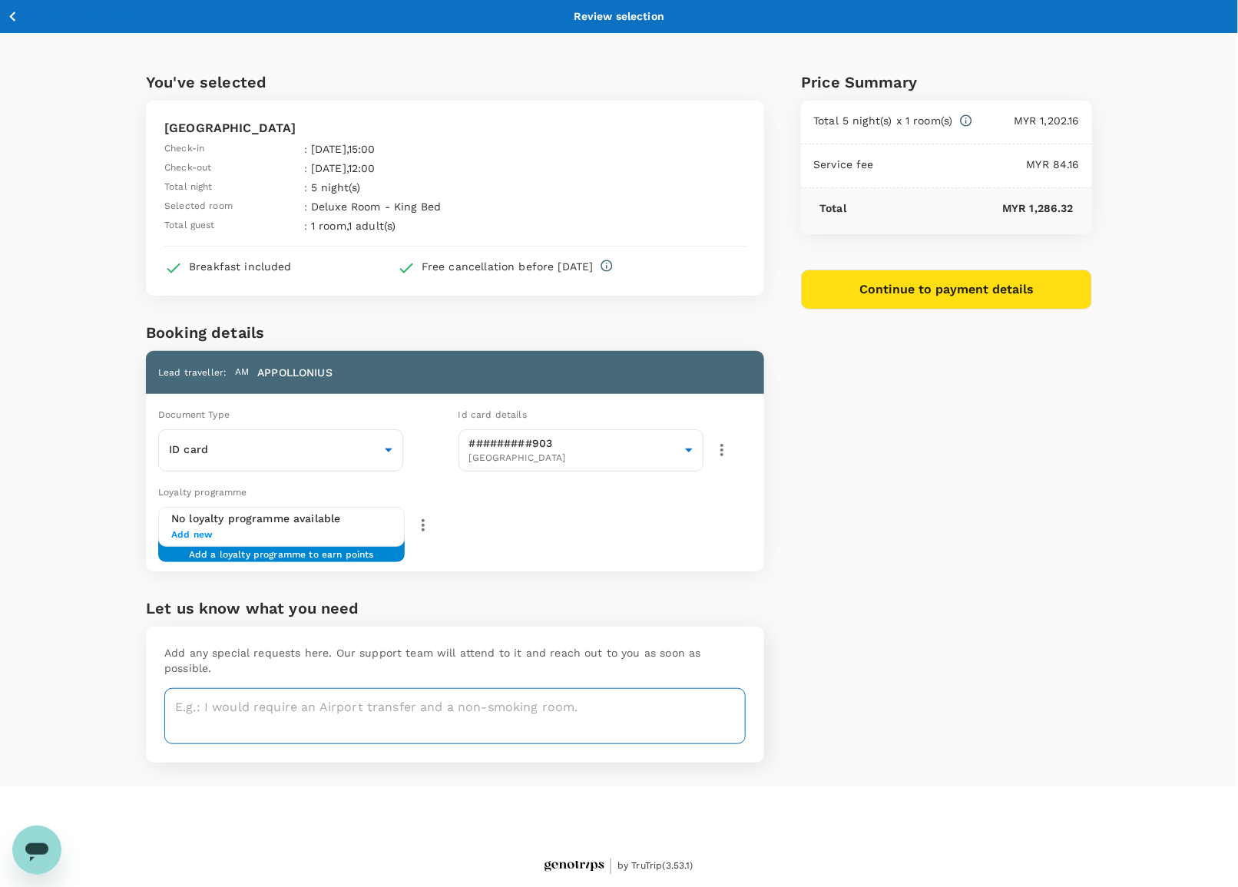
click at [200, 696] on textarea at bounding box center [454, 716] width 581 height 56
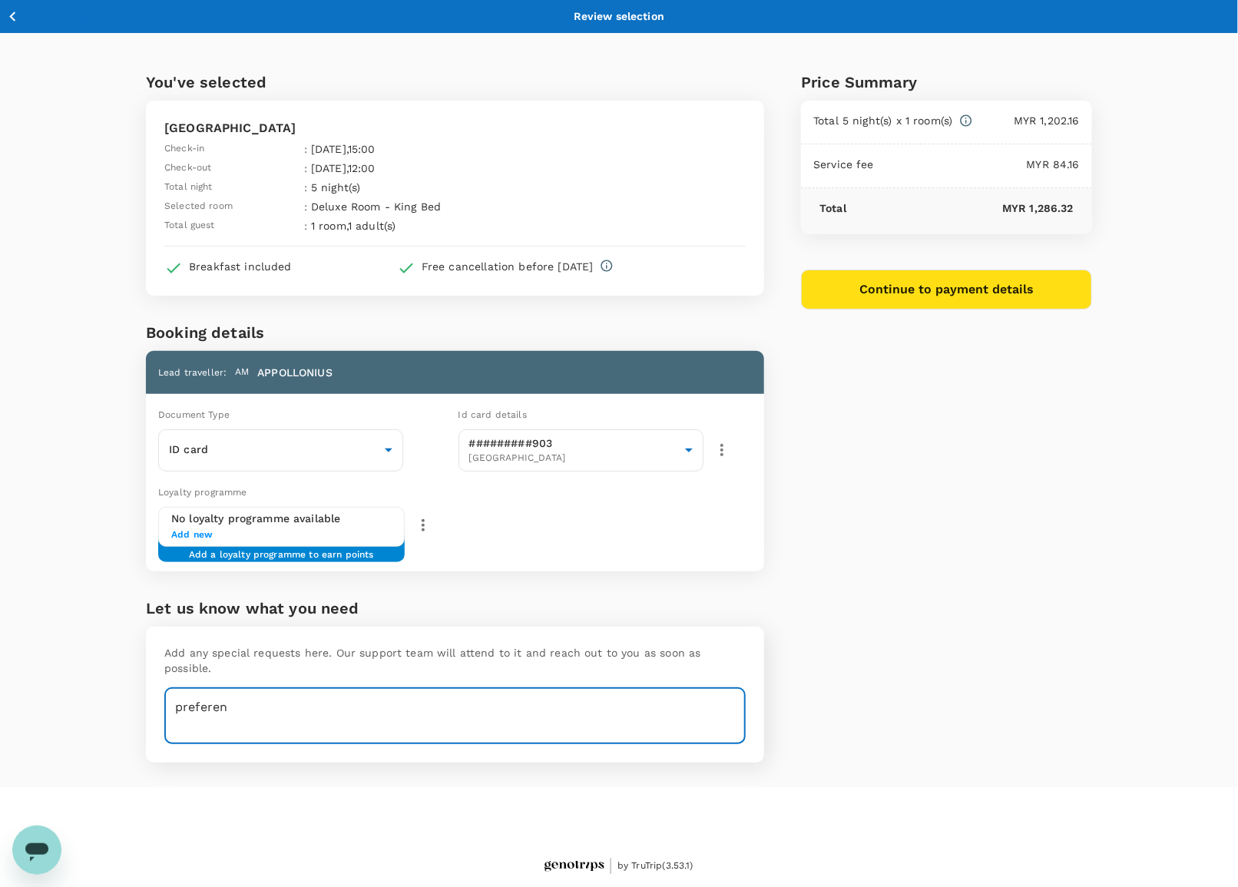
drag, startPoint x: 250, startPoint y: 696, endPoint x: 119, endPoint y: 677, distance: 131.8
click at [119, 677] on div "You've selected Labuan Point Hotel Check-in : 12 Oct 2025 , 15:00 Check-out : 1…" at bounding box center [436, 410] width 655 height 754
paste textarea "room preferences or filters like “Smoking Room” or “Smoking Allowed.”"
click at [174, 688] on textarea "room preferences or filters like “Smoking Room” or “Smoking Allowed.”" at bounding box center [454, 716] width 581 height 56
drag, startPoint x: 293, startPoint y: 687, endPoint x: 366, endPoint y: 686, distance: 73.7
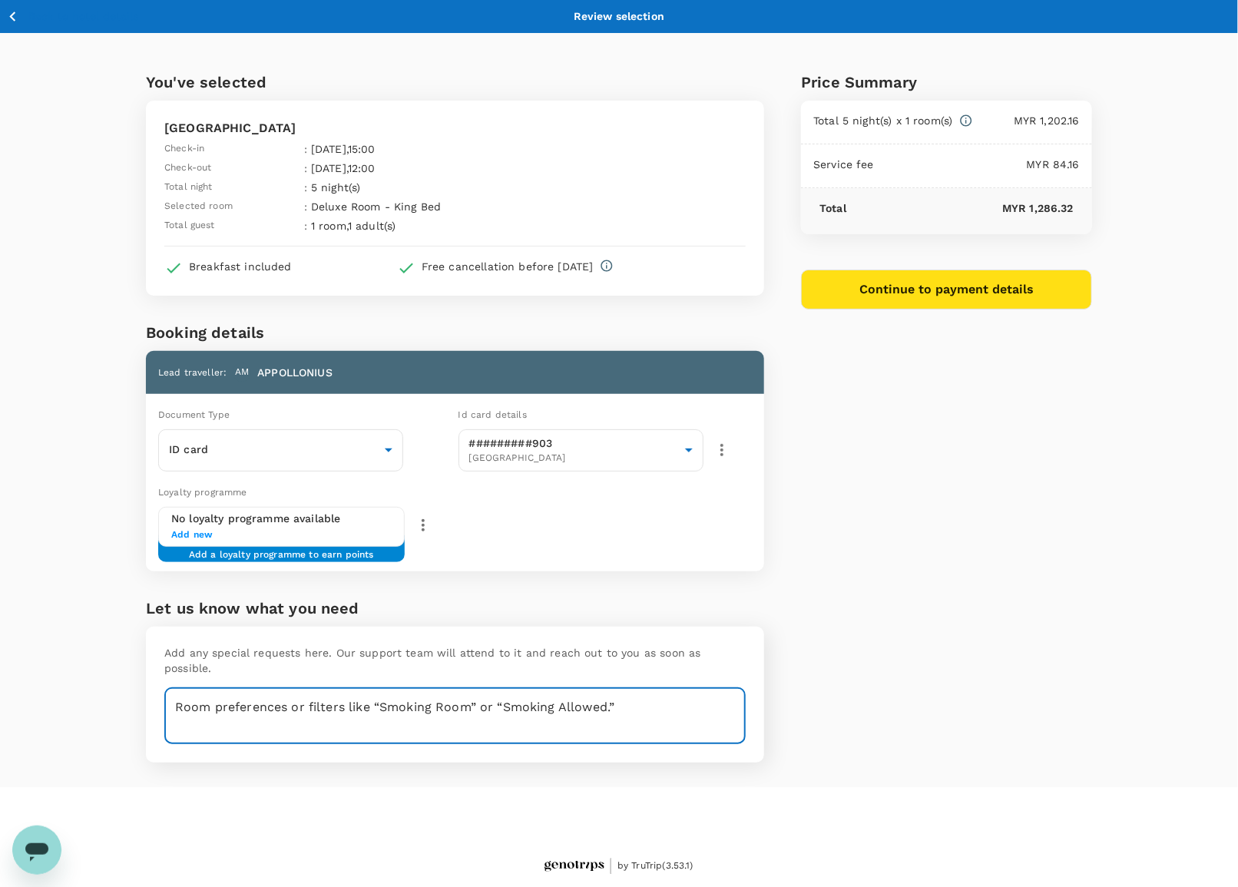
click at [366, 688] on textarea "Room preferences or filters like “Smoking Room” or “Smoking Allowed.”" at bounding box center [454, 716] width 581 height 56
click at [557, 688] on textarea "Room preferences “Smoking Room”/“Smoking Allowed.”" at bounding box center [454, 716] width 581 height 56
type textarea "Room preferences “Smoking Room”/“Smoking Allowed.”"
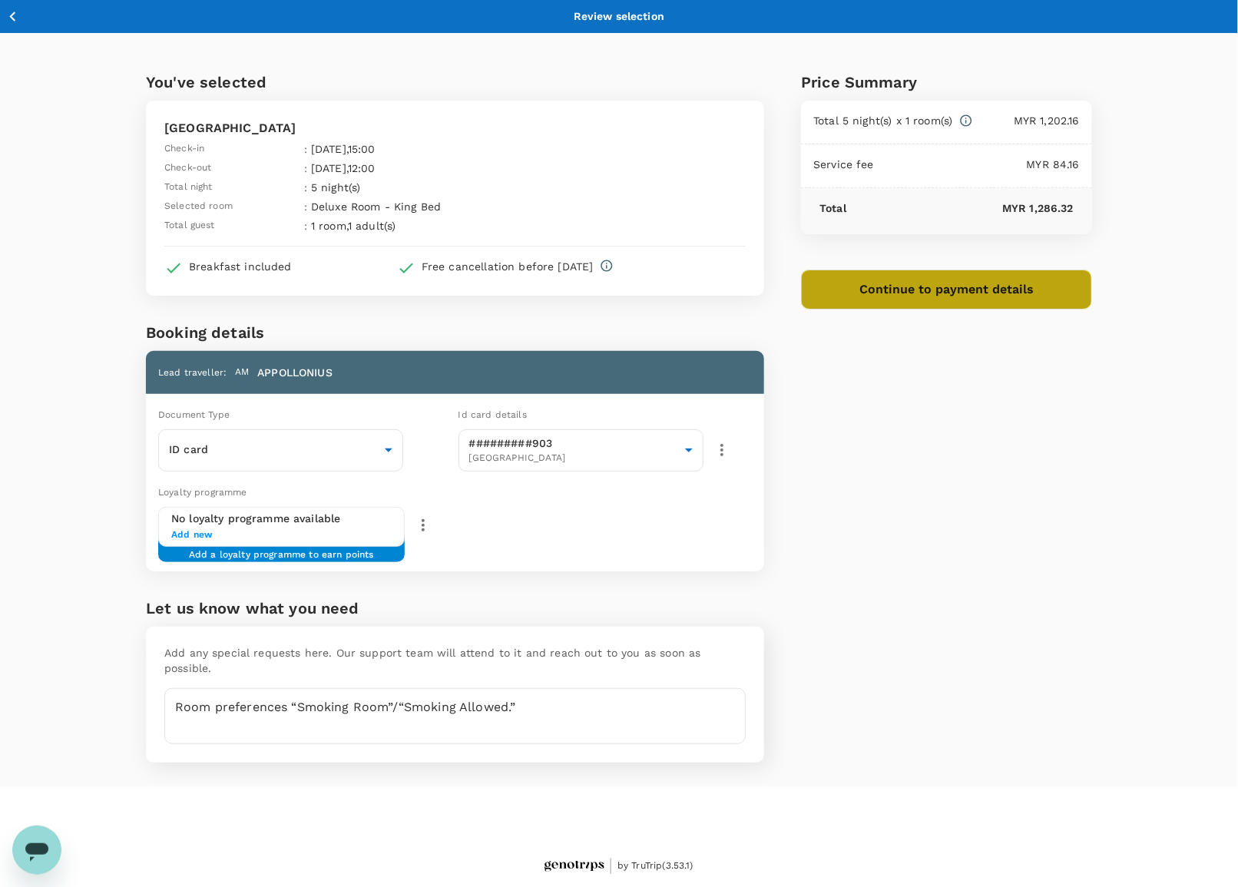
click at [962, 276] on button "Continue to payment details" at bounding box center [946, 289] width 291 height 40
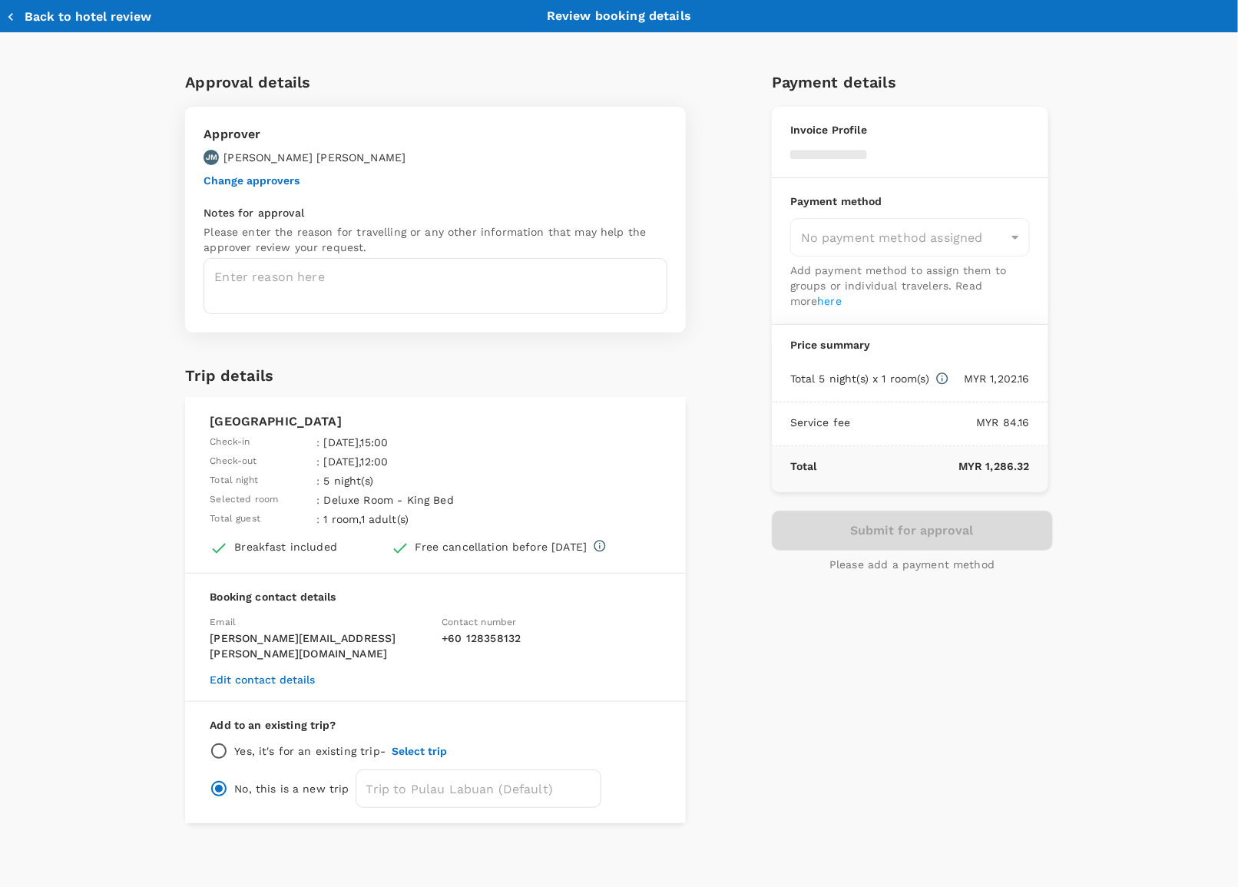
type input "9ea61a02-274a-4f65-9d5b-ca51ac7b2cfc"
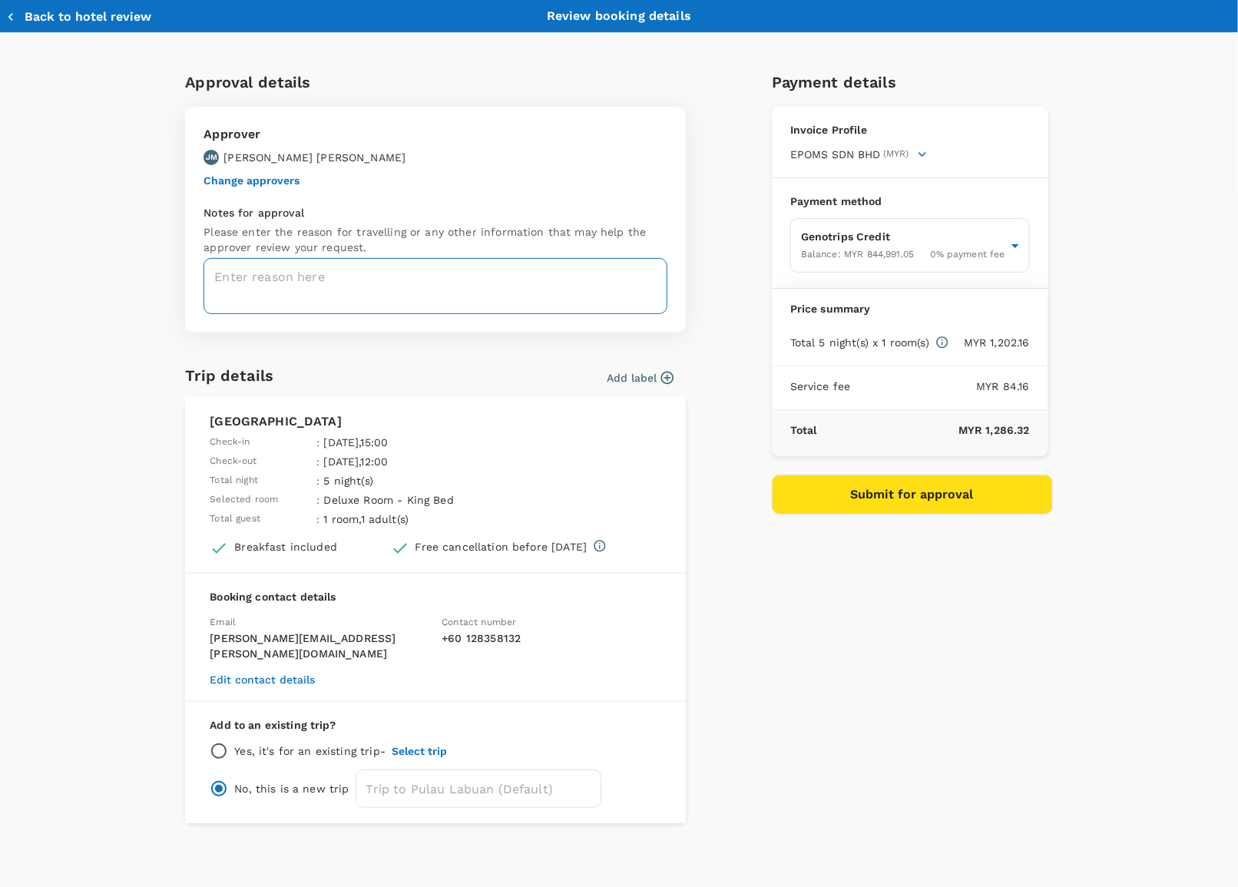
click at [394, 273] on textarea at bounding box center [435, 286] width 464 height 56
paste textarea "MLK DRY GAS SEAL REMOVAL FROM SPARE HP COMPRESSOR BUNDLE IN ME WORKSHOP, LSB ON…"
click at [223, 303] on textarea "MLK DRY GAS SEAL REMOVAL FROM SPARE HP COMPRESSOR BUNDLE IN ME WORKSHOP, LSB ON…" at bounding box center [435, 286] width 464 height 56
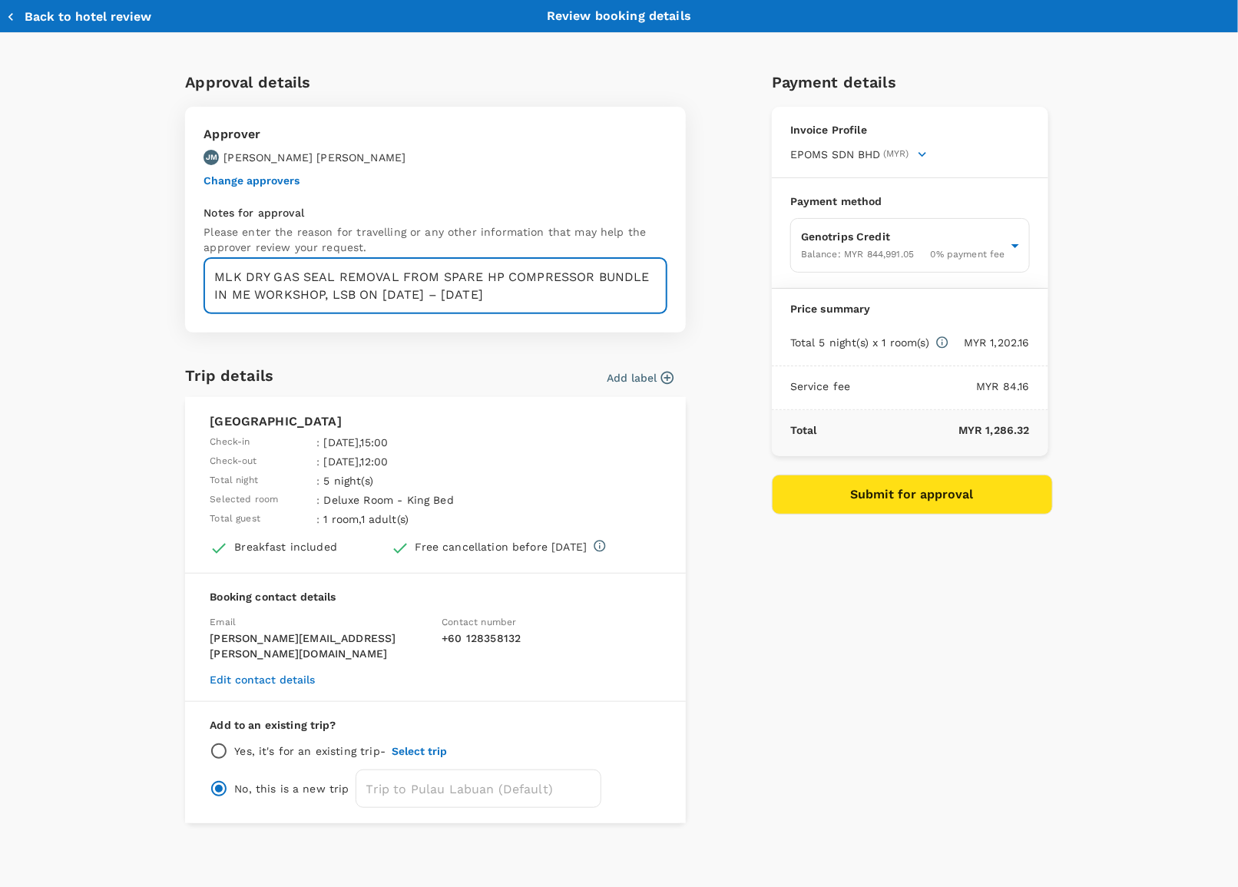
click at [526, 300] on textarea "MLK DRY GAS SEAL REMOVAL FROM SPARE HP COMPRESSOR BUNDLE IN ME WORKSHOP, LSB ON…" at bounding box center [435, 286] width 464 height 56
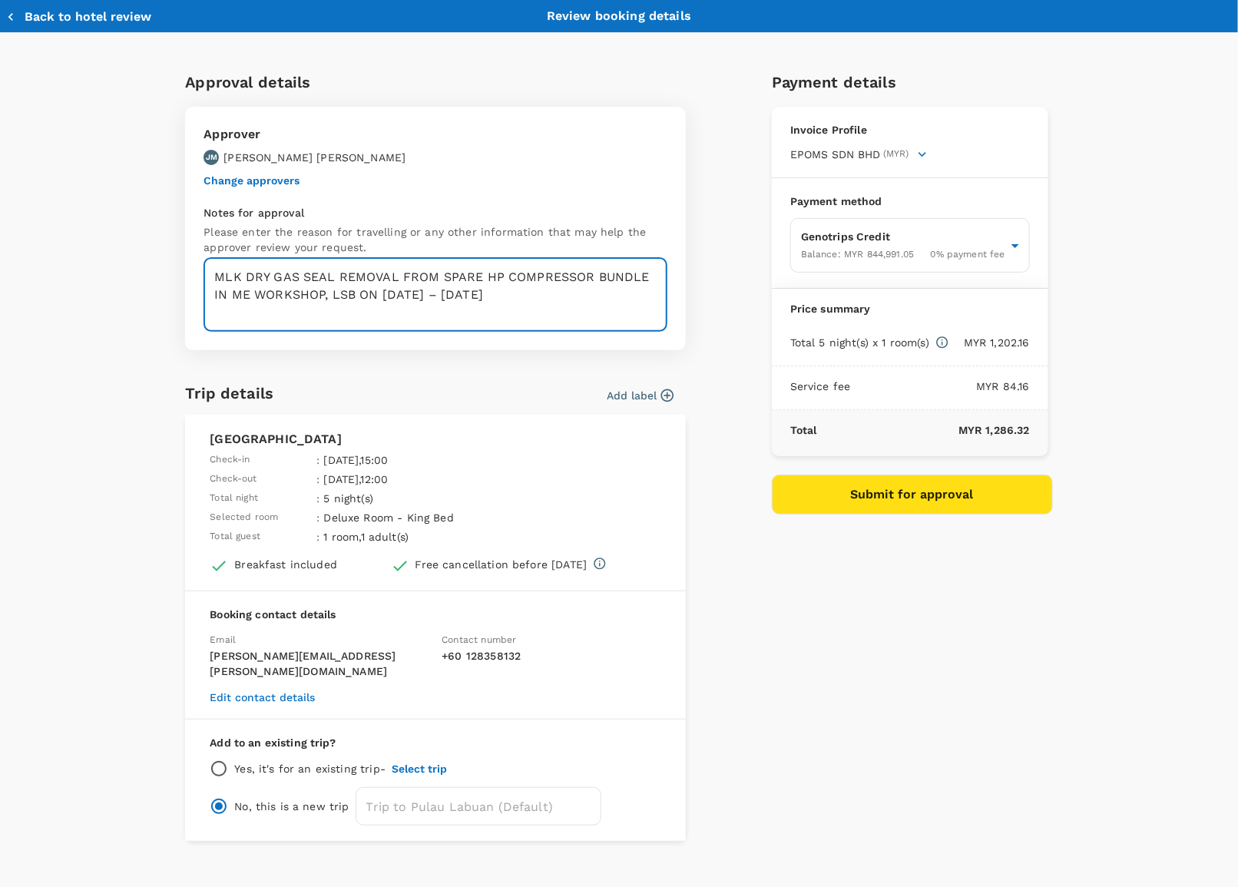
paste textarea "TAF-ME Workshop 13-16 Oct LBU"
click at [236, 331] on textarea "MLK DRY GAS SEAL REMOVAL FROM SPARE HP COMPRESSOR BUNDLE IN ME WORKSHOP, LSB ON…" at bounding box center [435, 295] width 464 height 74
click at [422, 305] on textarea "MLK DRY GAS SEAL REMOVAL FROM SPARE HP COMPRESSOR BUNDLE IN ME WORKSHOP, LSB ON…" at bounding box center [435, 295] width 464 height 74
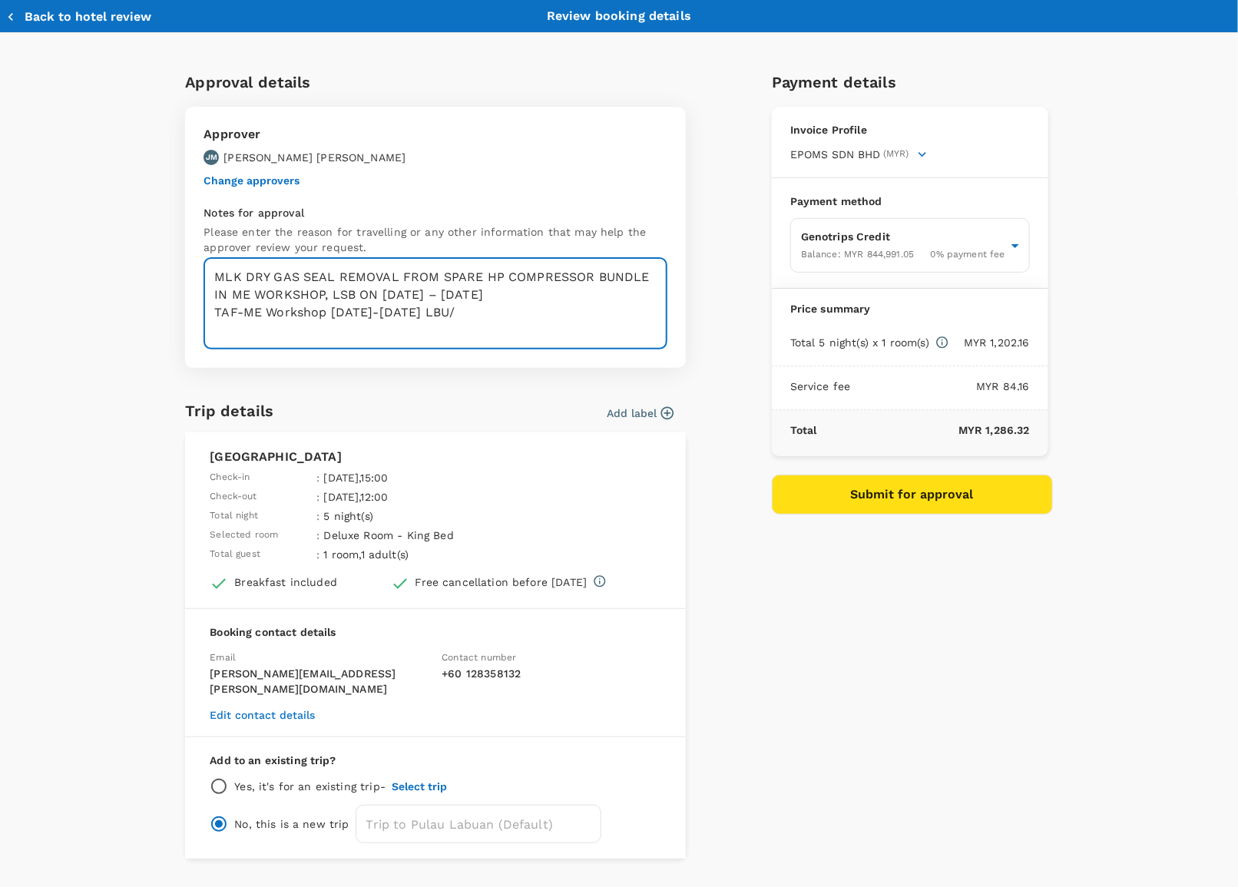
paste textarea "TRF-25-088_ME Workshop 13-16 Oct LBU"
type textarea "MLK DRY GAS SEAL REMOVAL FROM SPARE HP COMPRESSOR BUNDLE IN ME WORKSHOP, LSB ON…"
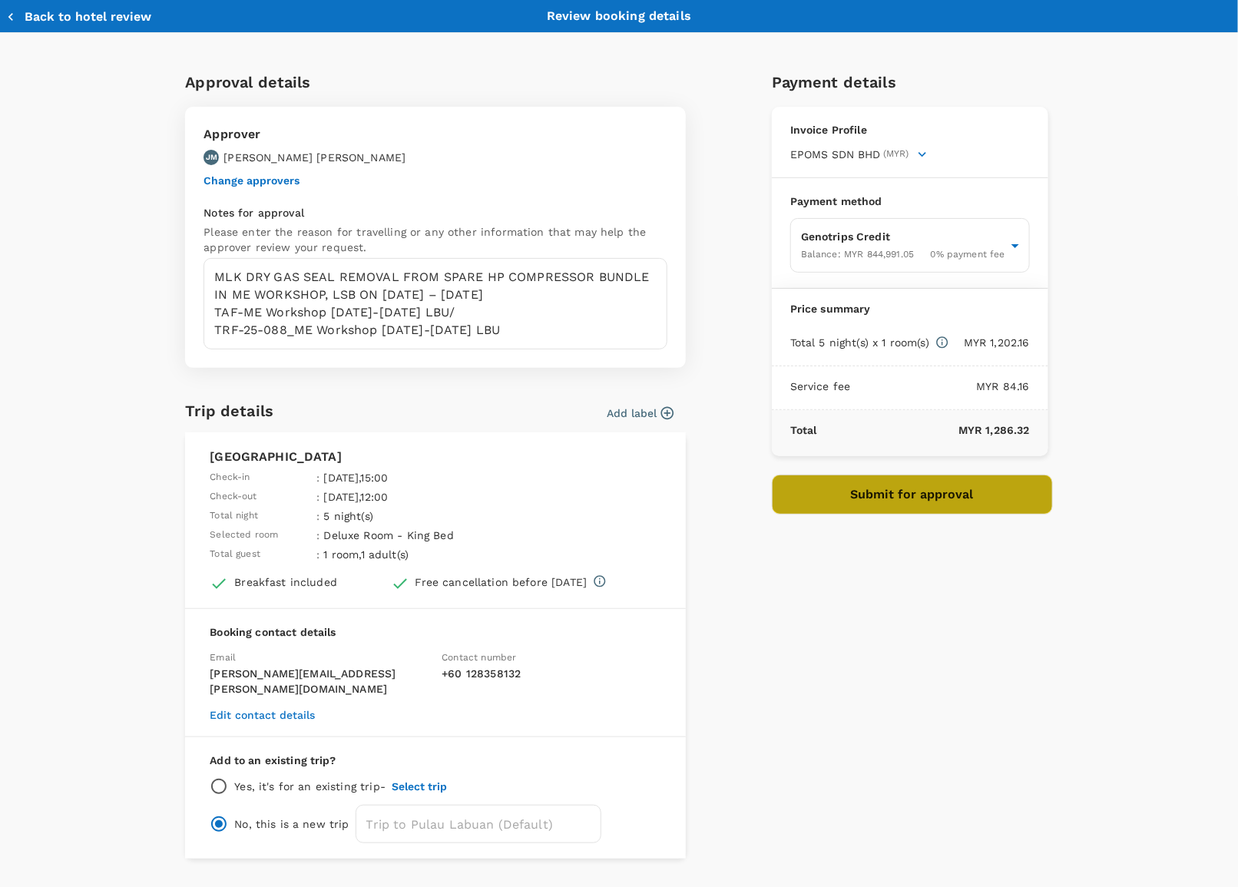
click at [865, 499] on button "Submit for approval" at bounding box center [912, 494] width 281 height 40
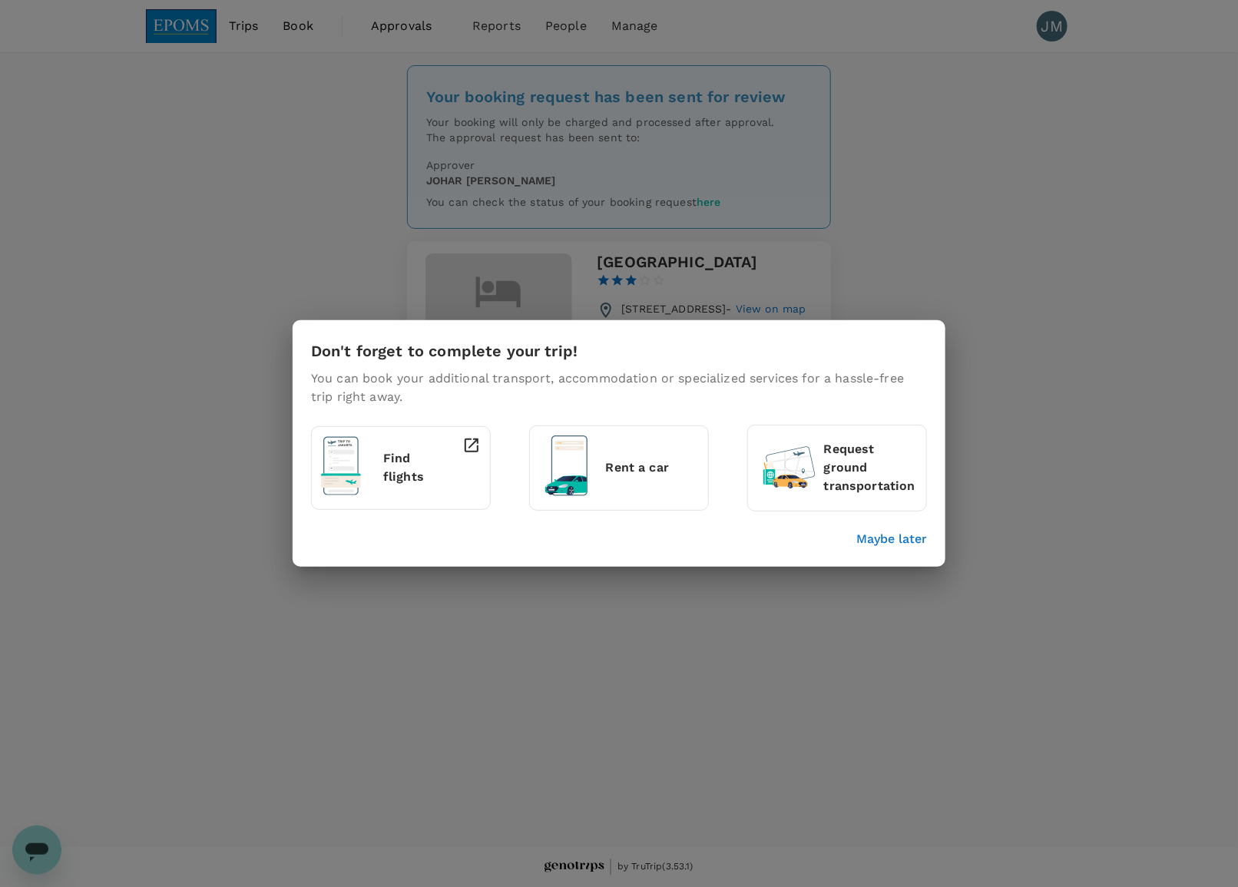
click at [1002, 228] on div "Don't forget to complete your trip! You can book your additional transport, acc…" at bounding box center [619, 443] width 1238 height 887
click at [994, 521] on div "Don't forget to complete your trip! You can book your additional transport, acc…" at bounding box center [619, 443] width 1238 height 887
click at [908, 527] on div "Maybe later" at bounding box center [616, 536] width 622 height 25
click at [904, 538] on p "Maybe later" at bounding box center [891, 539] width 71 height 18
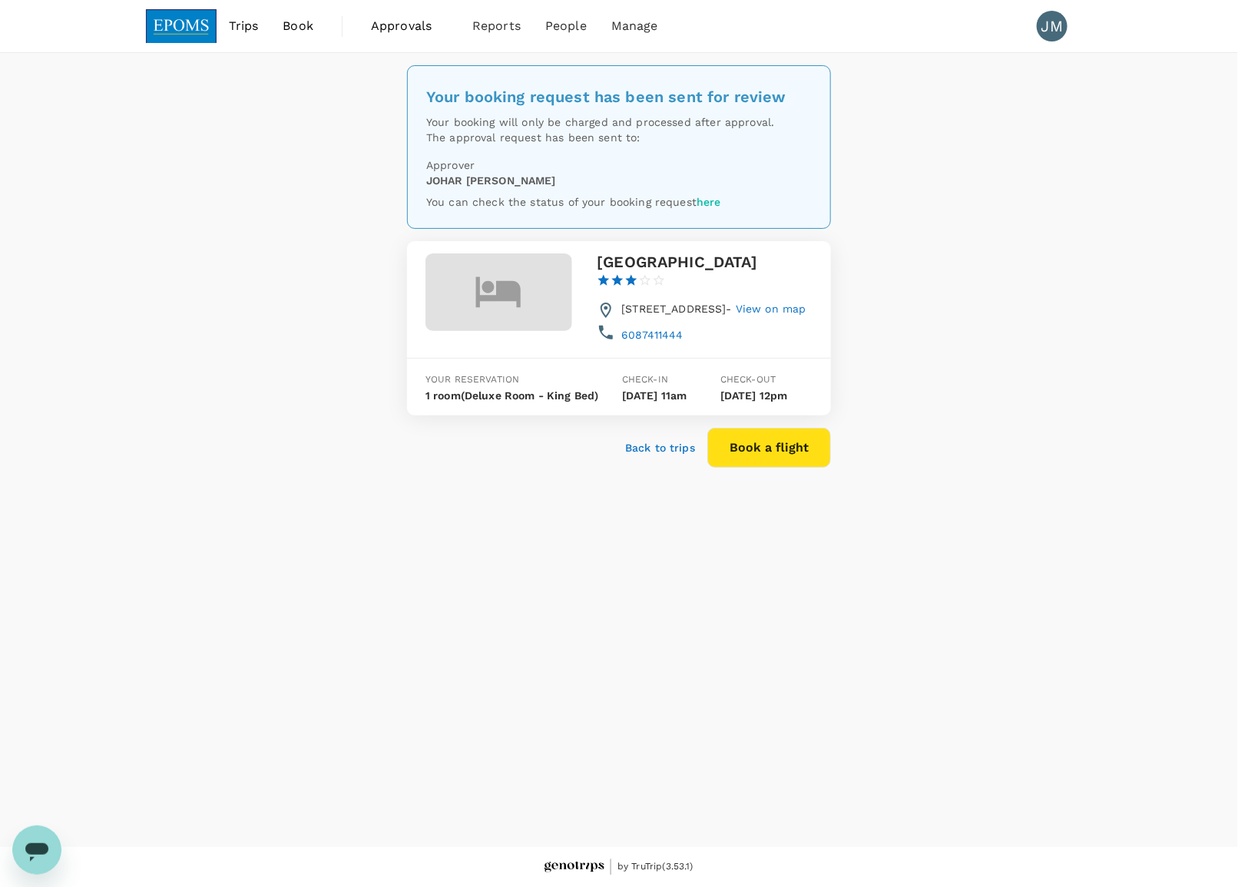
click at [1026, 527] on div "Your booking request has been sent for review Your booking will only be charged…" at bounding box center [619, 450] width 1238 height 794
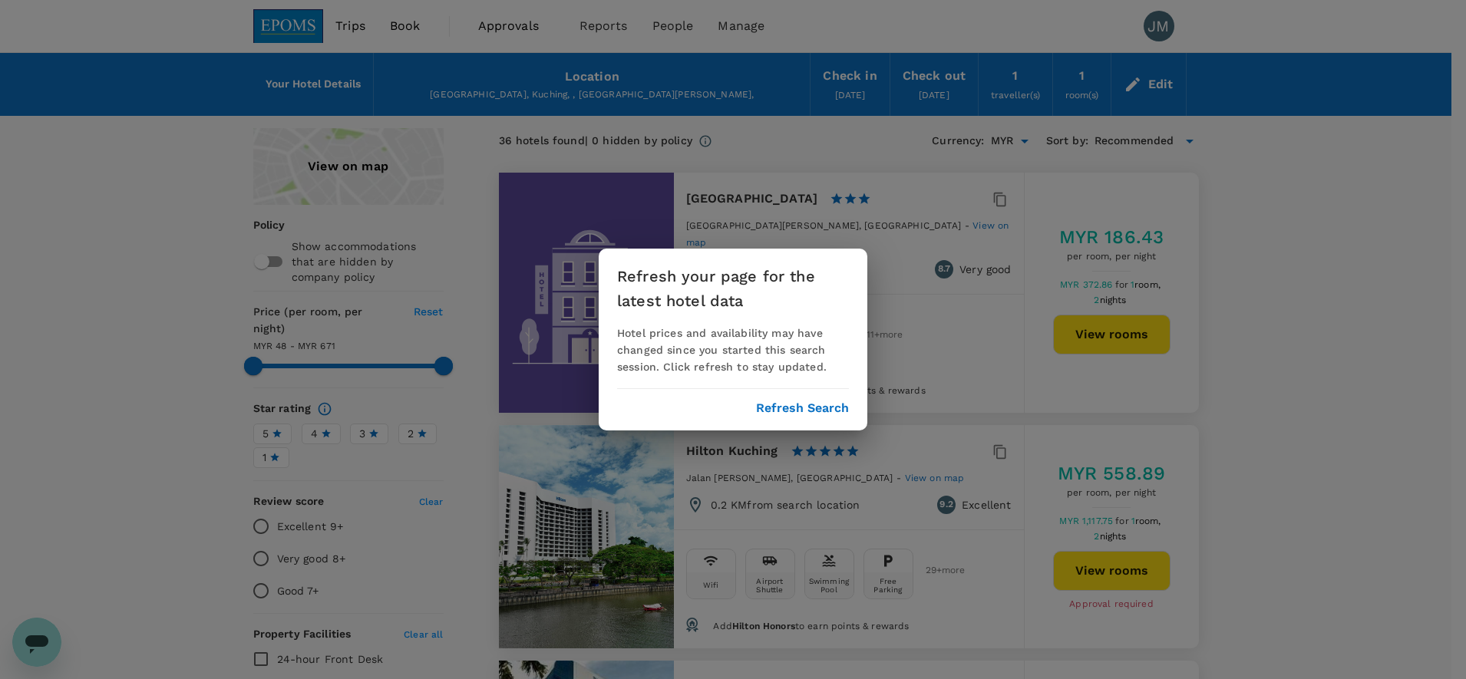
click at [817, 405] on button "Refresh Search" at bounding box center [802, 409] width 93 height 14
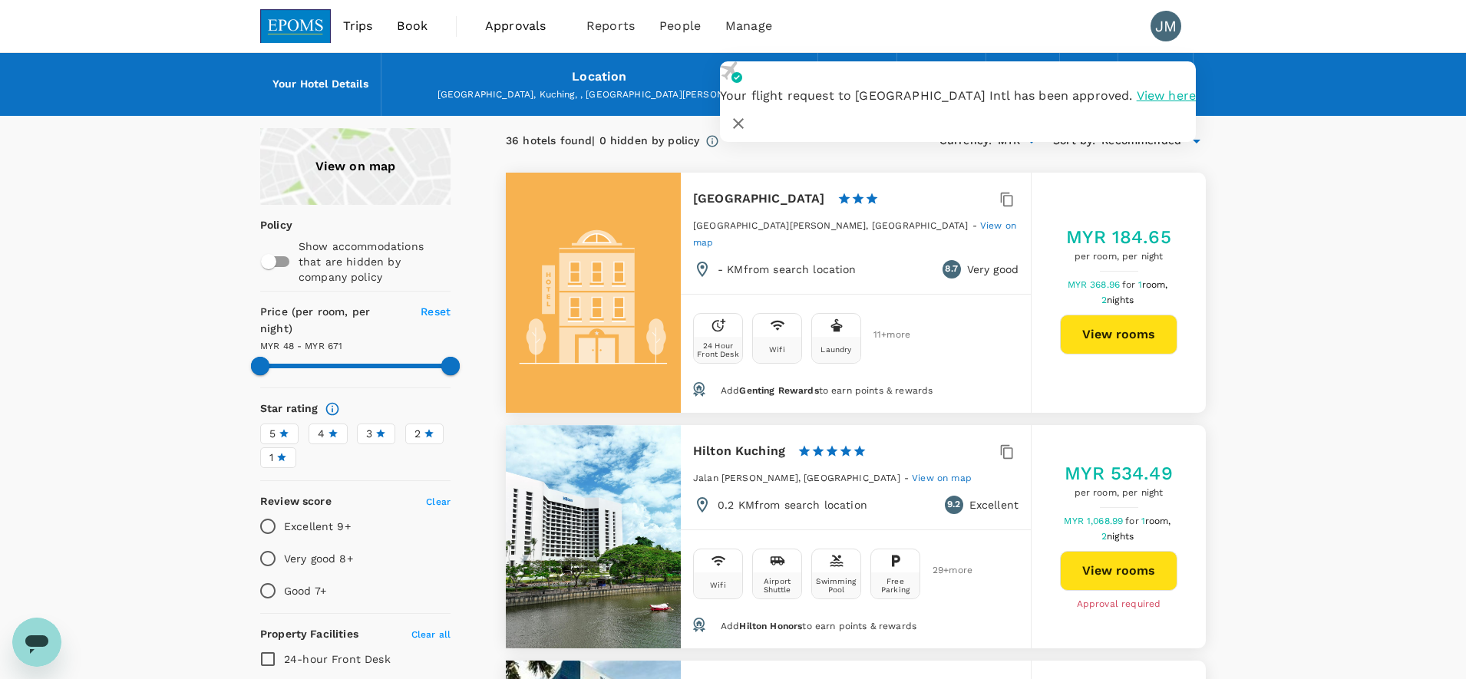
type input "670.3"
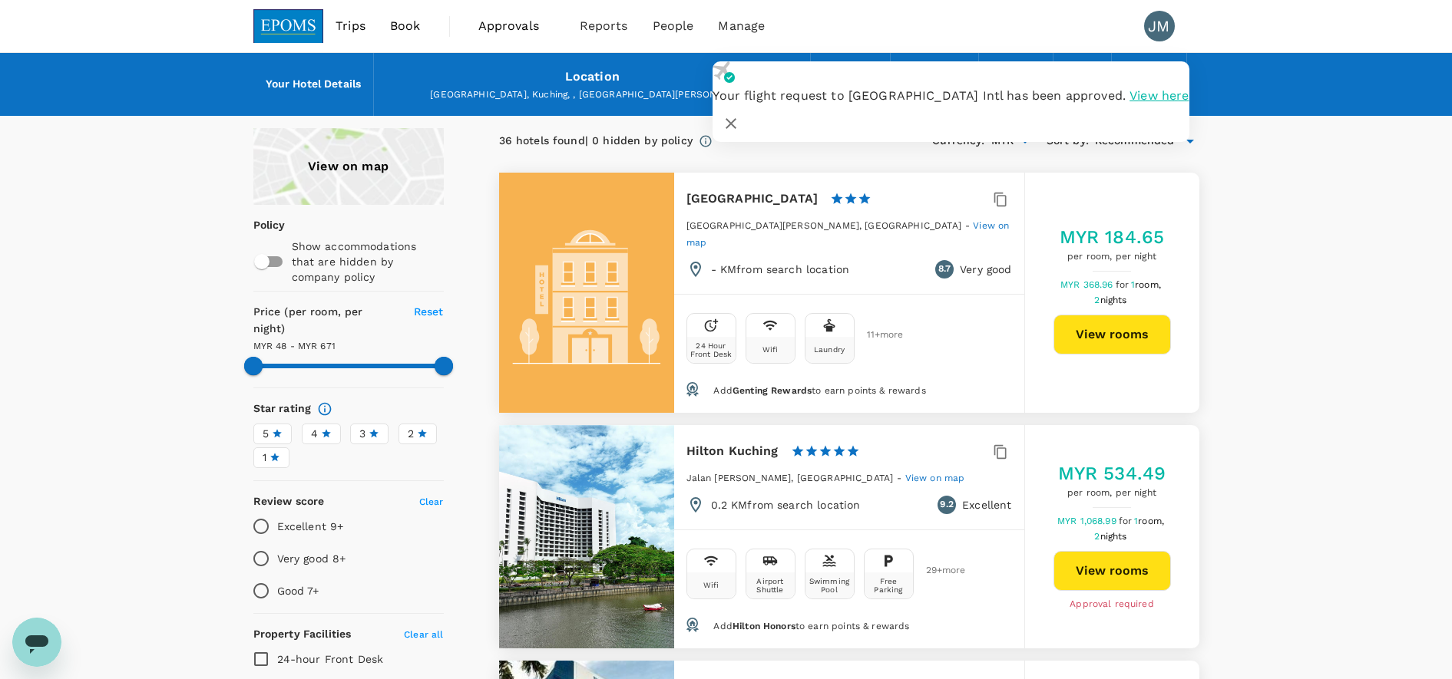
click at [513, 28] on span "Approvals" at bounding box center [516, 26] width 77 height 18
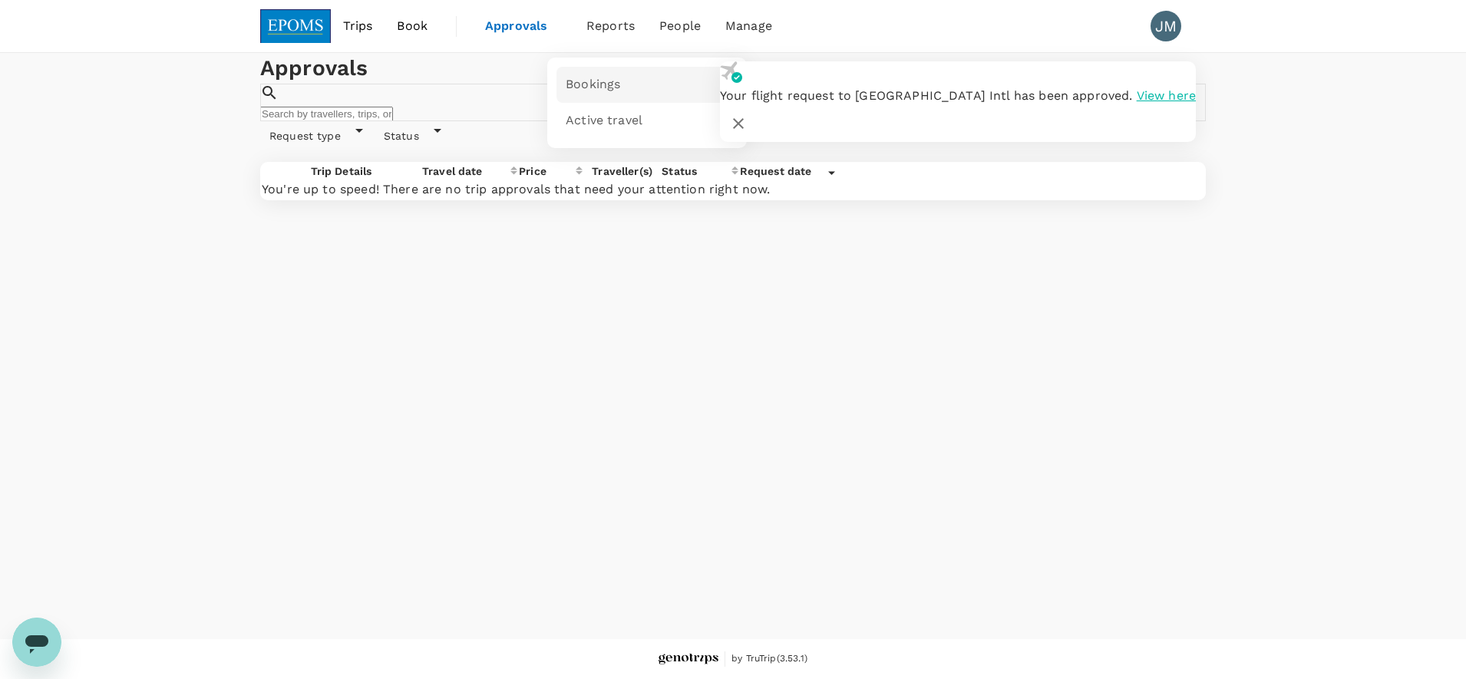
click at [610, 89] on span "Bookings" at bounding box center [593, 85] width 55 height 18
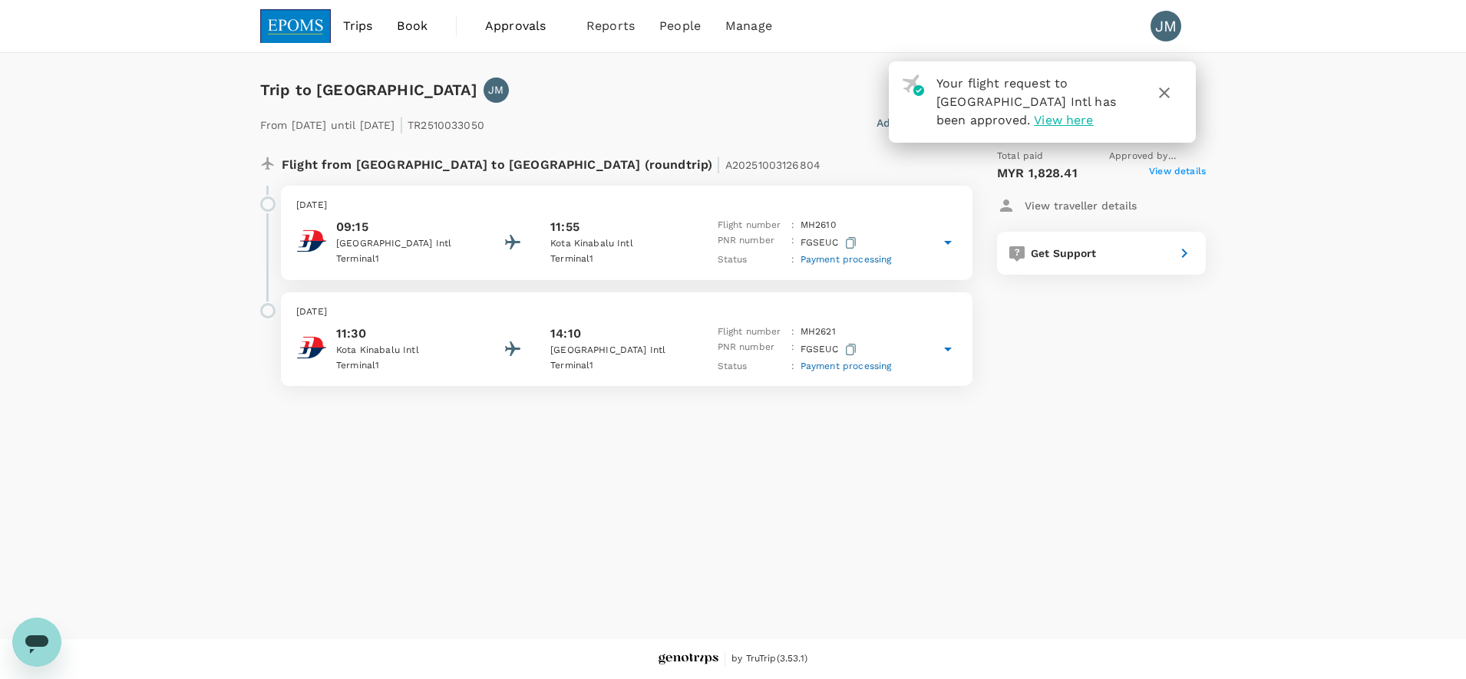
click at [1034, 121] on span "View here" at bounding box center [1063, 120] width 59 height 15
